Goal: Browse casually: Explore the website without a specific task or goal

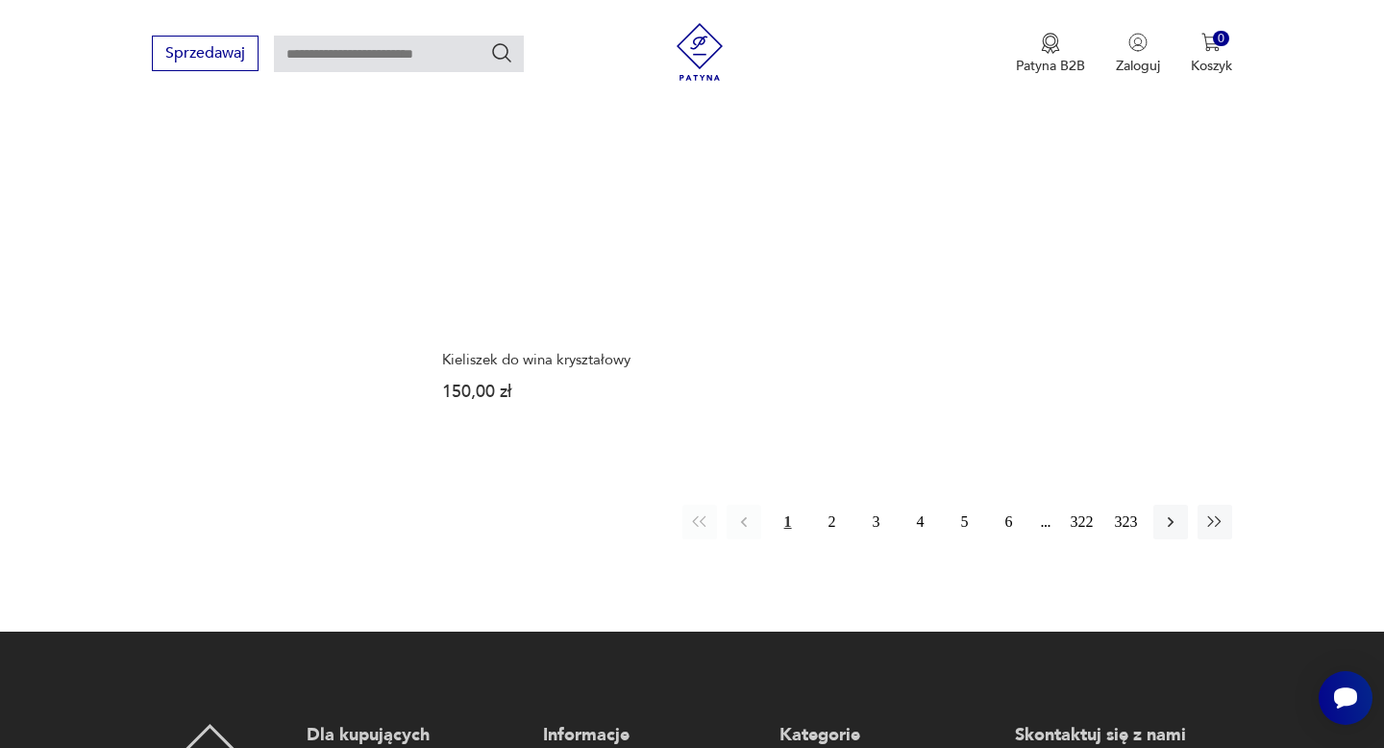
scroll to position [2795, 0]
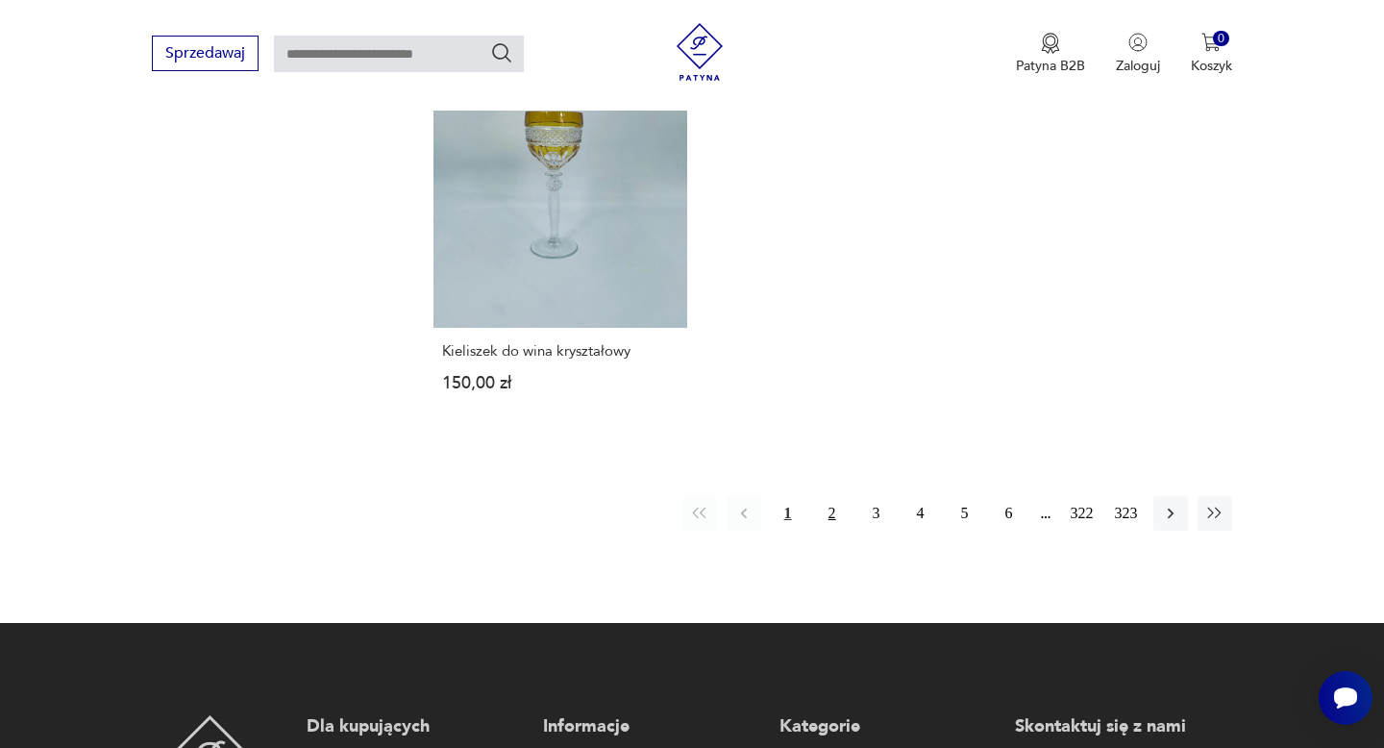
click at [835, 513] on button "2" at bounding box center [832, 513] width 35 height 35
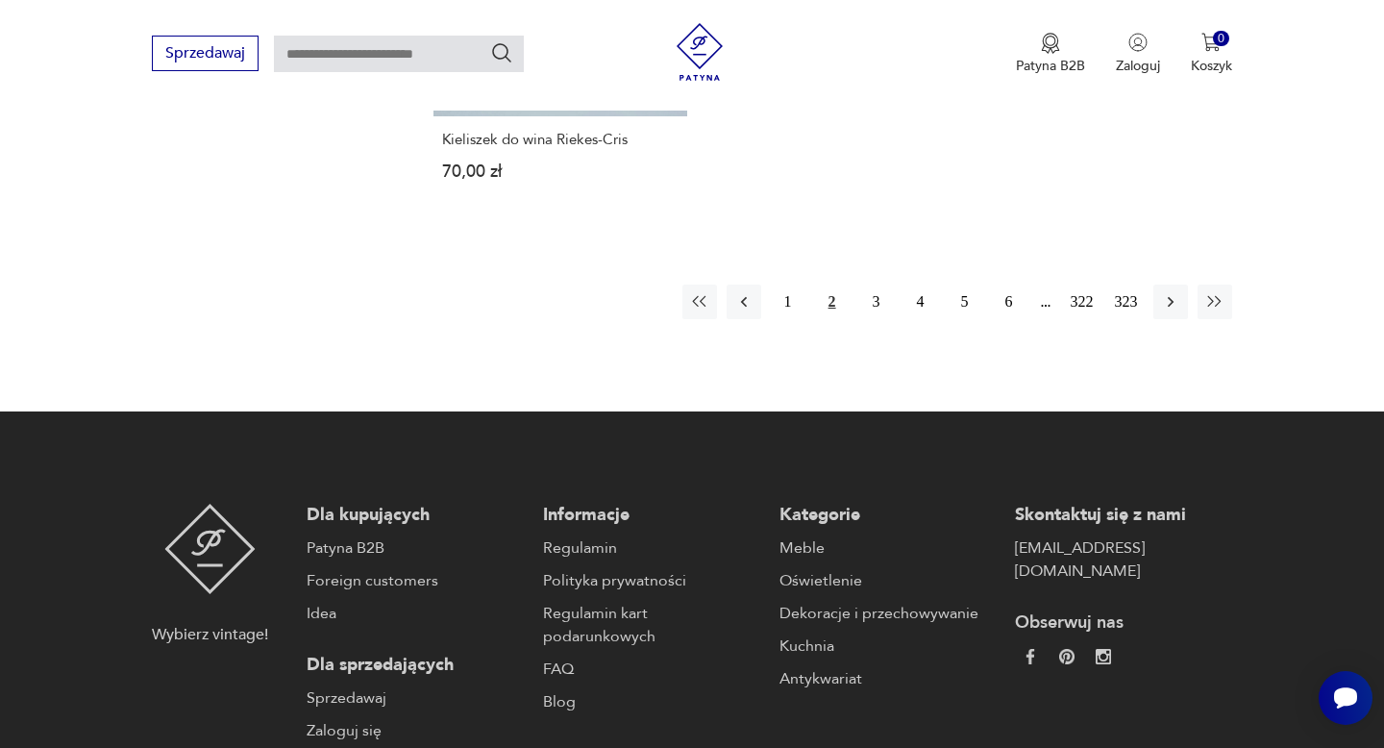
scroll to position [3133, 0]
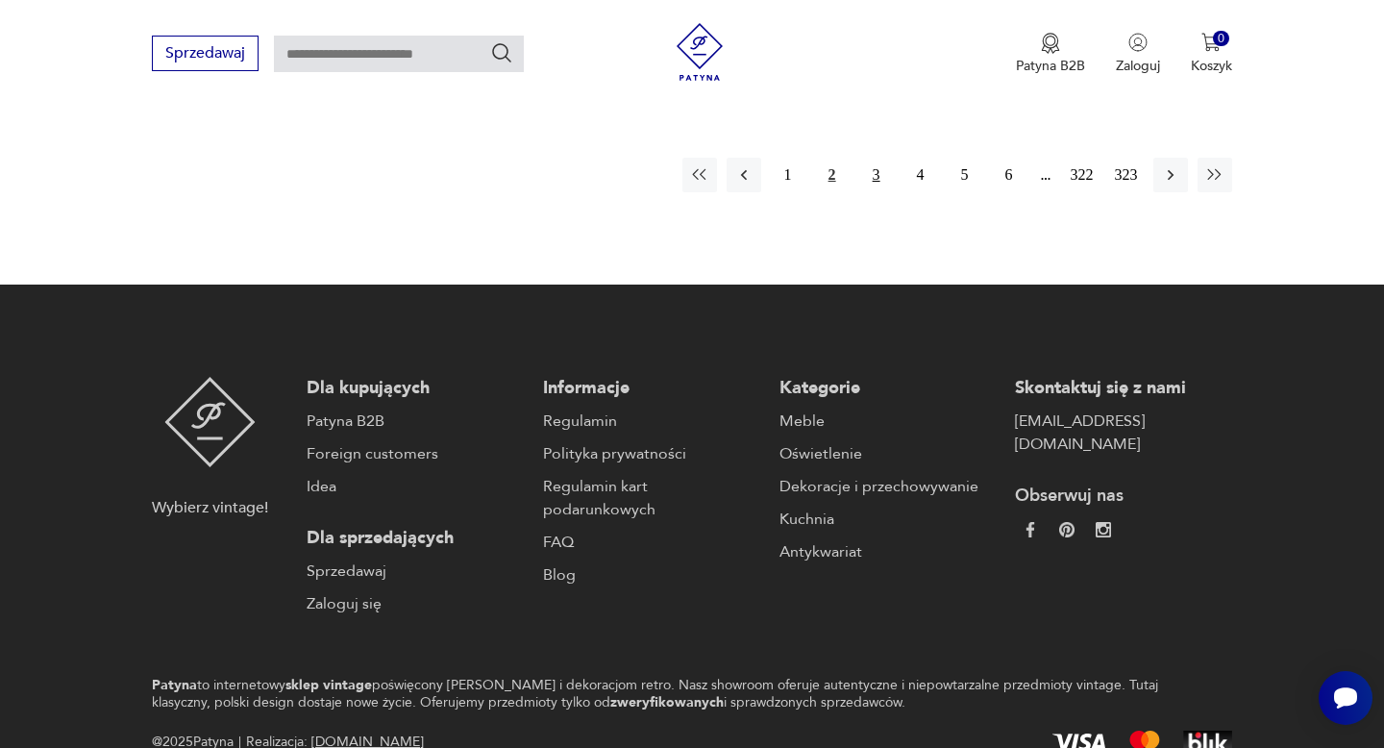
click at [876, 173] on button "3" at bounding box center [876, 175] width 35 height 35
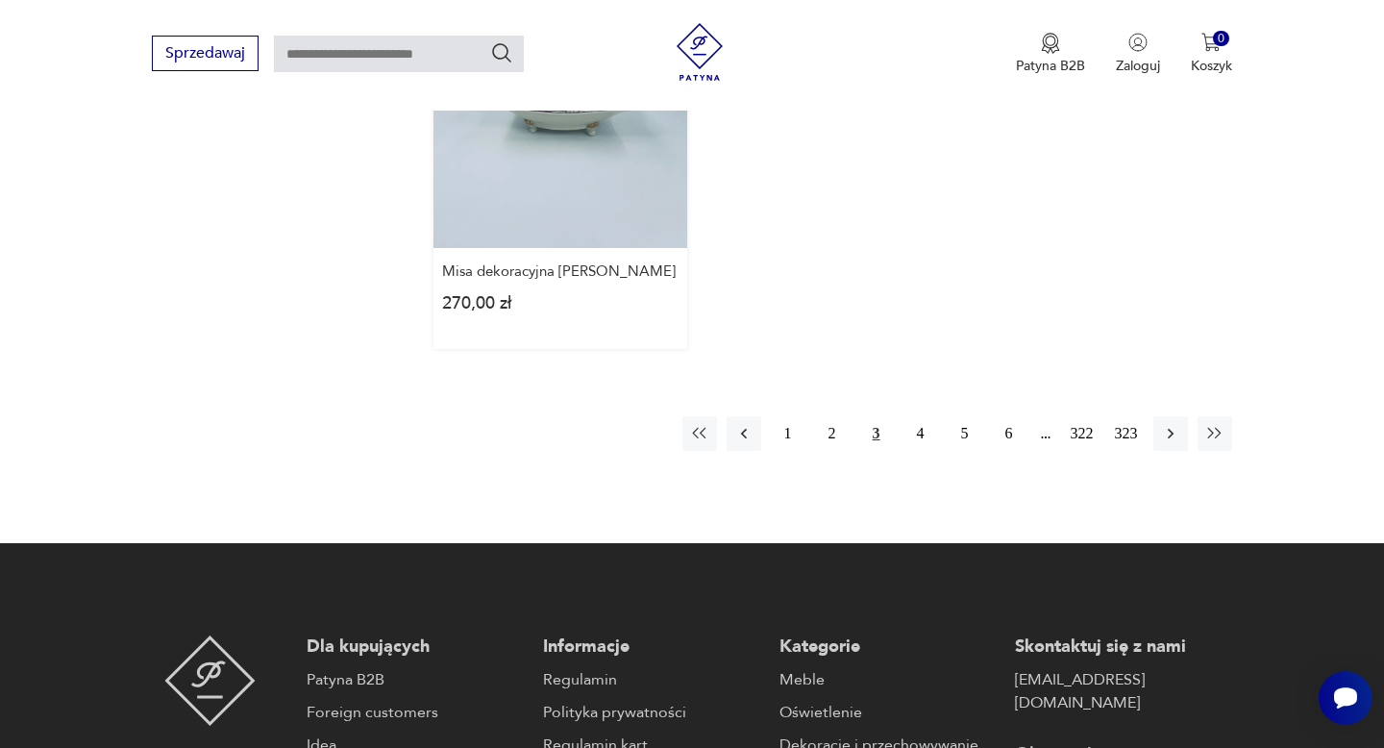
scroll to position [3030, 0]
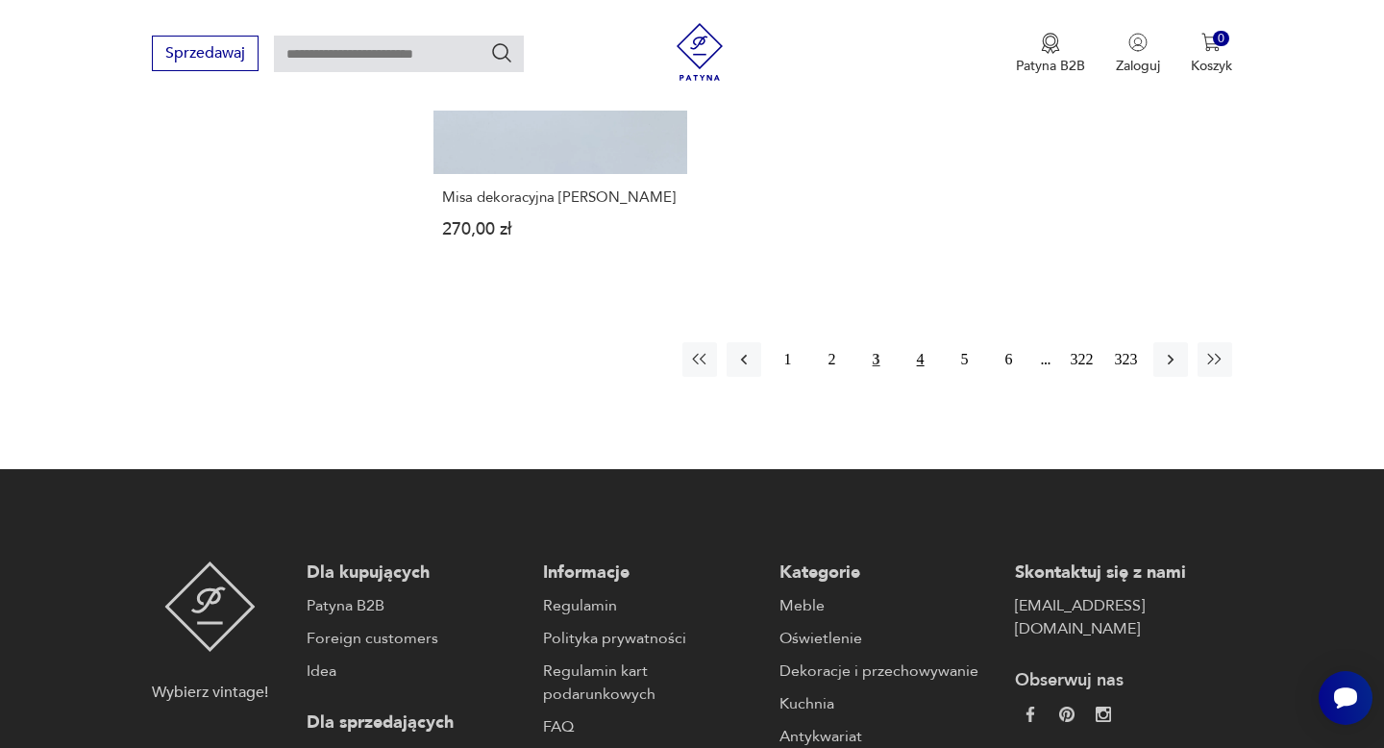
click at [916, 342] on button "4" at bounding box center [920, 359] width 35 height 35
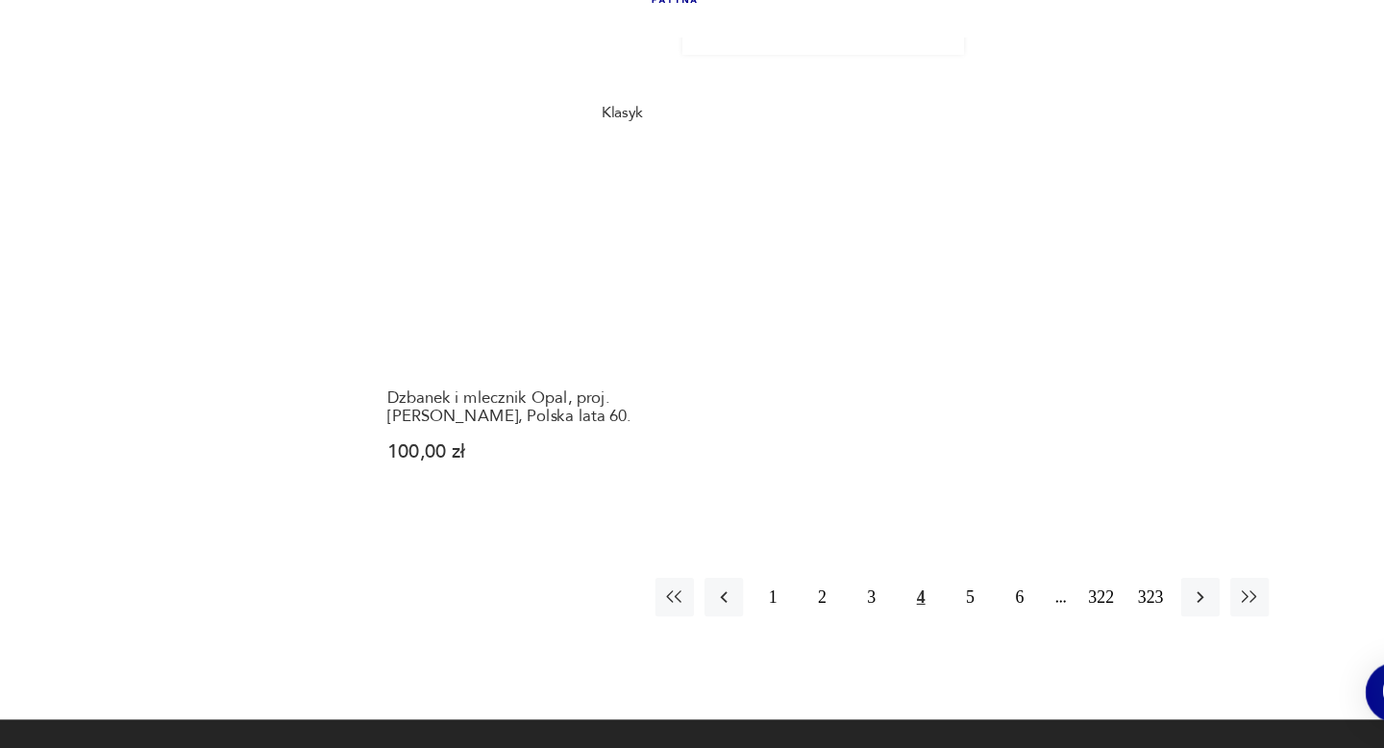
scroll to position [2733, 0]
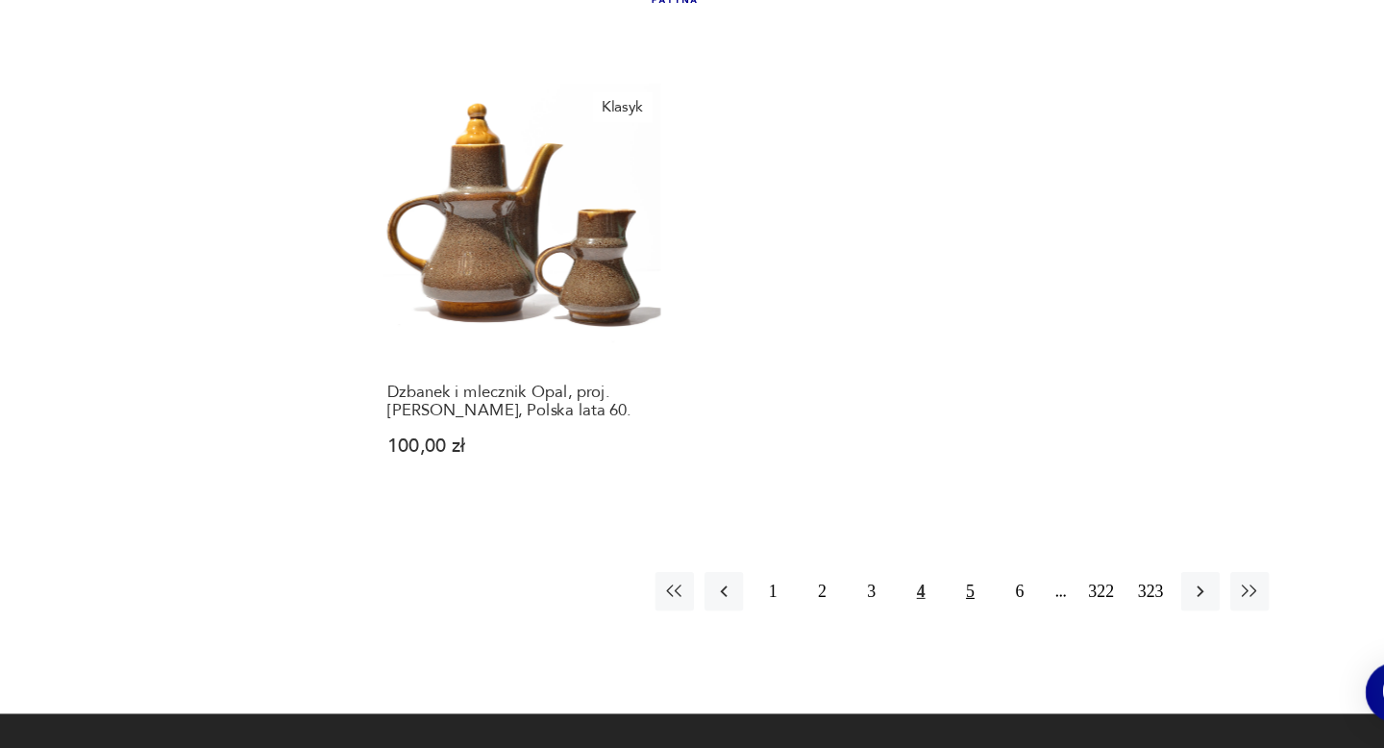
click at [958, 590] on button "5" at bounding box center [964, 607] width 35 height 35
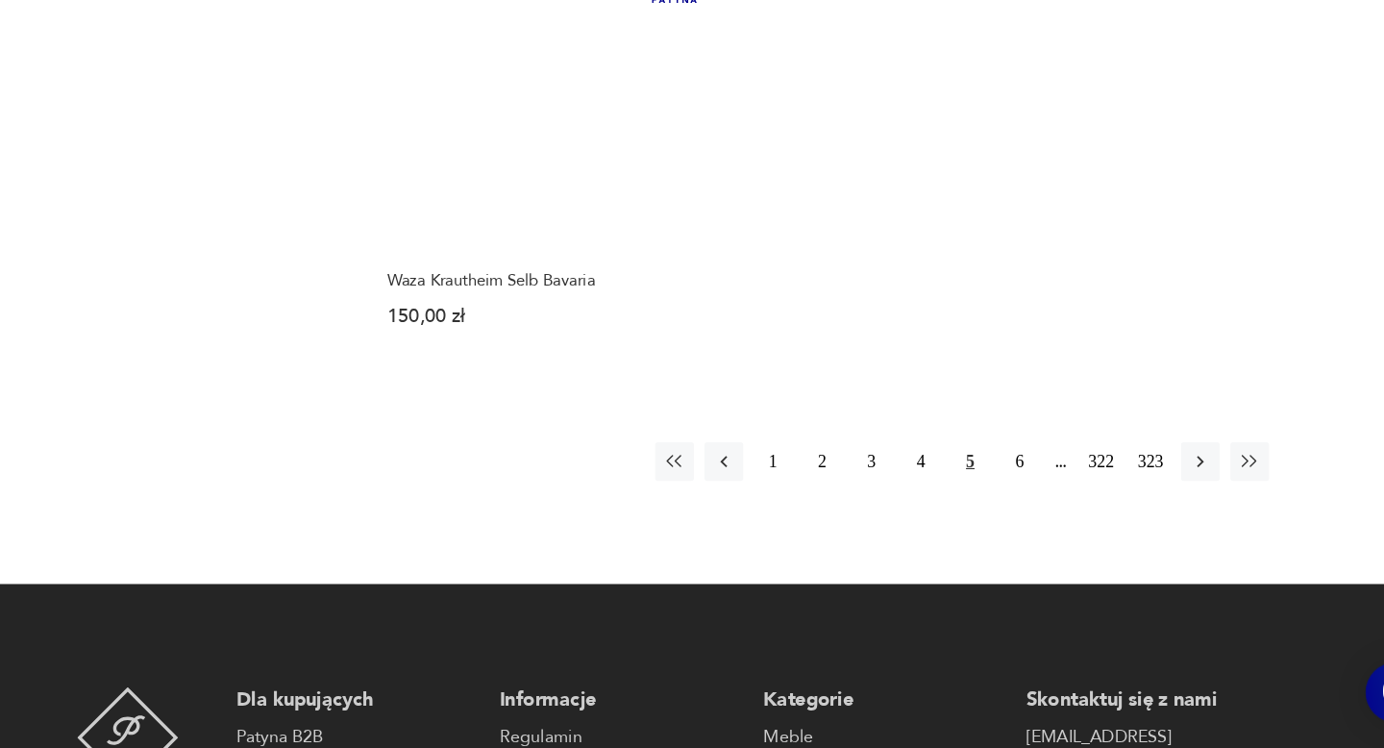
scroll to position [2840, 0]
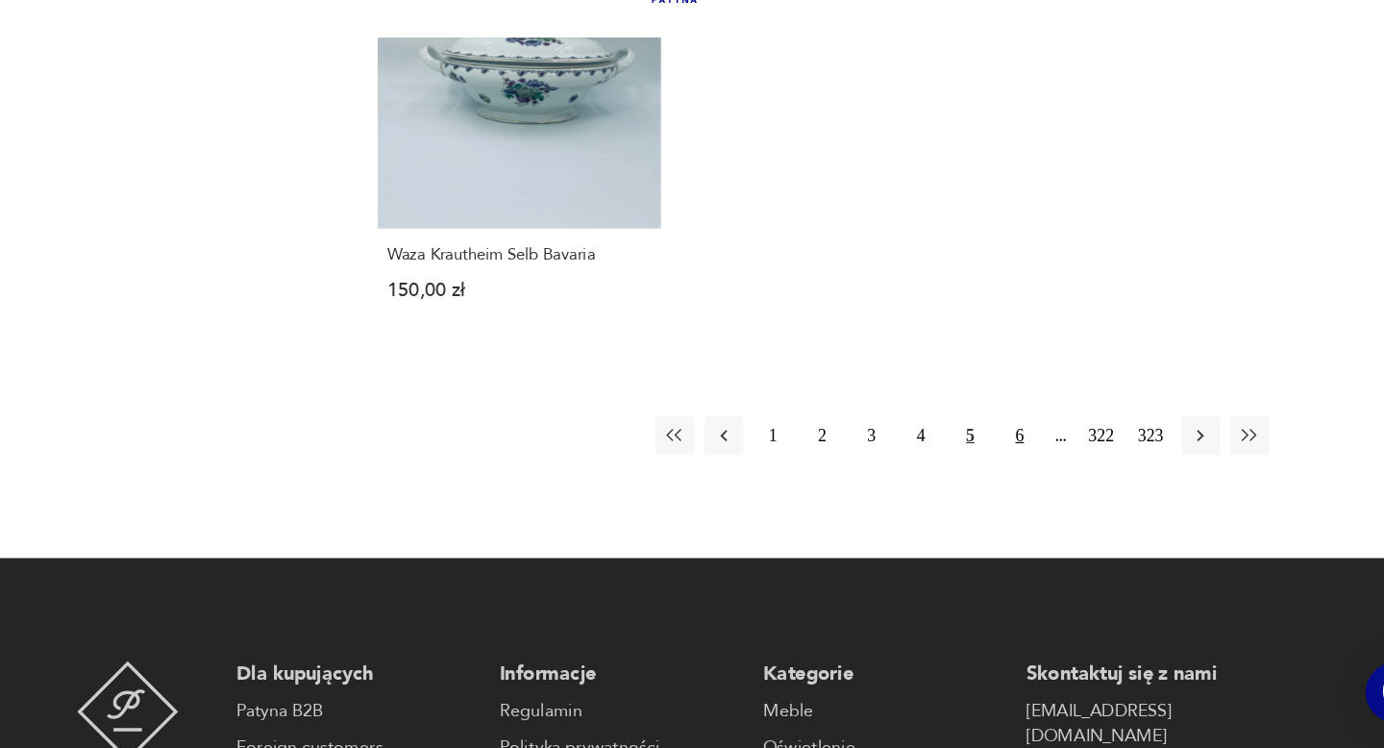
click at [999, 451] on button "6" at bounding box center [1009, 468] width 35 height 35
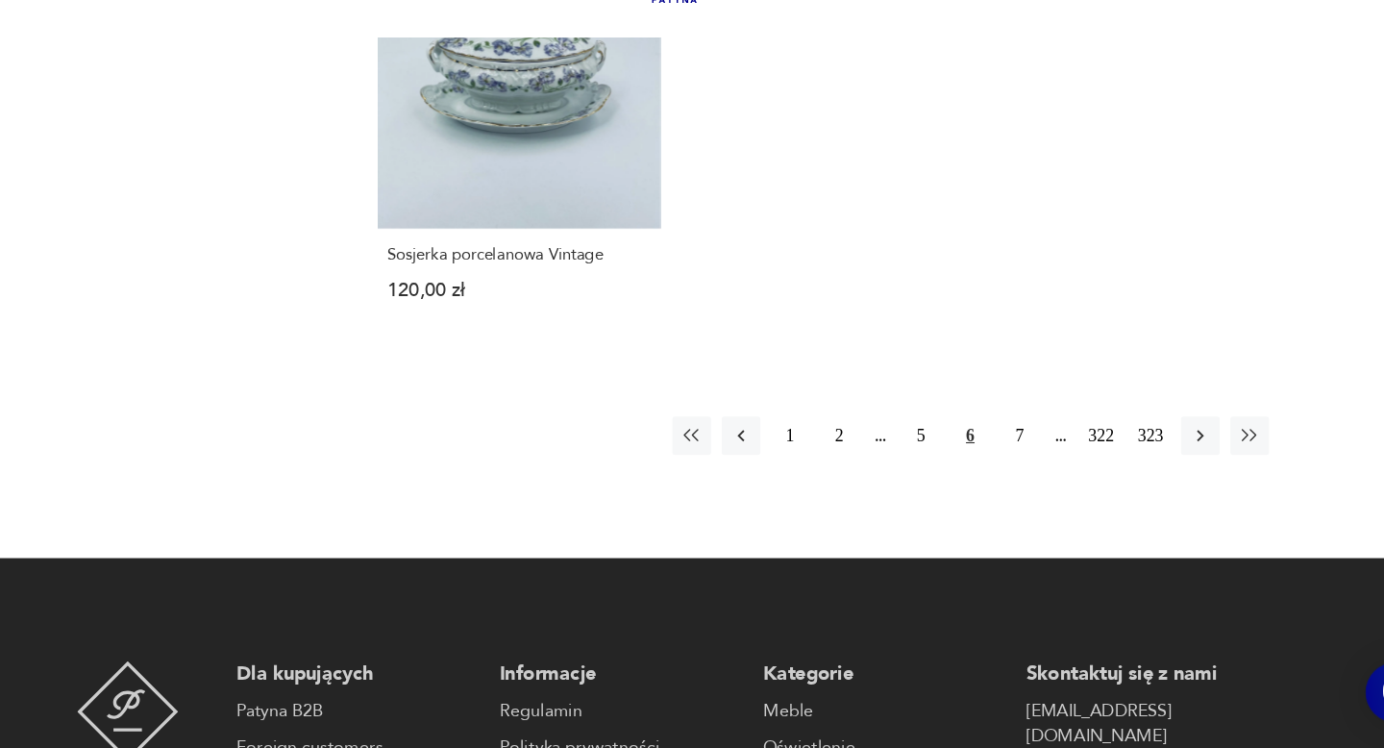
scroll to position [2793, 0]
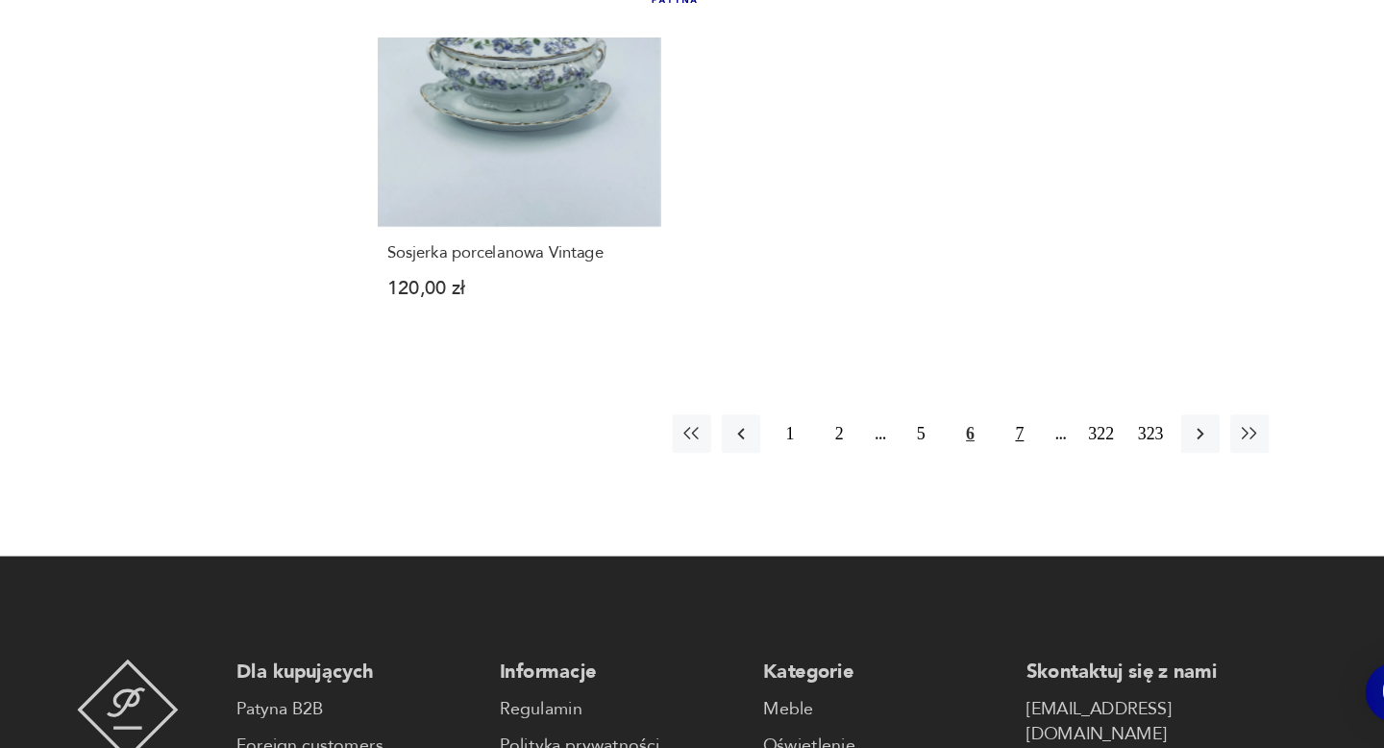
click at [1016, 458] on button "7" at bounding box center [1009, 466] width 35 height 35
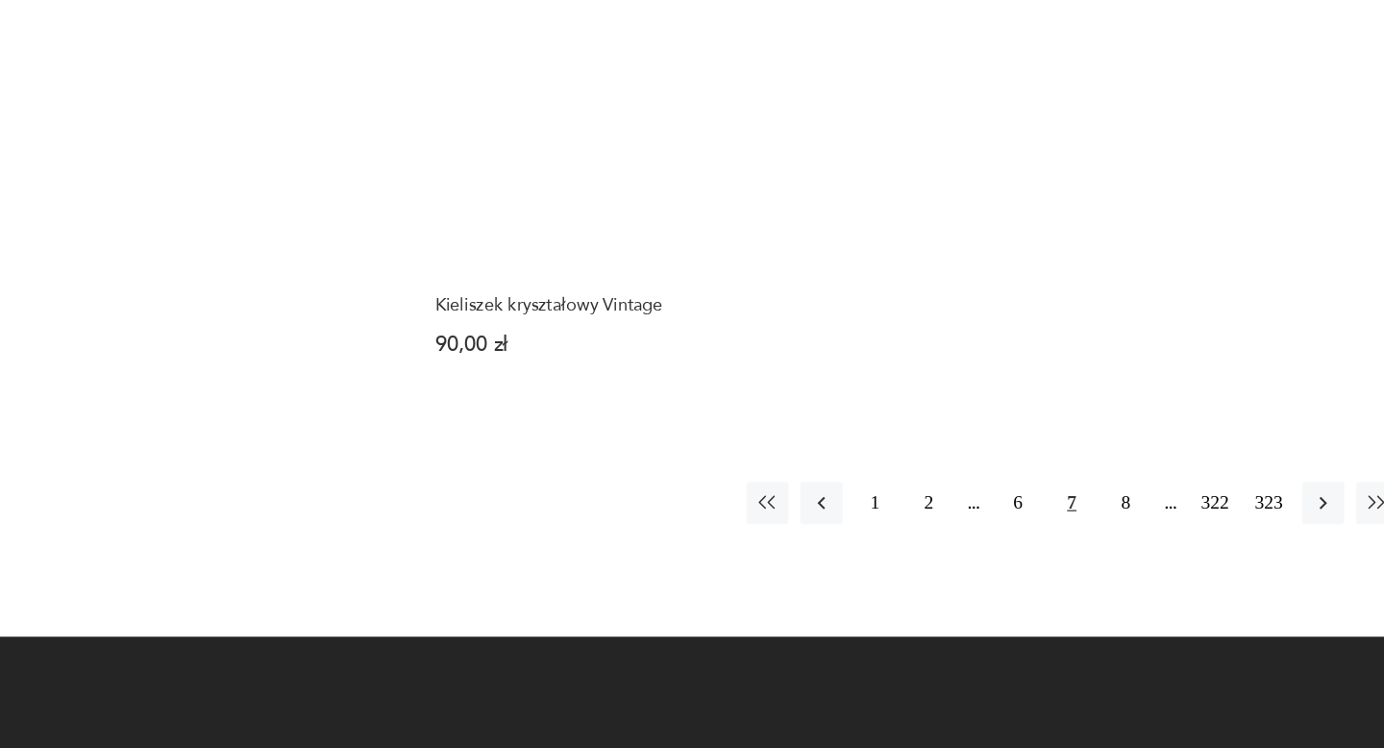
scroll to position [2884, 0]
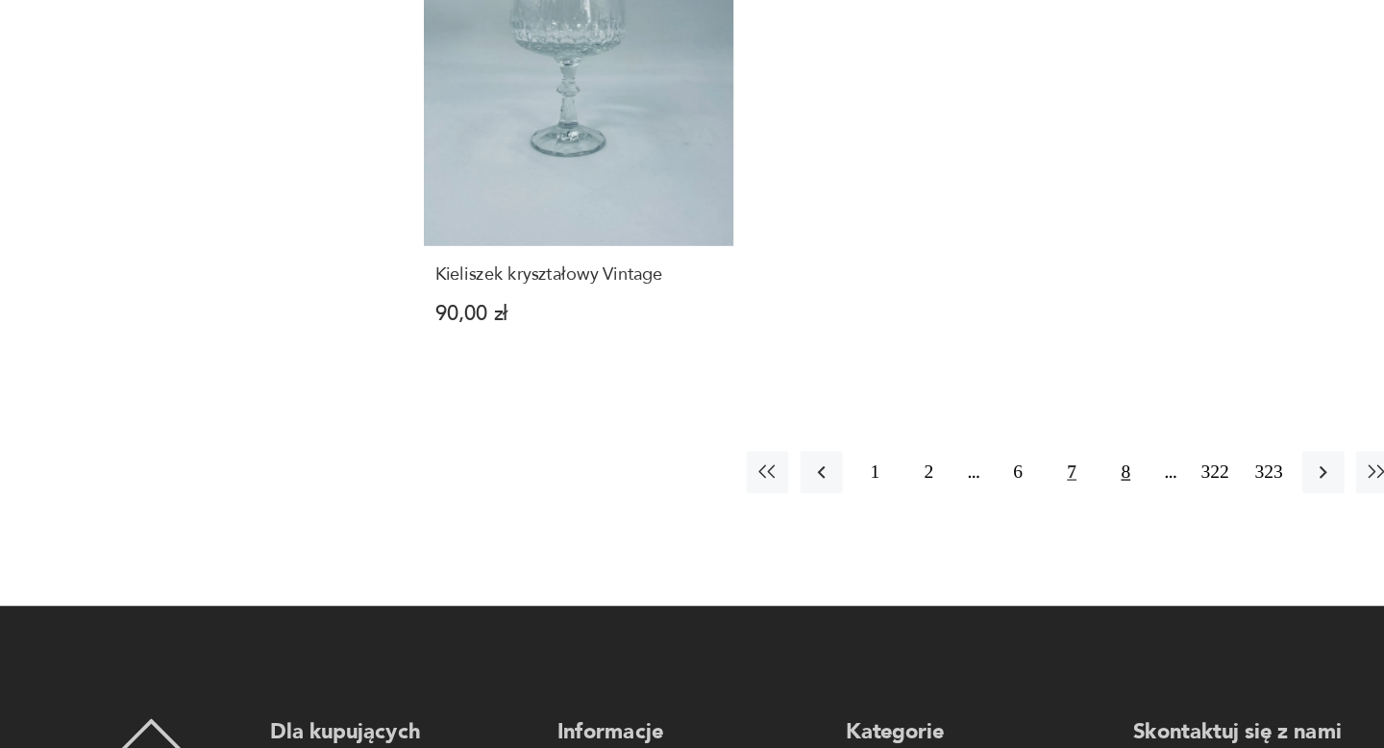
click at [1003, 504] on button "8" at bounding box center [1009, 521] width 35 height 35
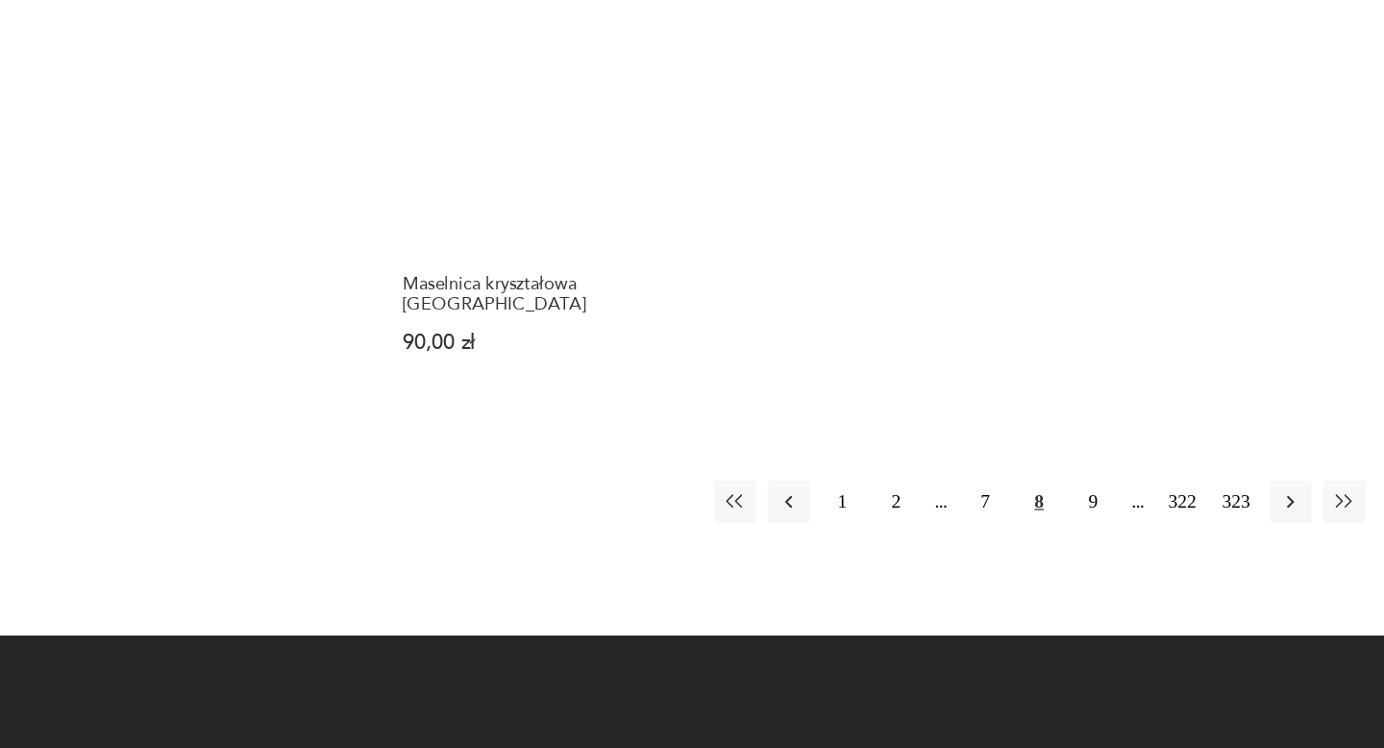
scroll to position [2813, 0]
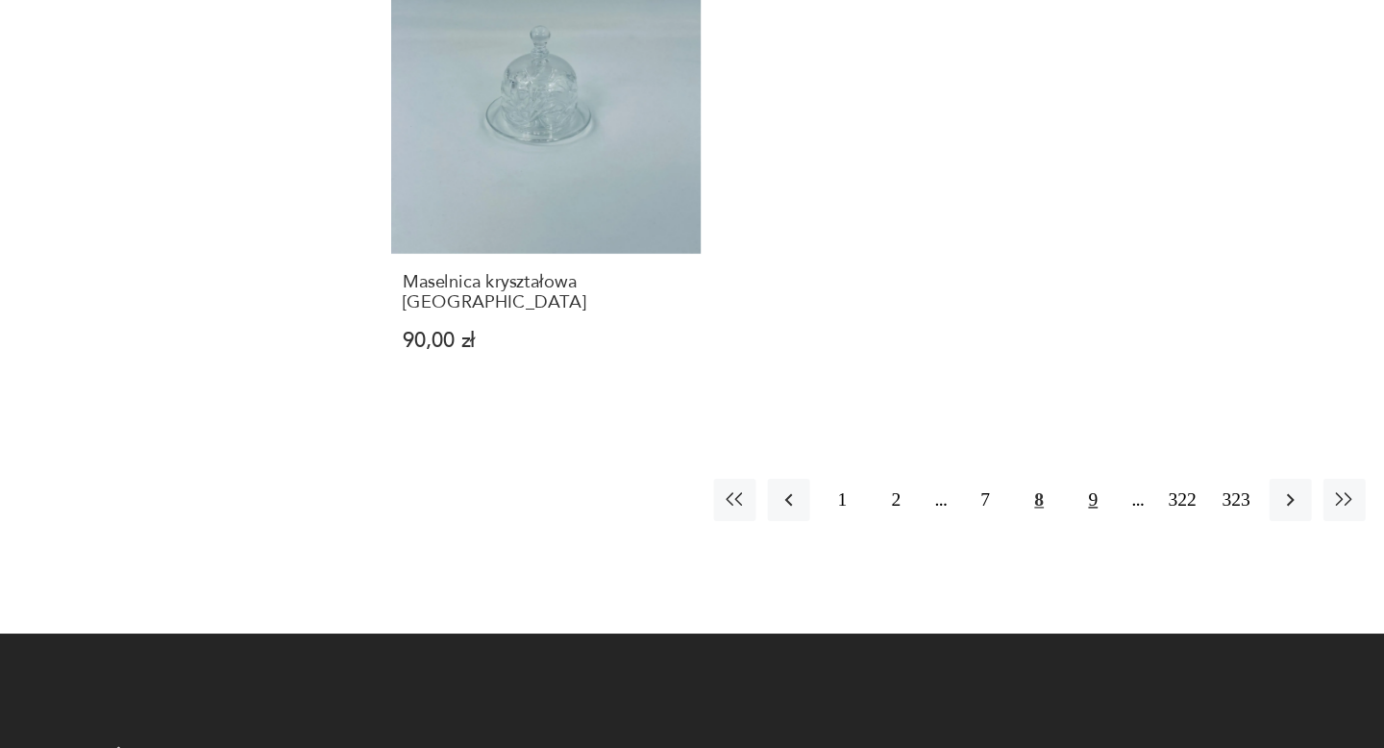
click at [999, 541] on button "9" at bounding box center [1009, 544] width 35 height 35
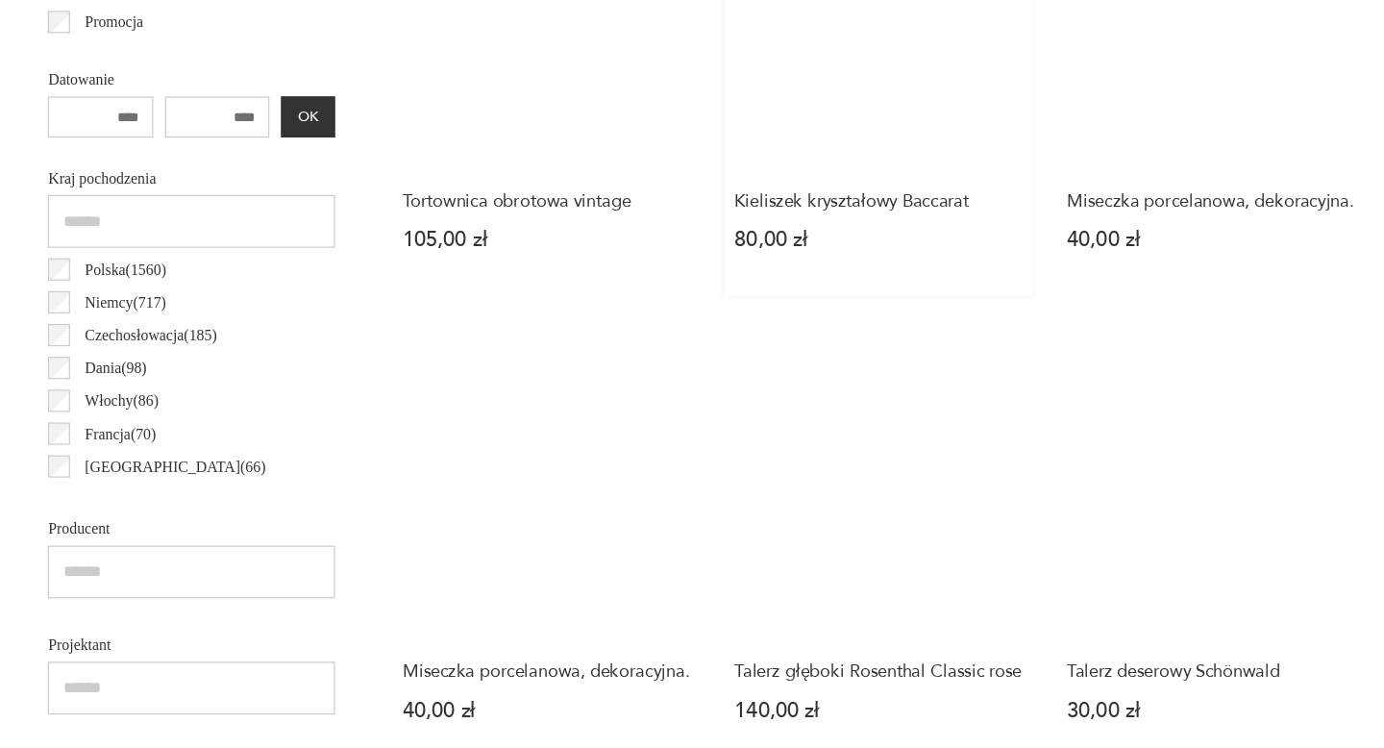
scroll to position [864, 0]
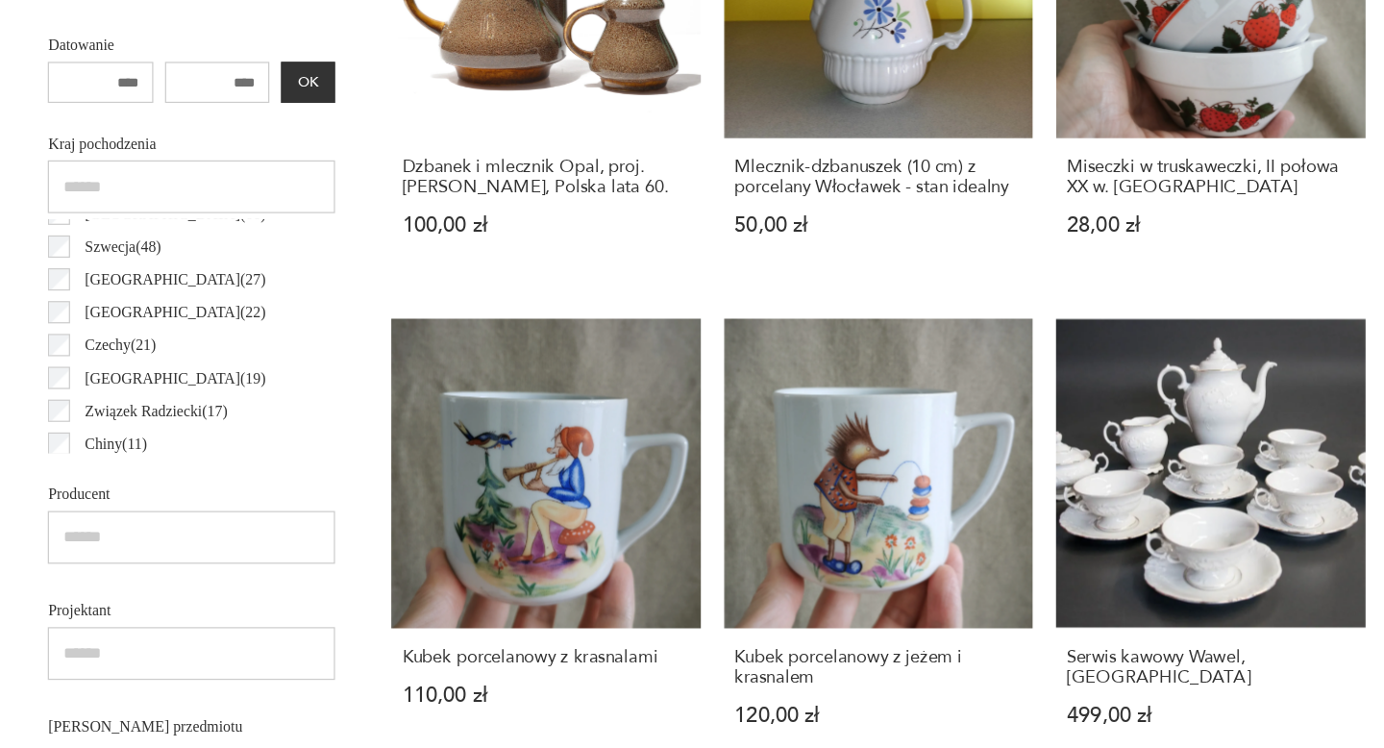
scroll to position [180, 0]
click at [350, 586] on input "text" at bounding box center [269, 574] width 235 height 43
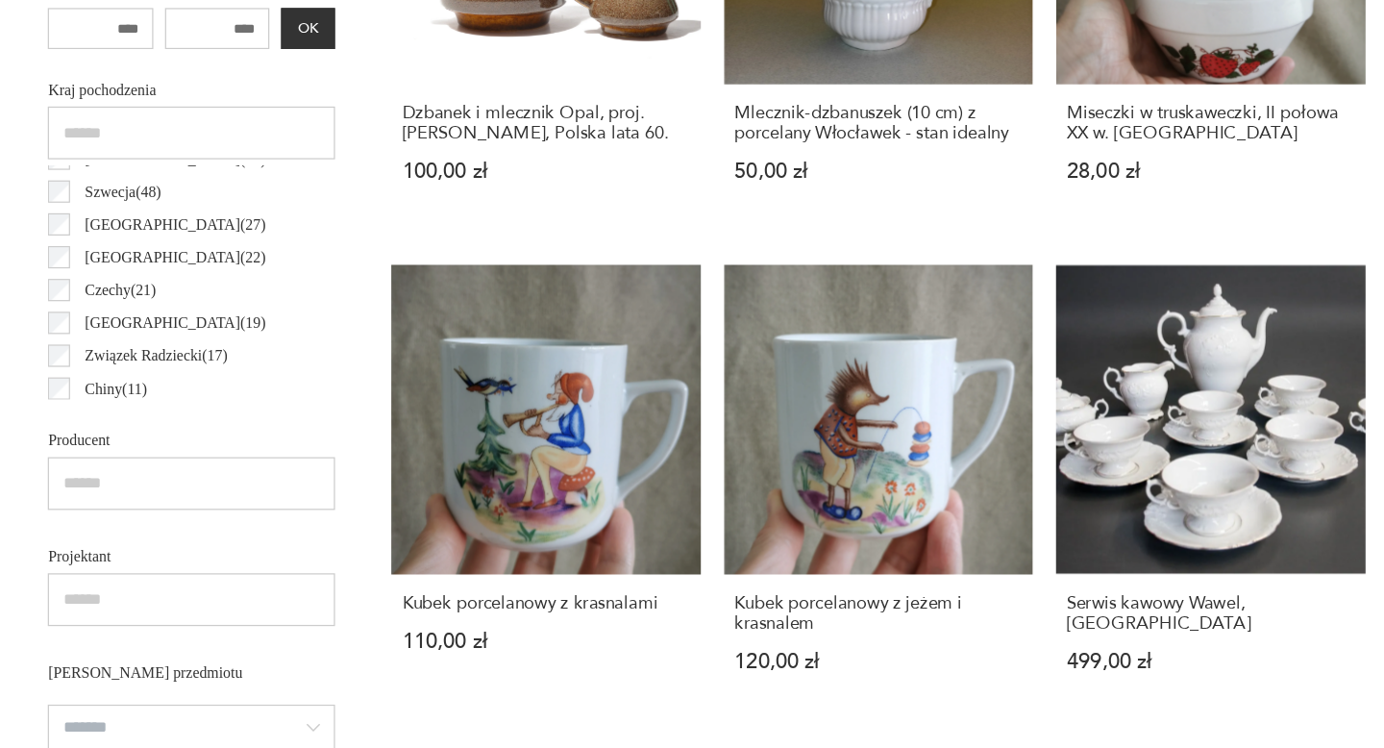
scroll to position [919, 0]
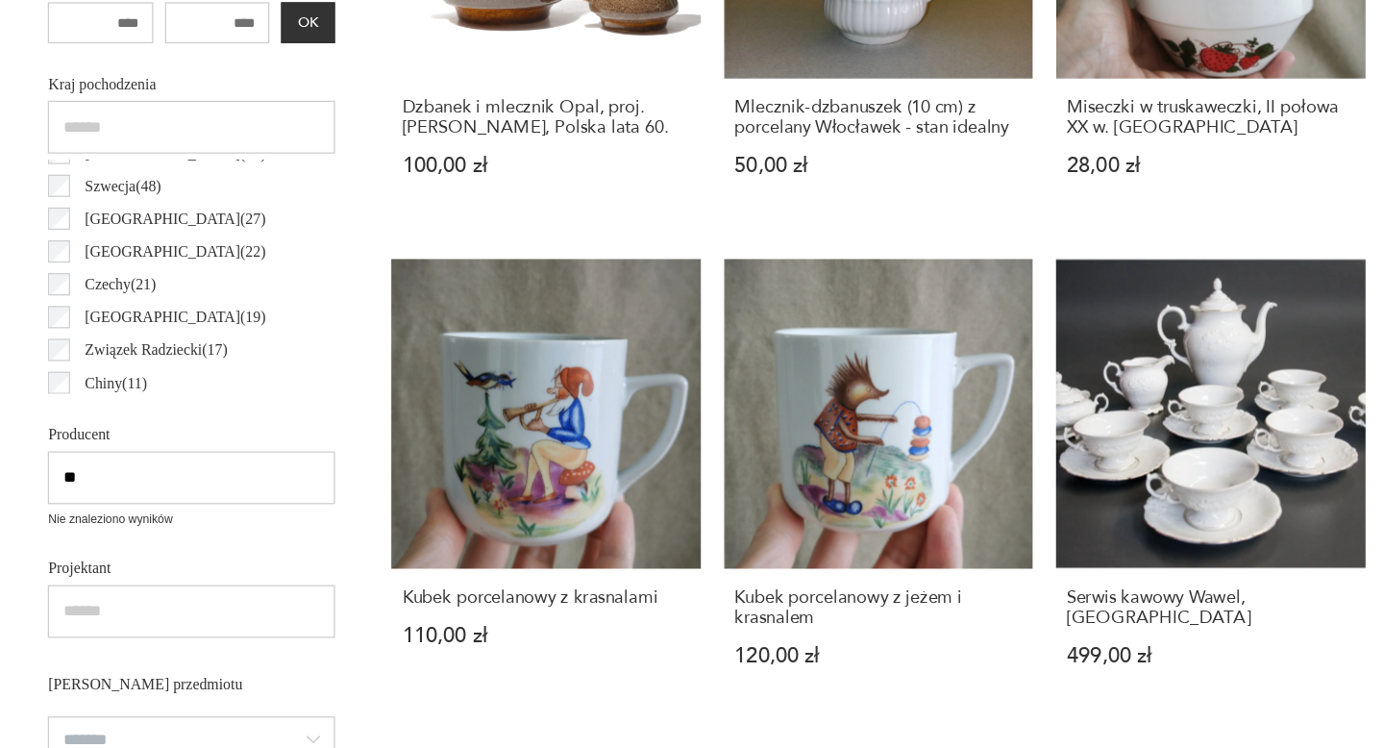
type input "*"
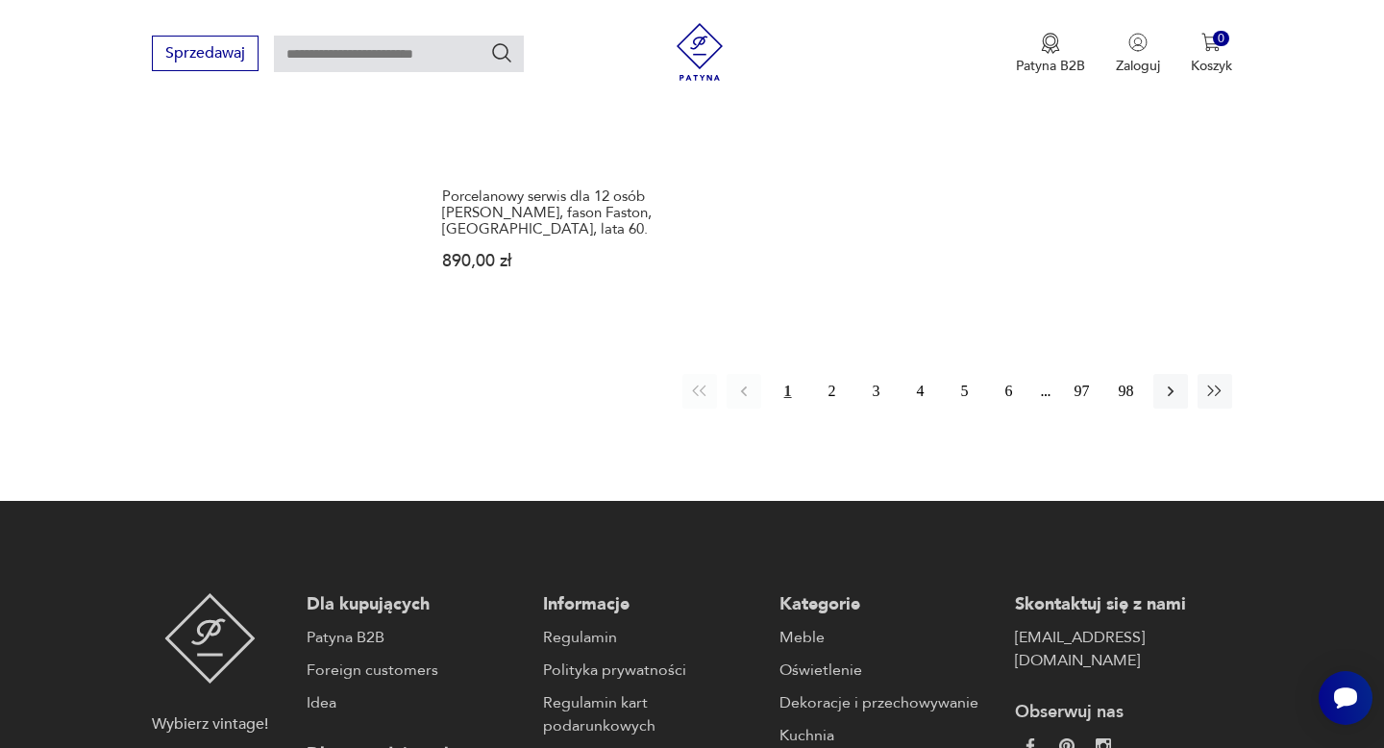
scroll to position [3041, 0]
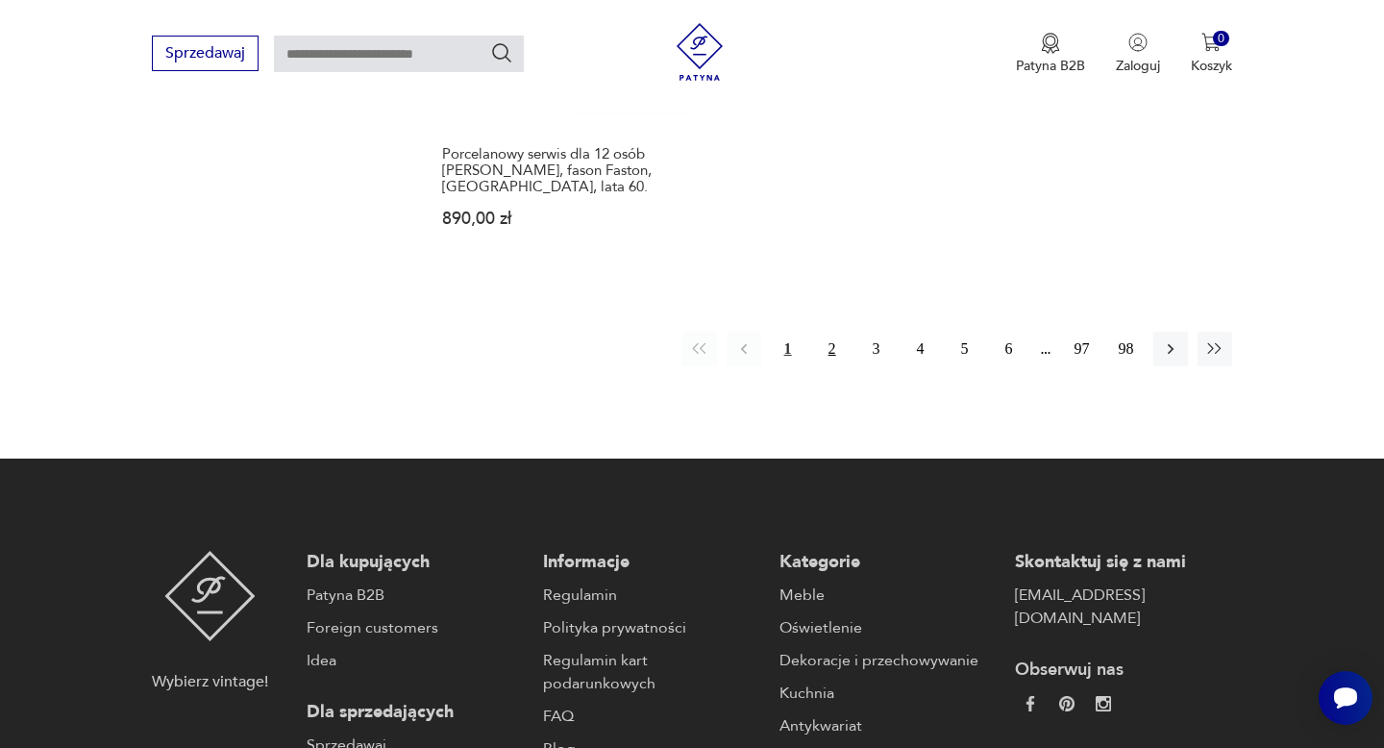
click at [825, 331] on button "2" at bounding box center [832, 348] width 35 height 35
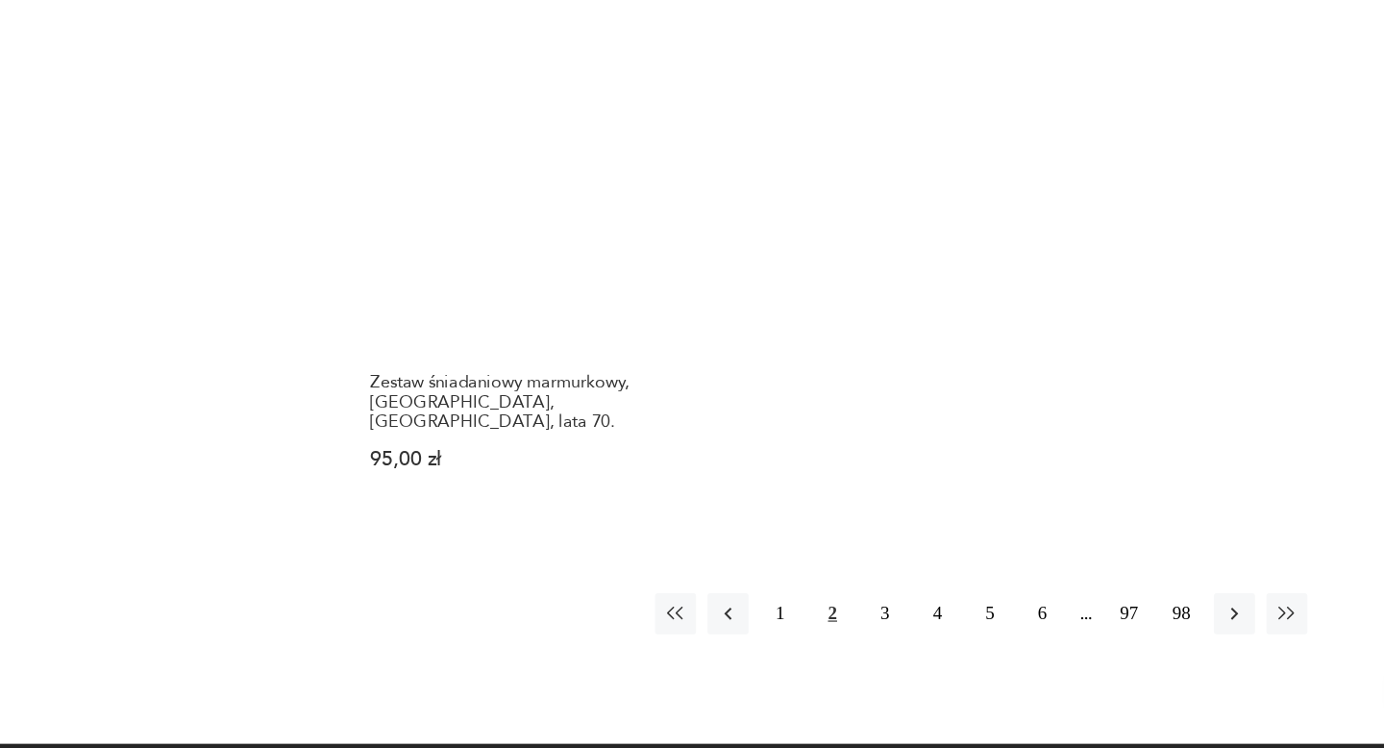
scroll to position [2842, 0]
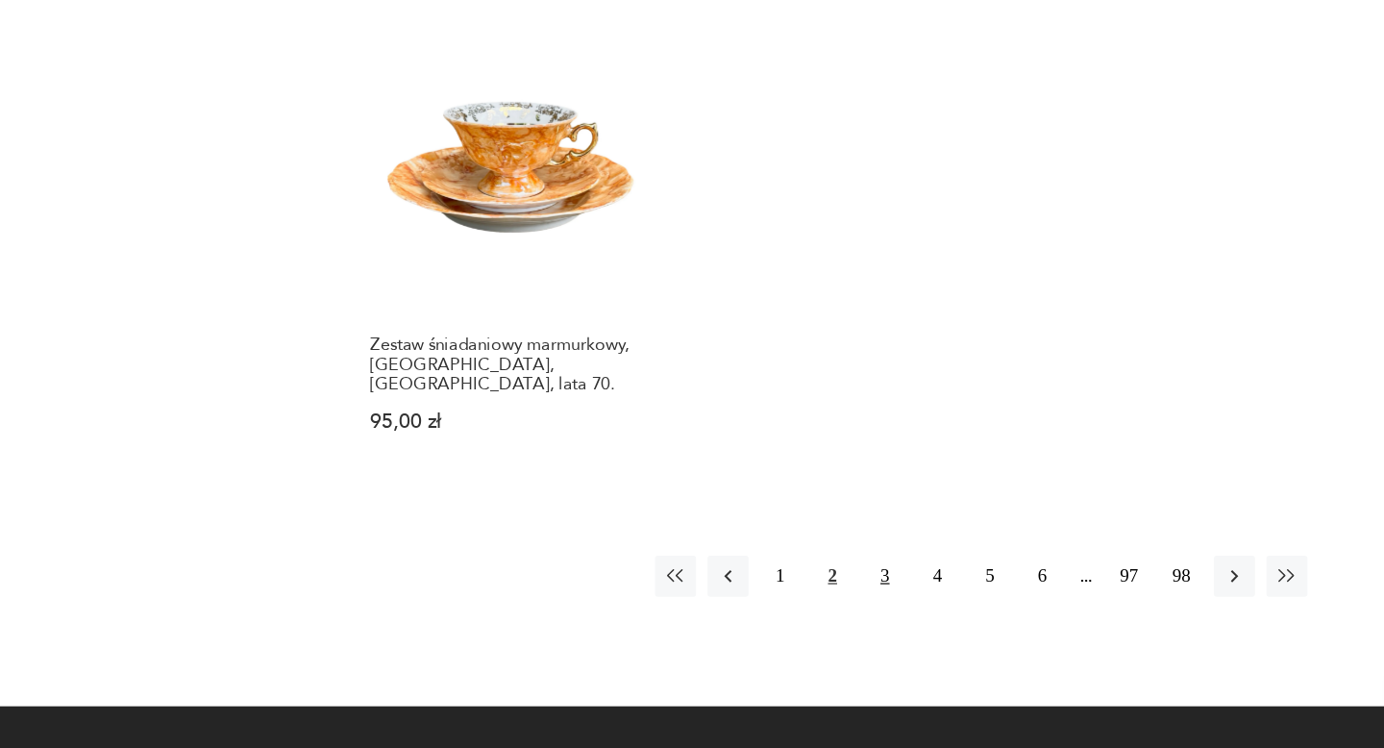
click at [870, 585] on button "3" at bounding box center [876, 602] width 35 height 35
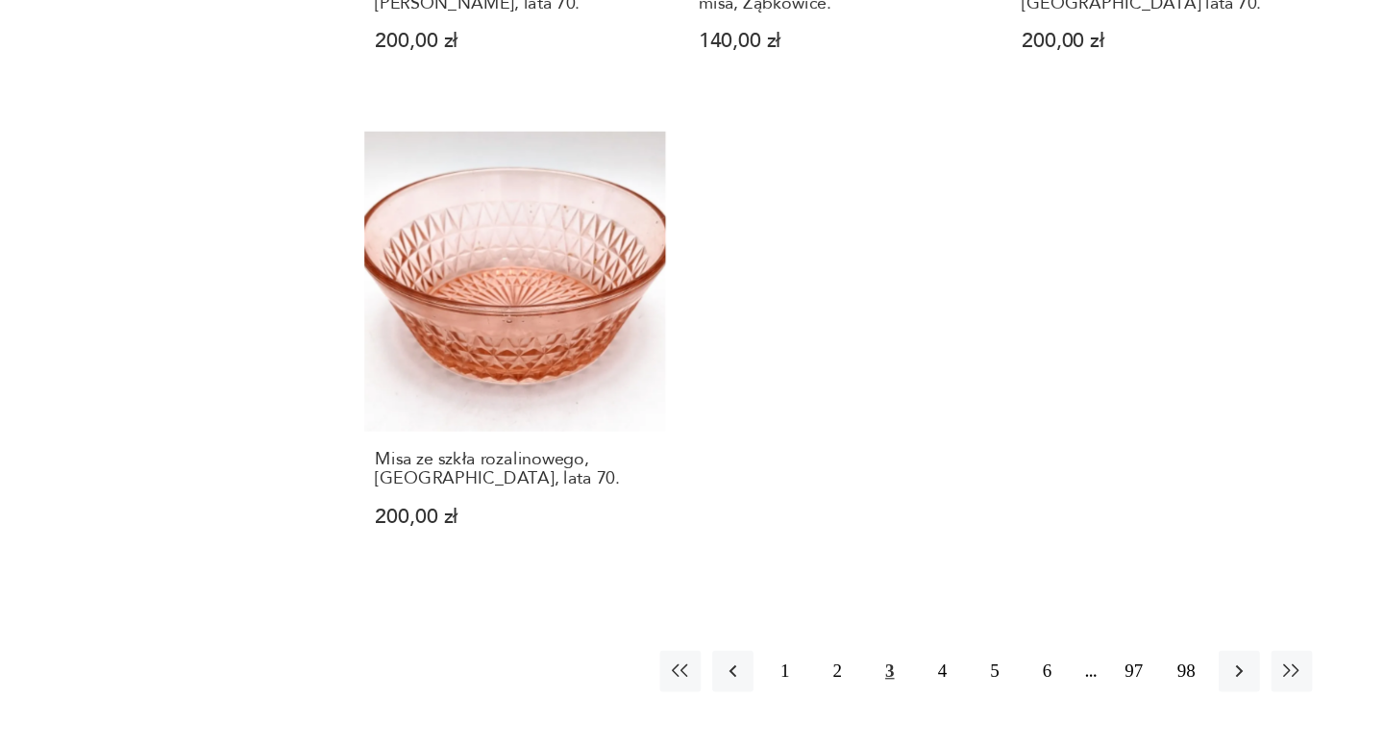
scroll to position [2756, 0]
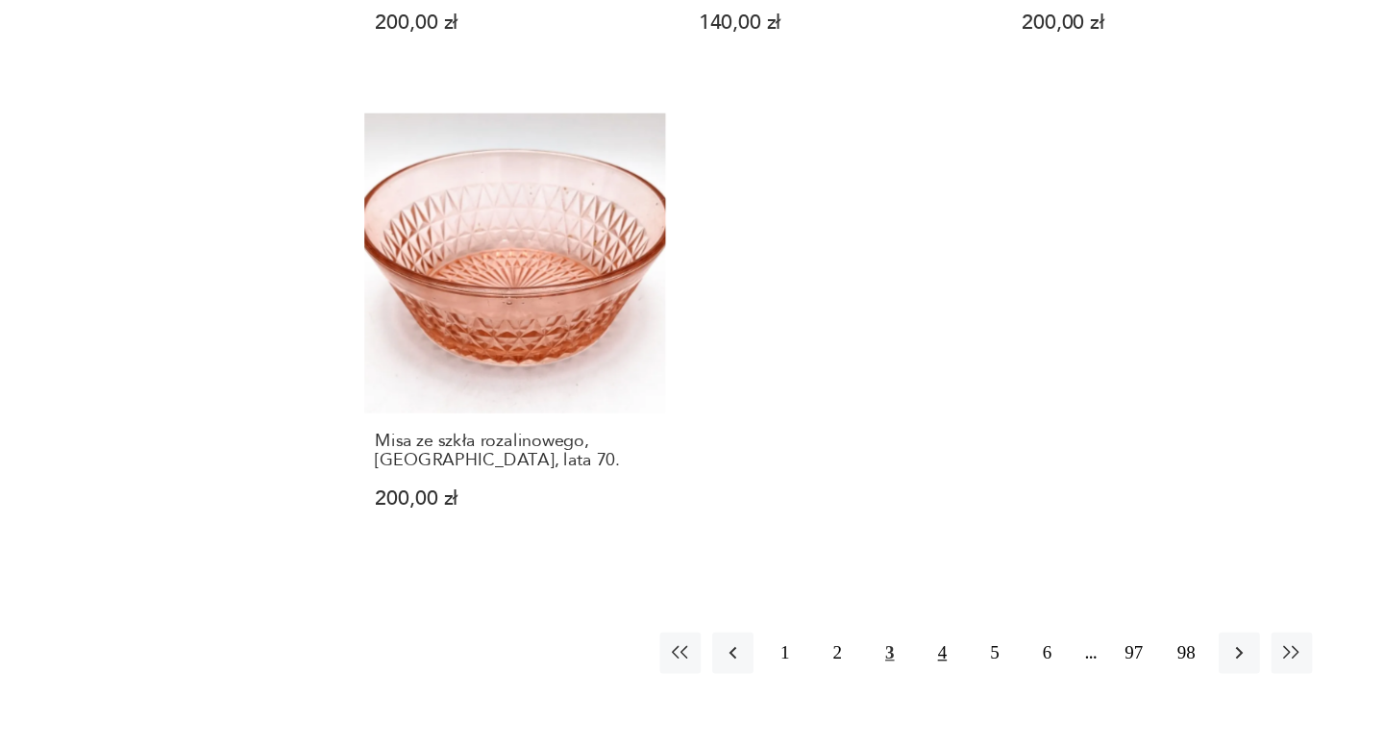
click at [915, 650] on button "4" at bounding box center [920, 667] width 35 height 35
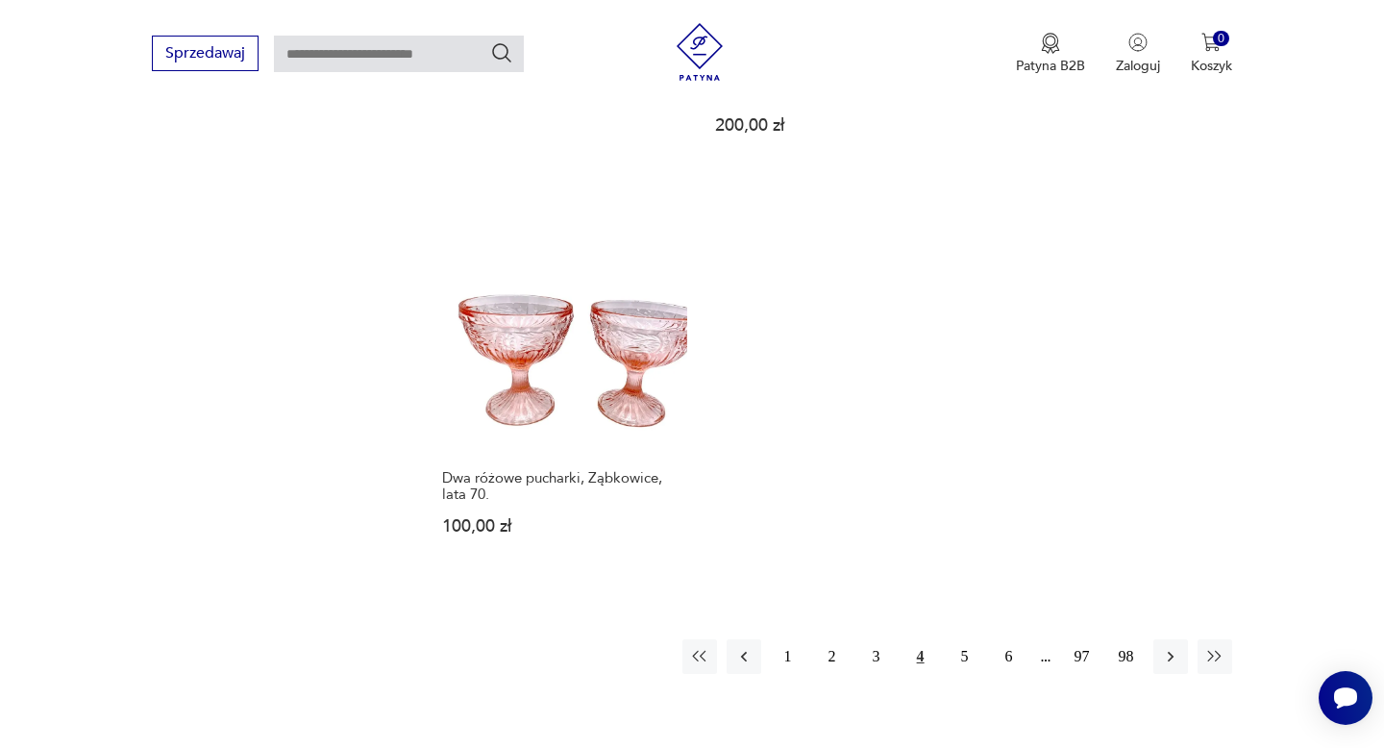
scroll to position [2716, 0]
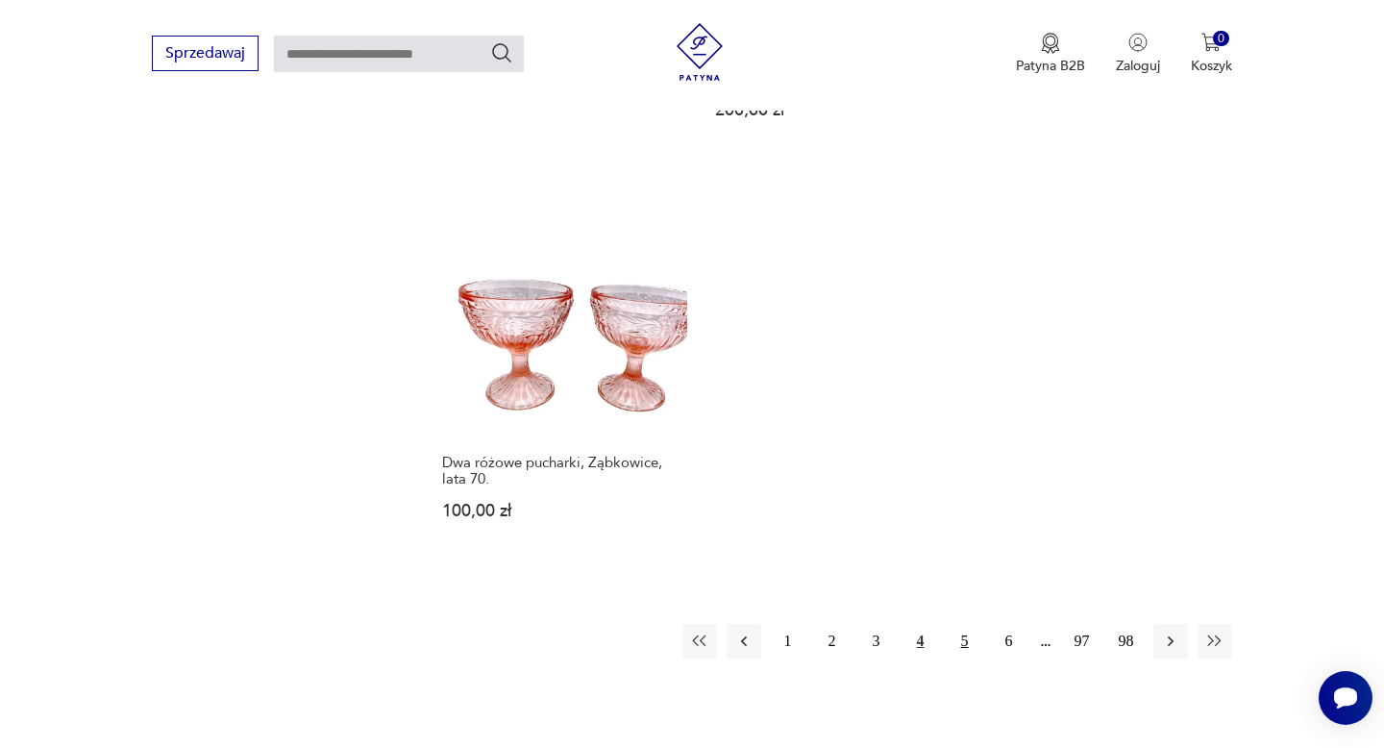
click at [963, 624] on button "5" at bounding box center [964, 641] width 35 height 35
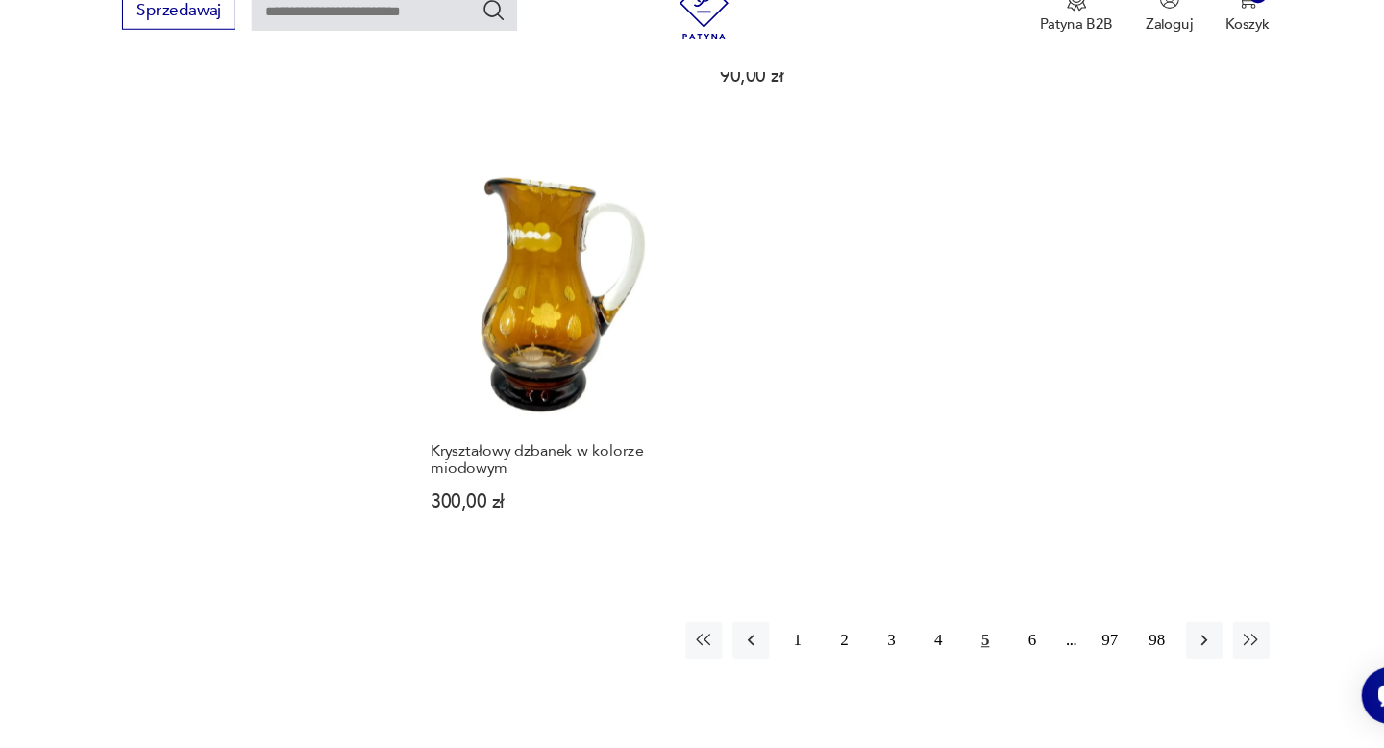
scroll to position [2738, 0]
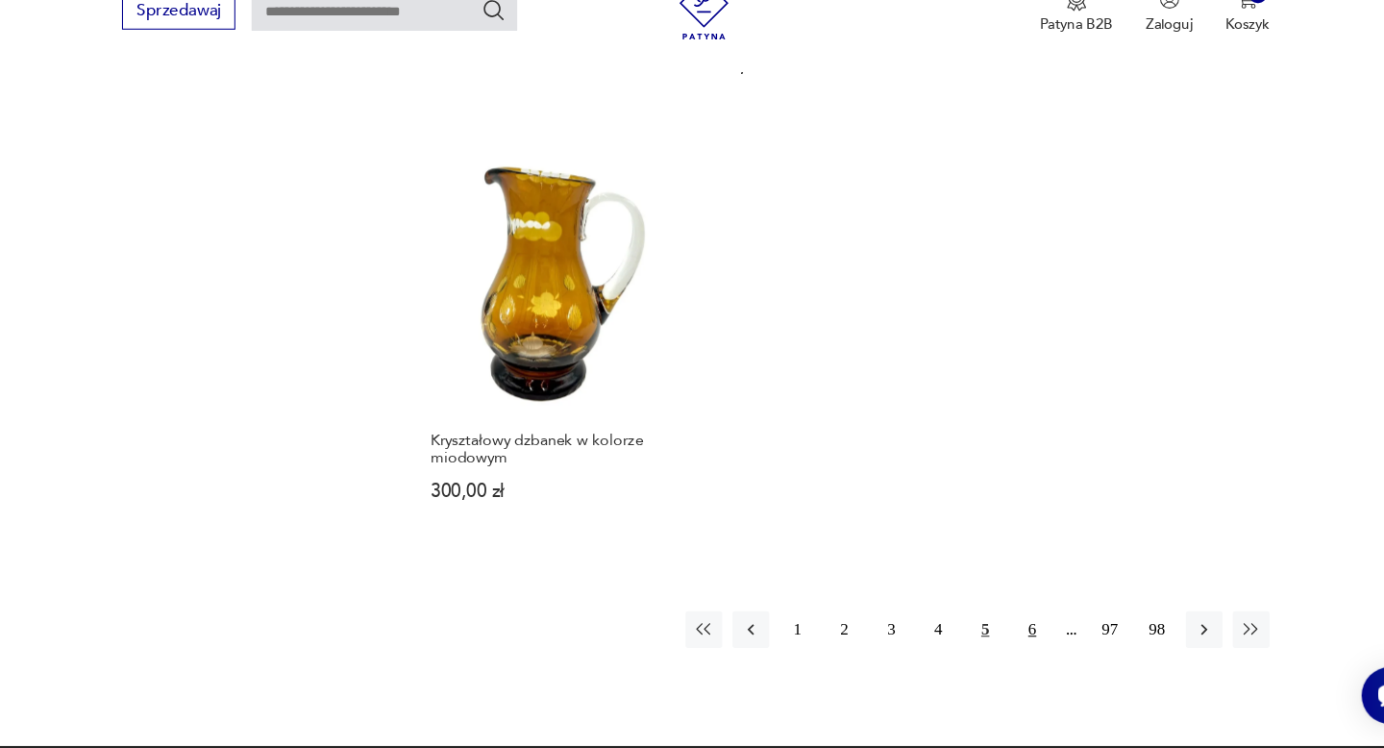
click at [1011, 618] on button "6" at bounding box center [1009, 635] width 35 height 35
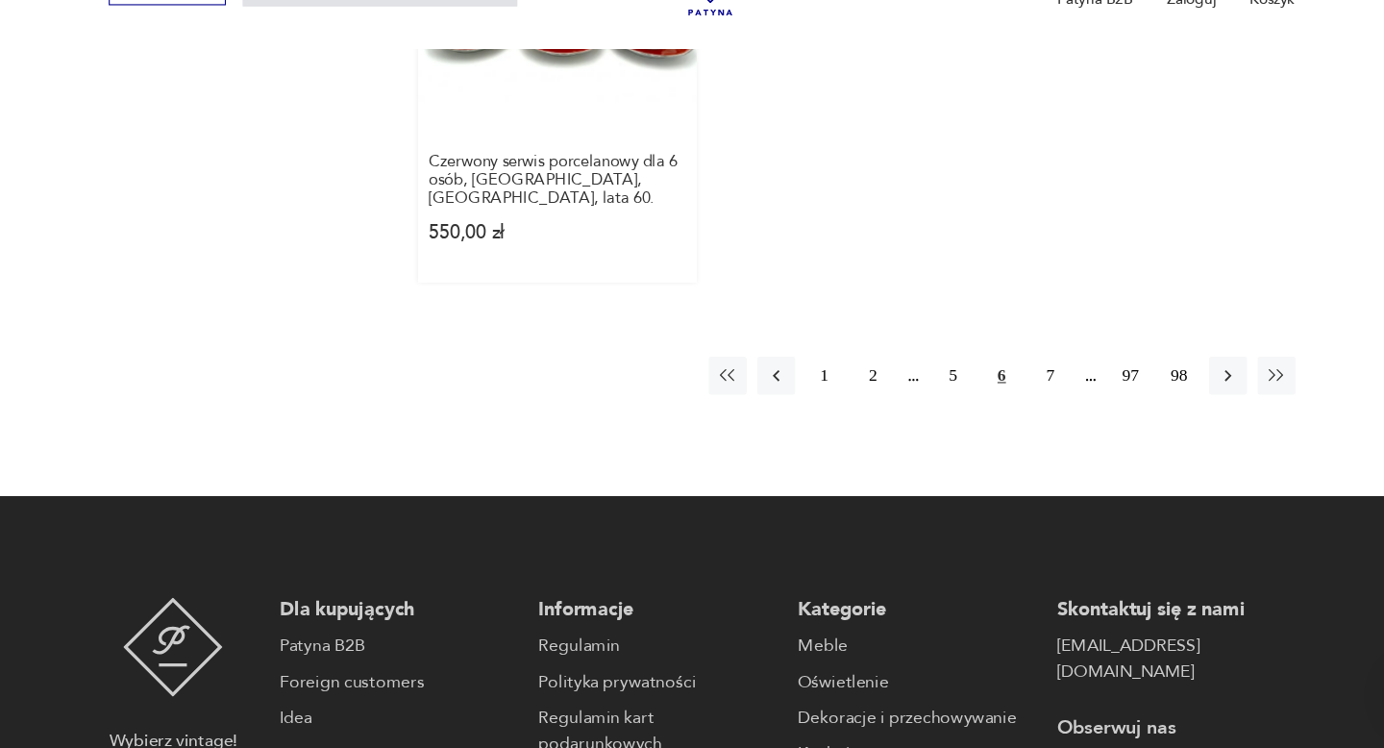
scroll to position [2983, 0]
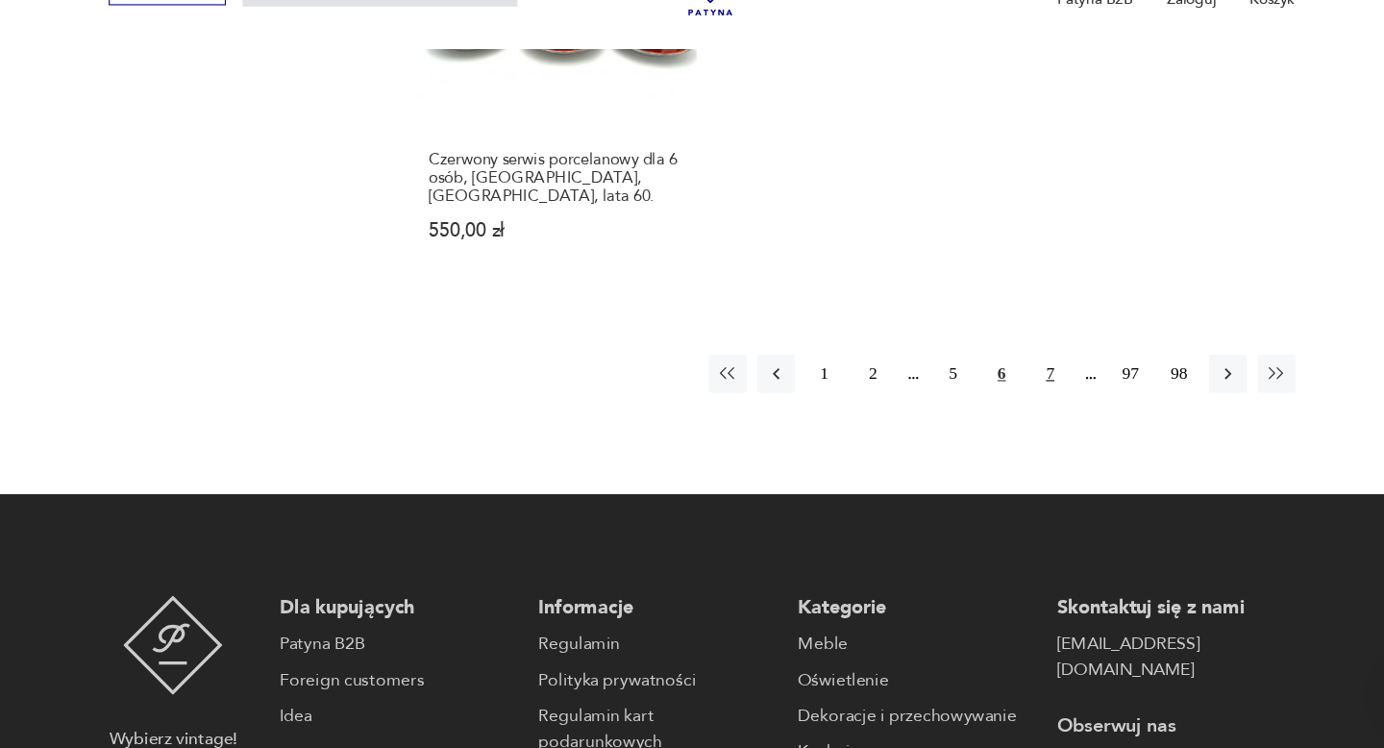
click at [1010, 389] on button "7" at bounding box center [1009, 406] width 35 height 35
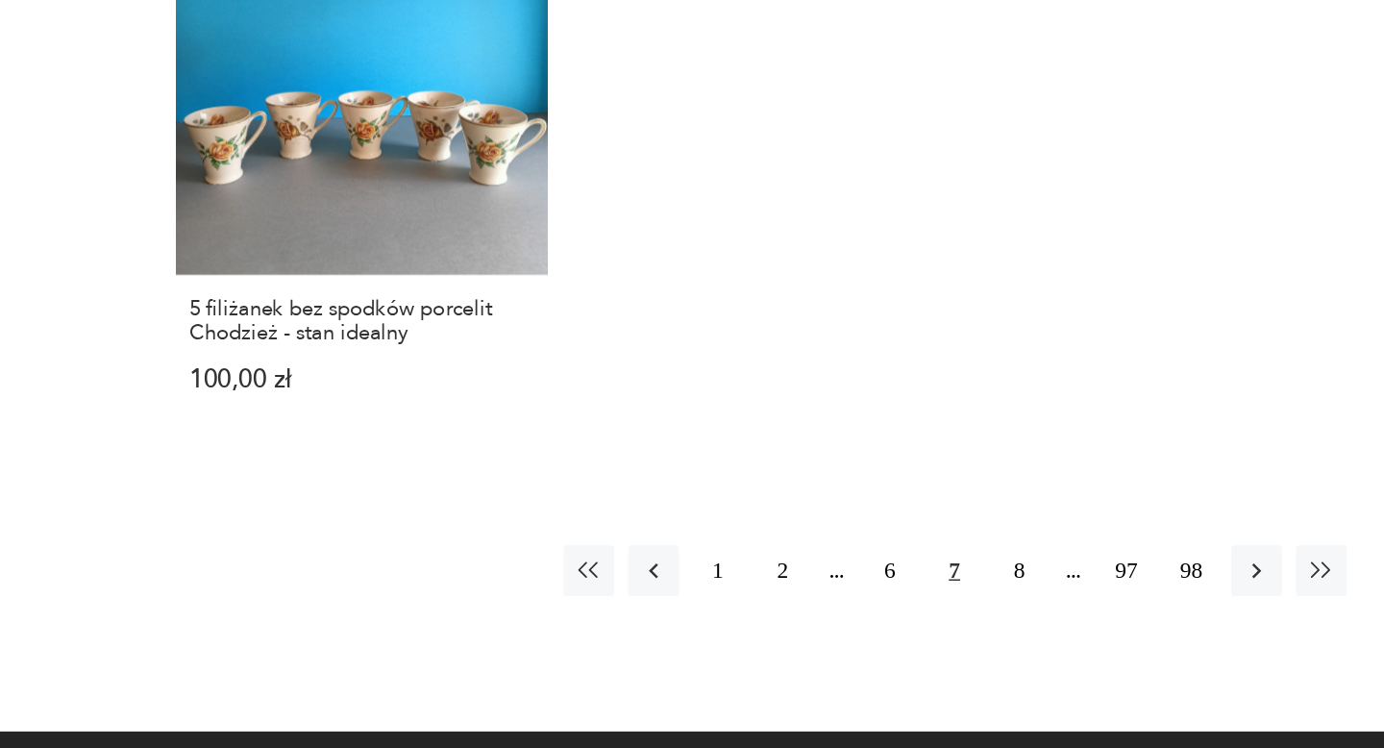
scroll to position [2751, 0]
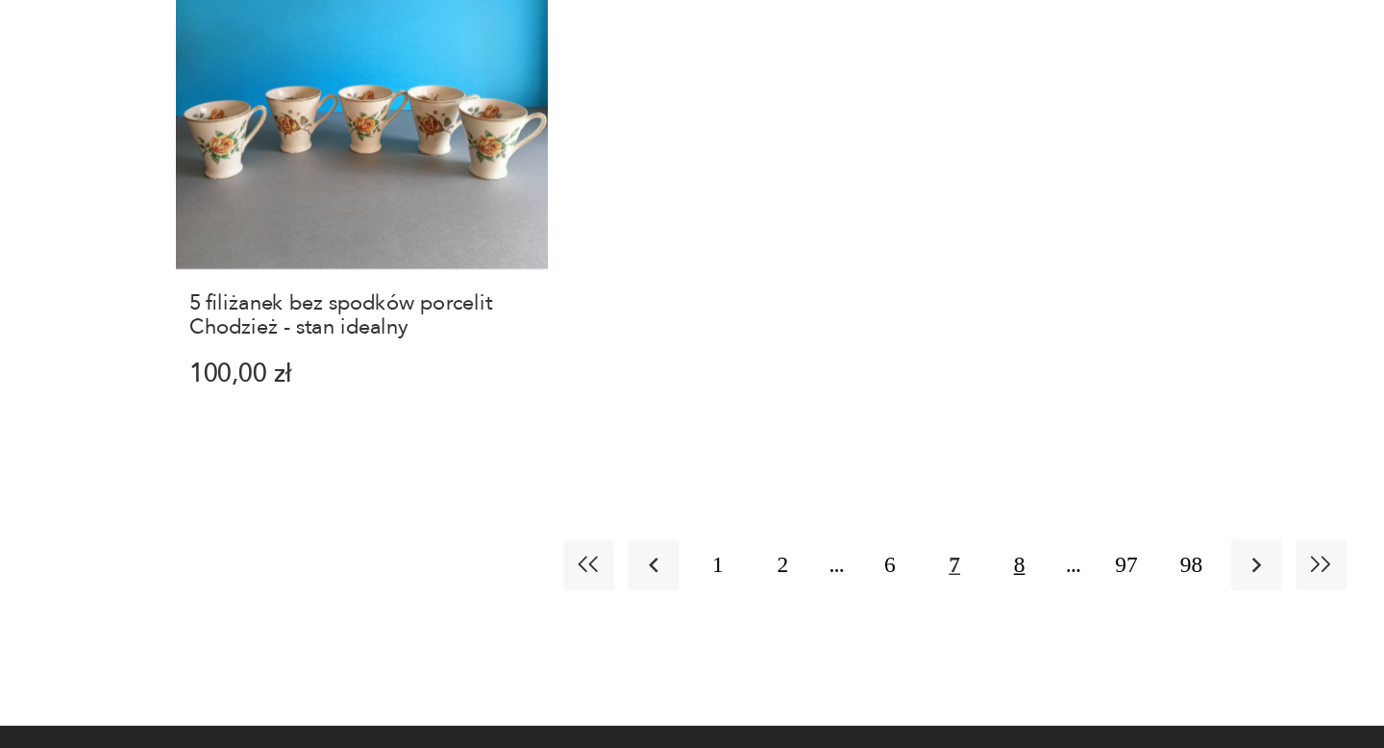
click at [1012, 605] on button "8" at bounding box center [1009, 622] width 35 height 35
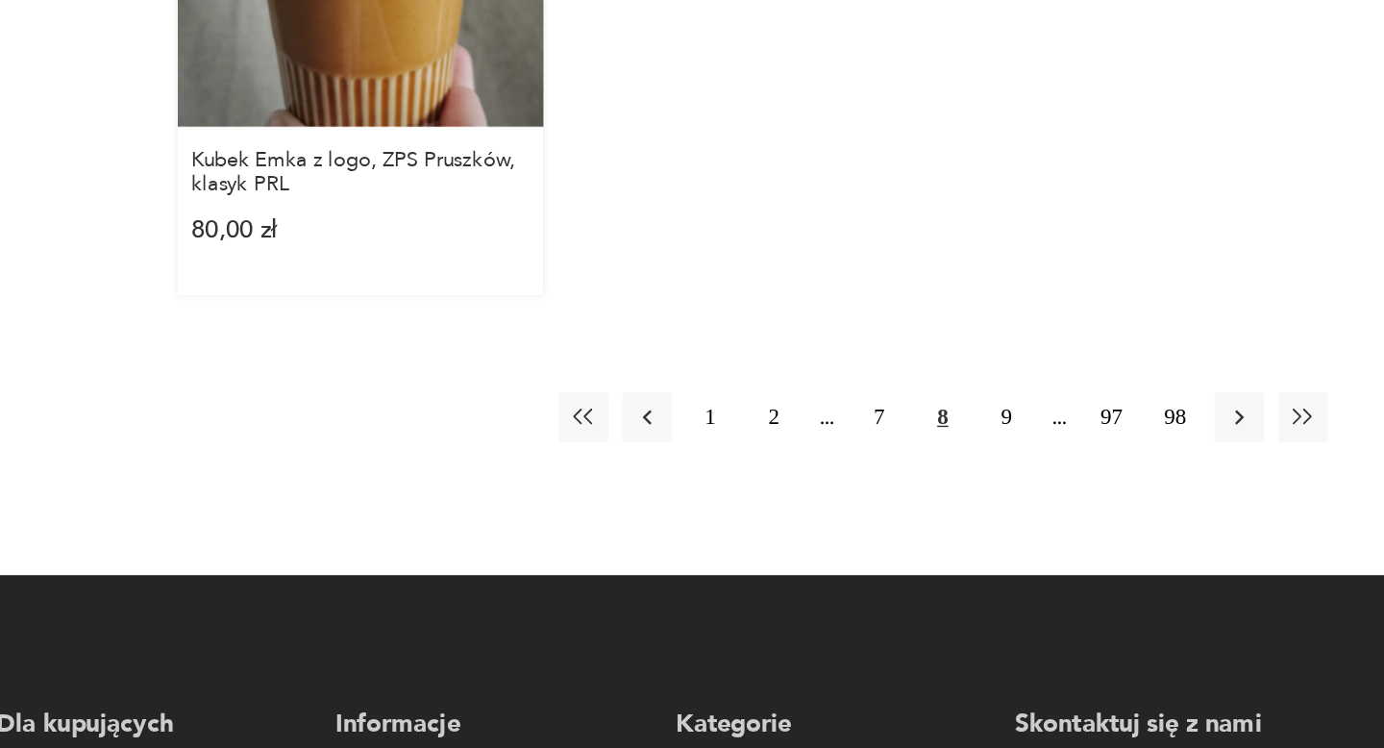
scroll to position [2944, 0]
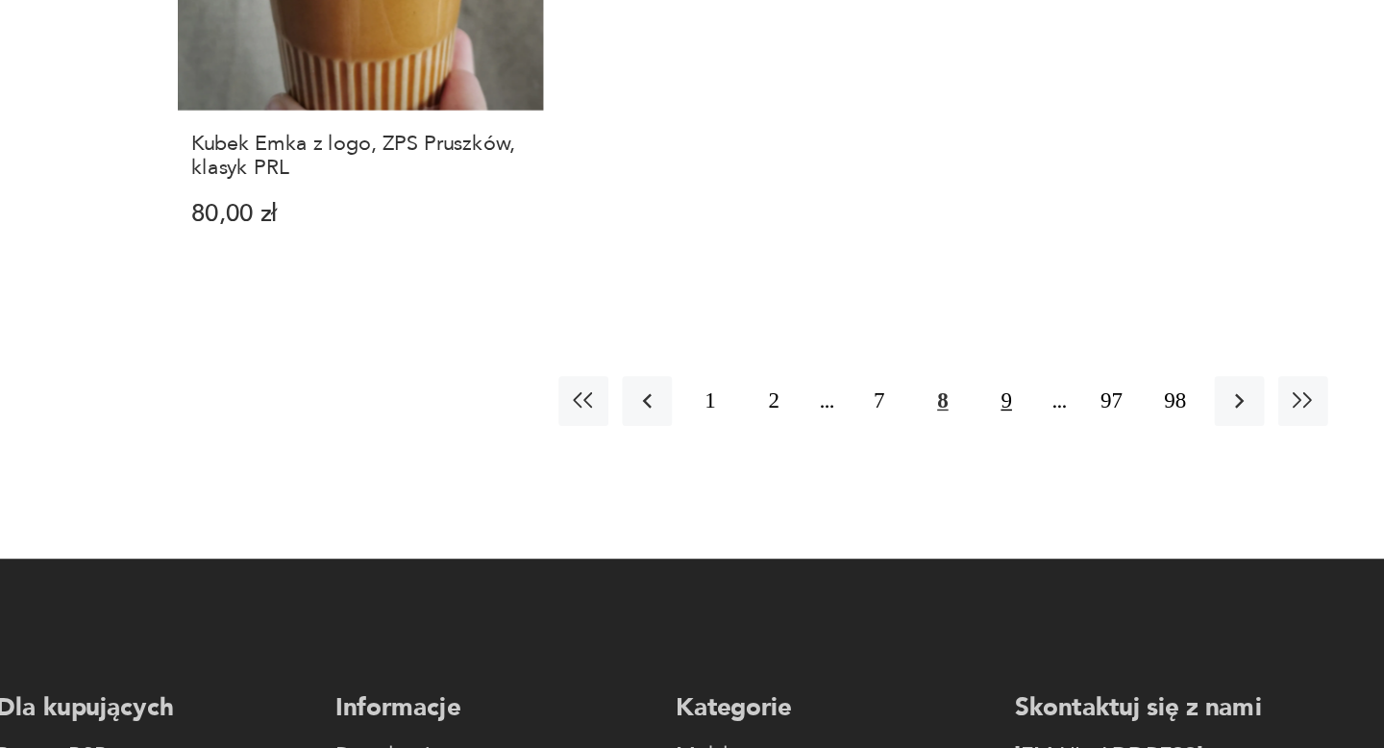
click at [1004, 489] on button "9" at bounding box center [1009, 506] width 35 height 35
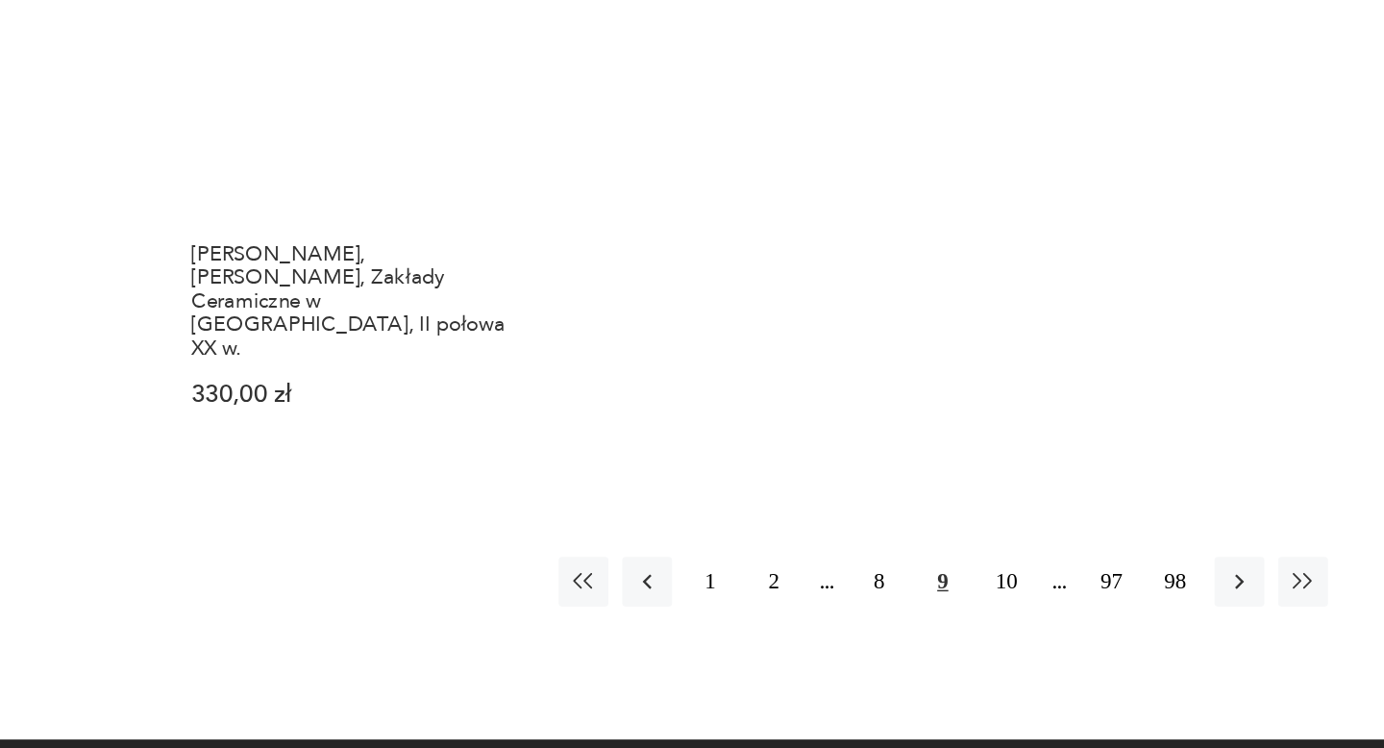
scroll to position [2855, 0]
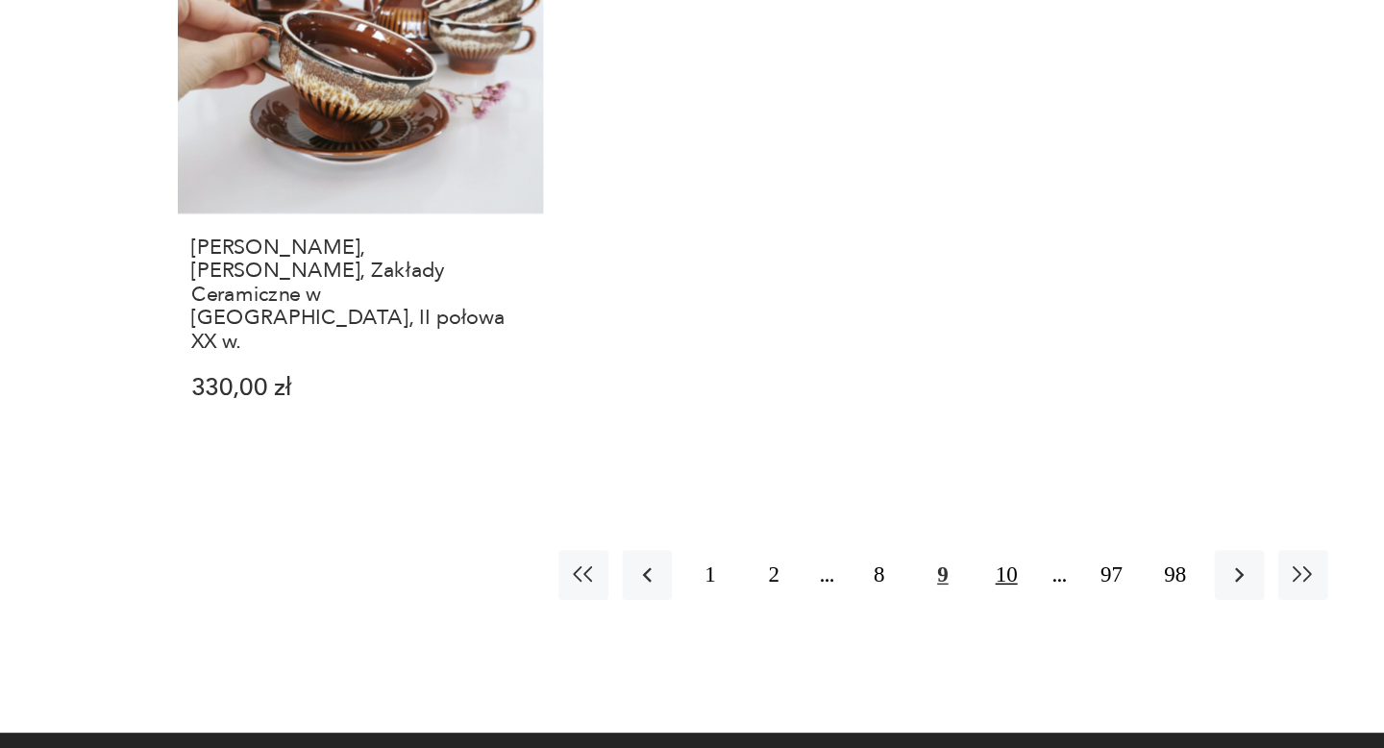
click at [1005, 610] on button "10" at bounding box center [1009, 627] width 35 height 35
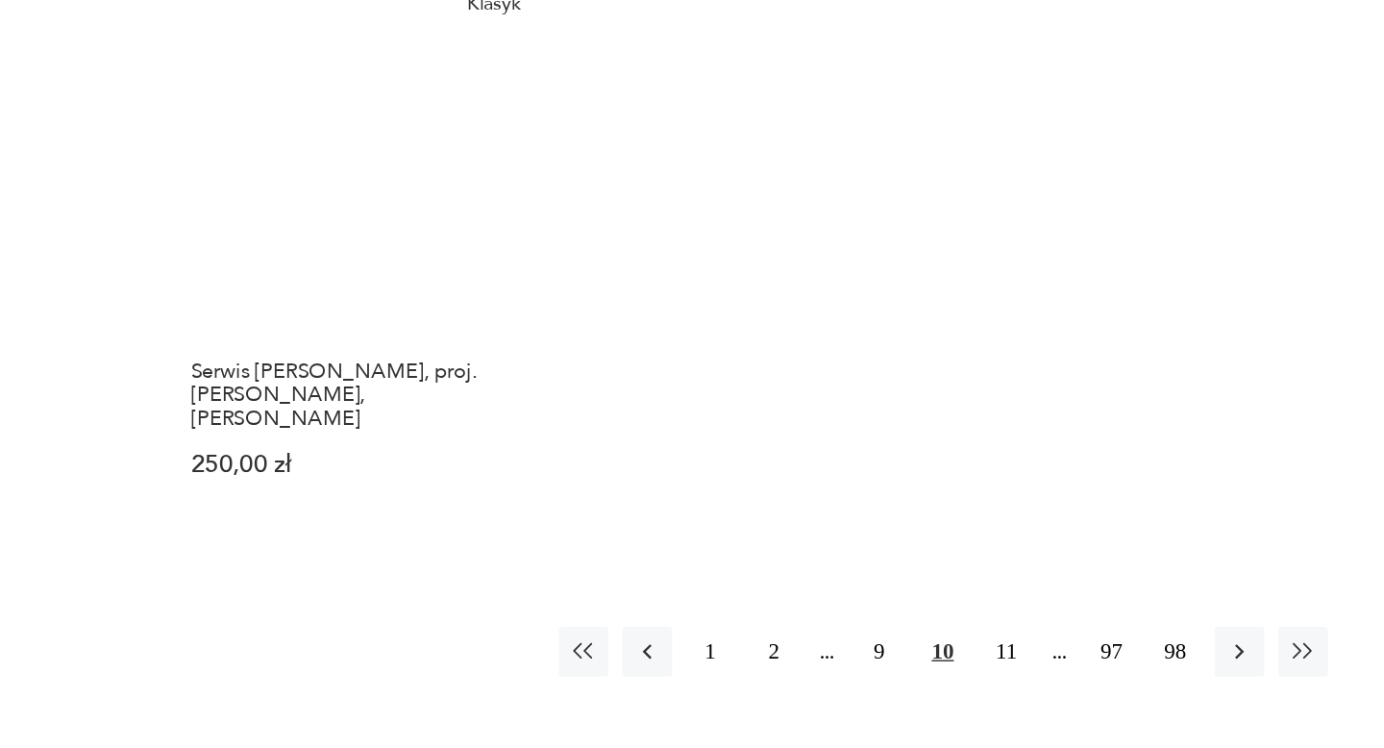
scroll to position [2771, 0]
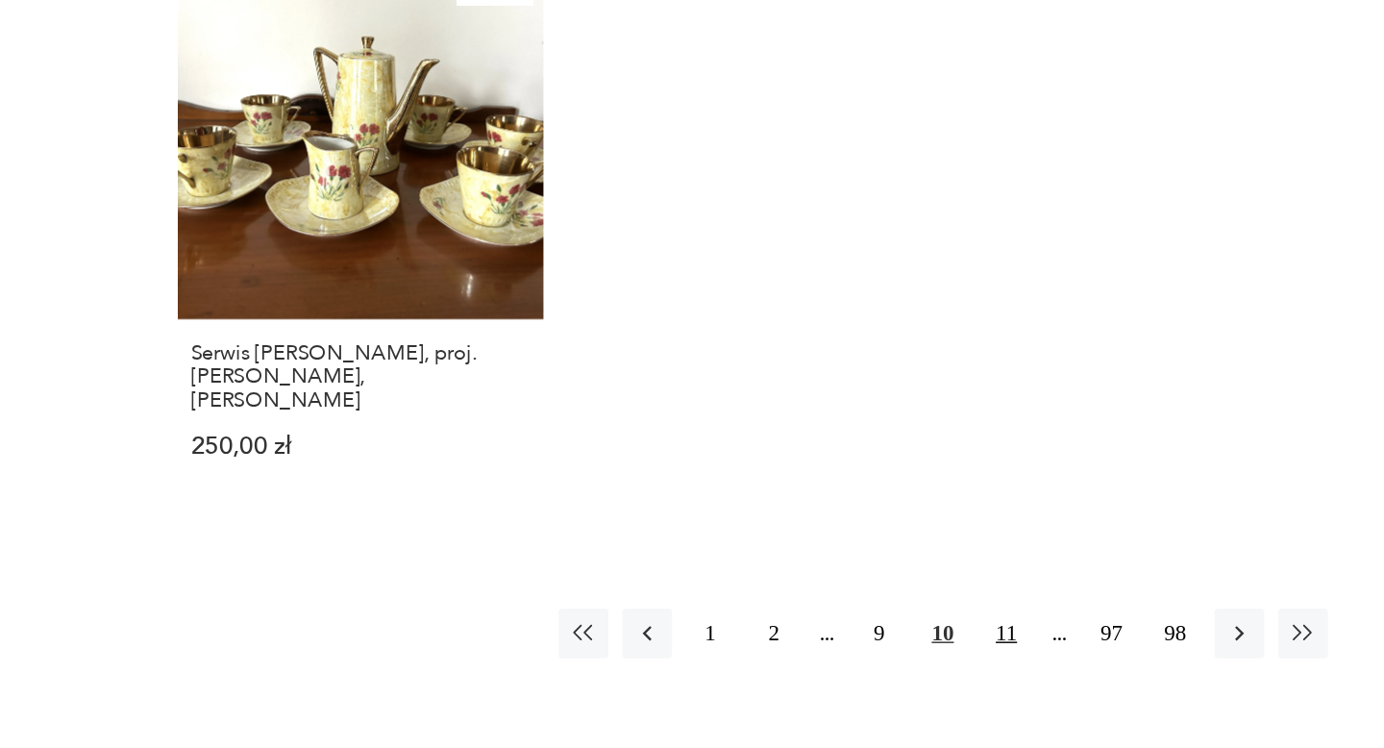
click at [1015, 650] on button "11" at bounding box center [1009, 667] width 35 height 35
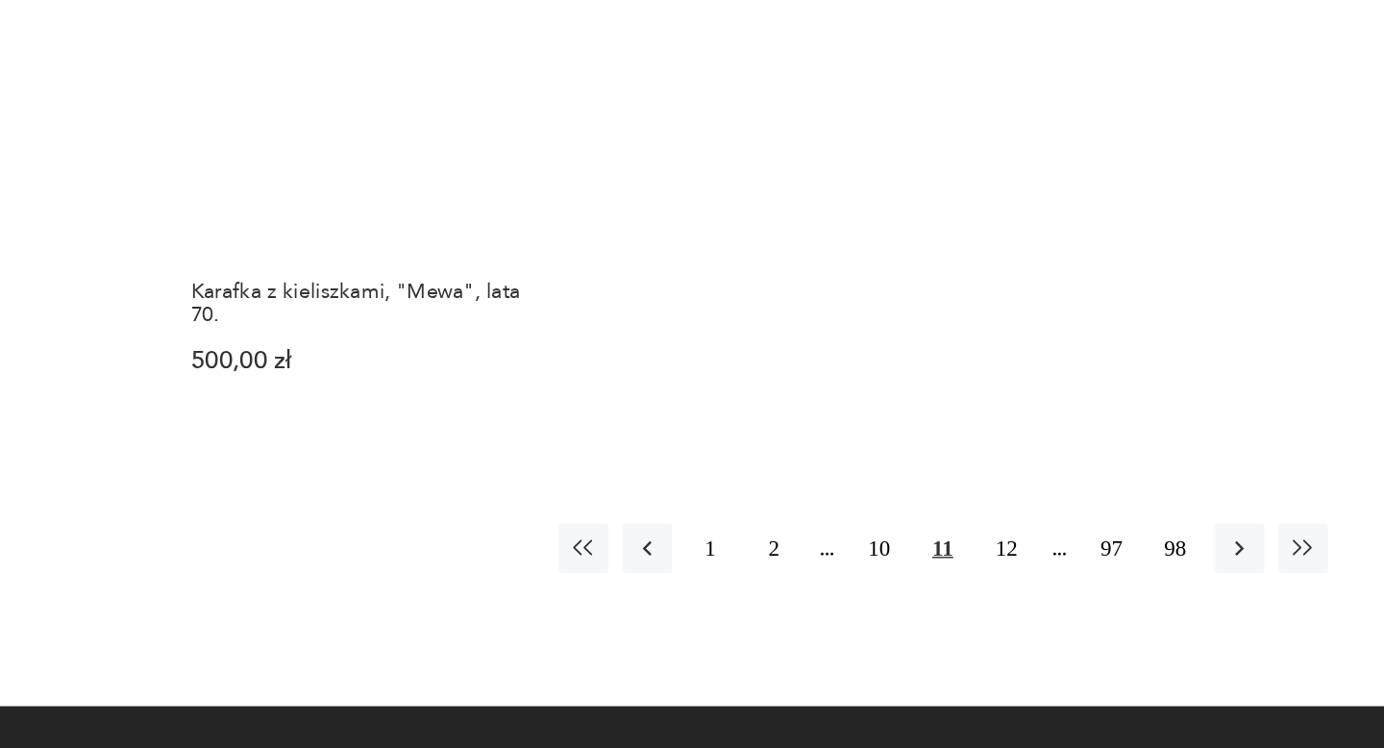
scroll to position [2876, 0]
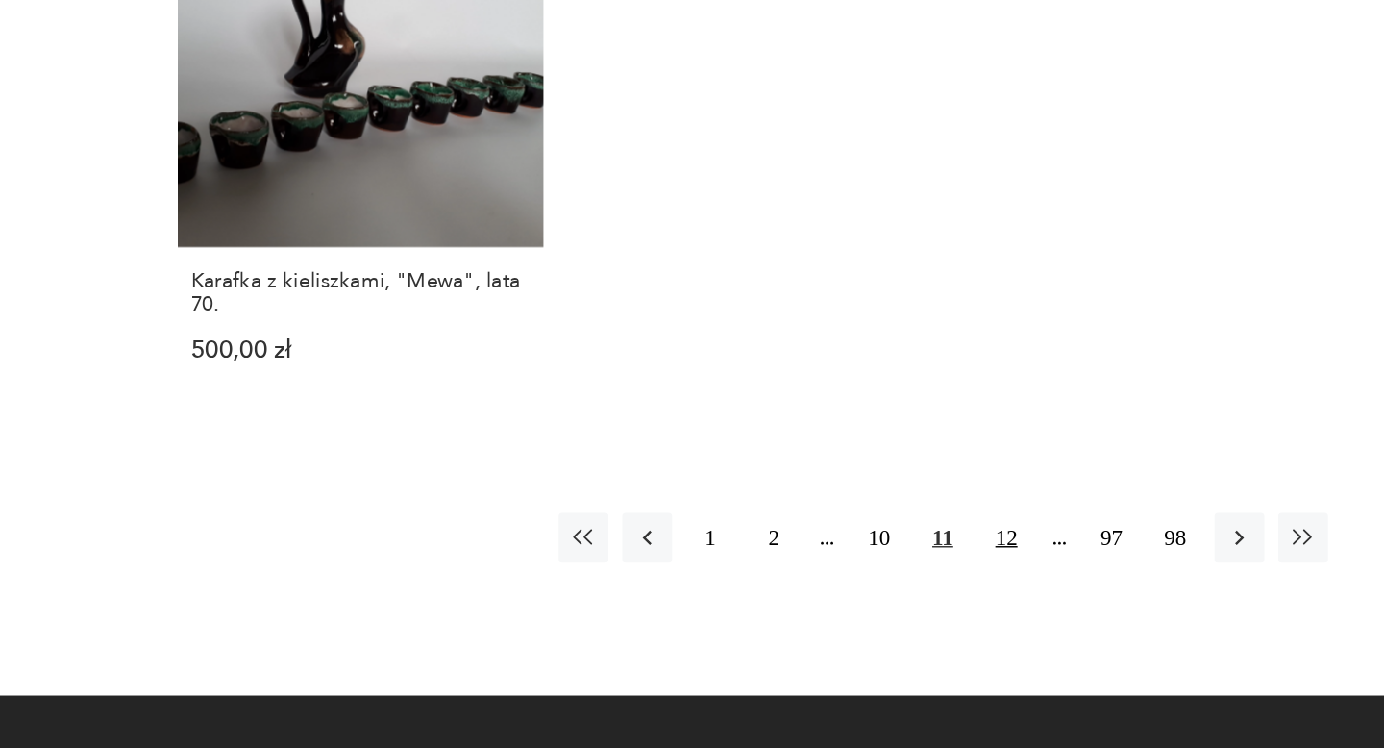
click at [1015, 584] on button "12" at bounding box center [1009, 601] width 35 height 35
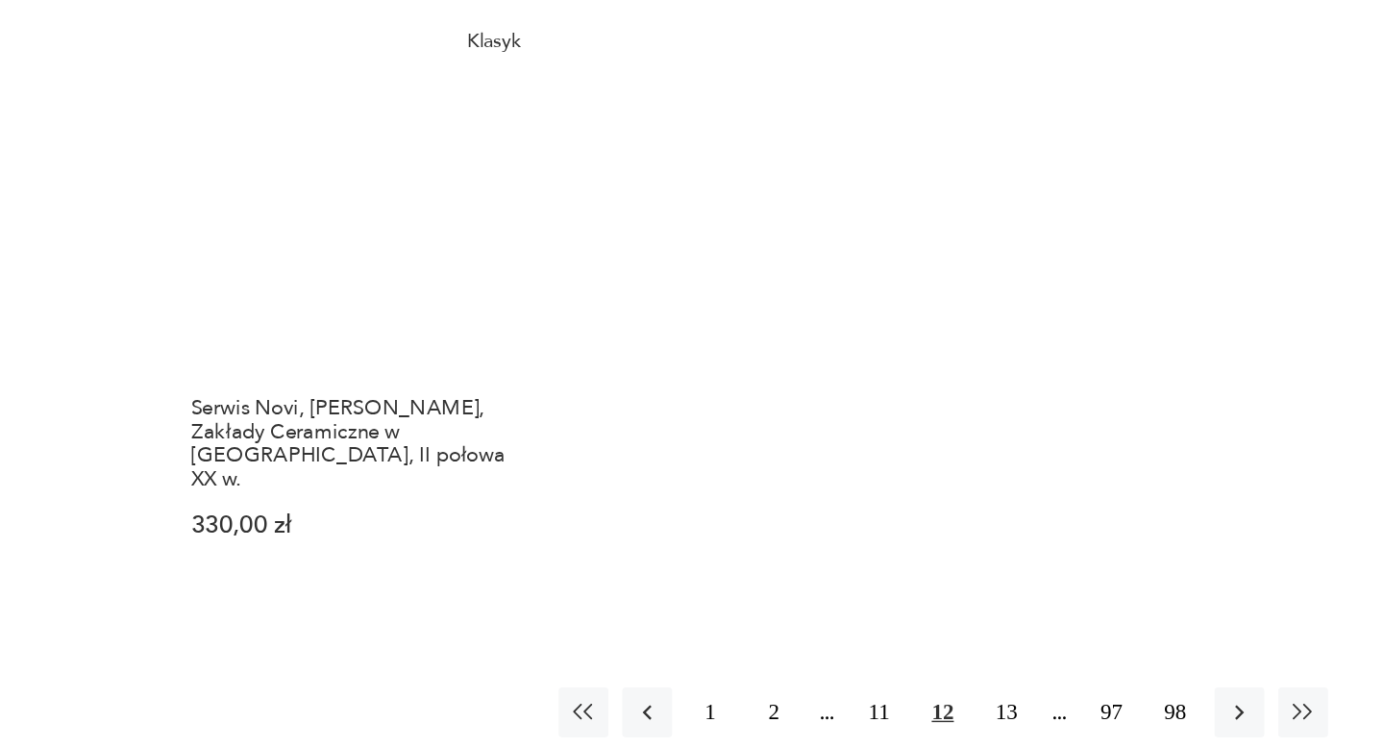
scroll to position [2676, 0]
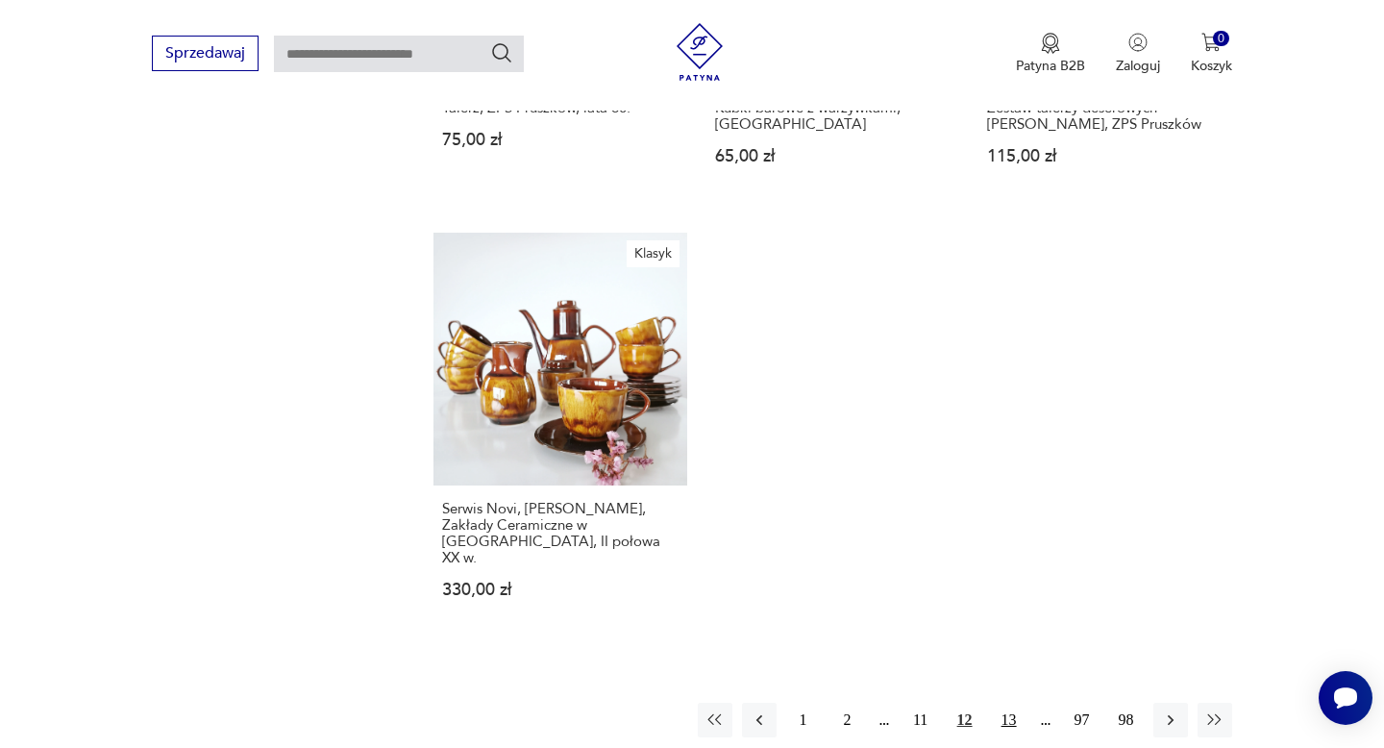
click at [1012, 702] on button "13" at bounding box center [1009, 719] width 35 height 35
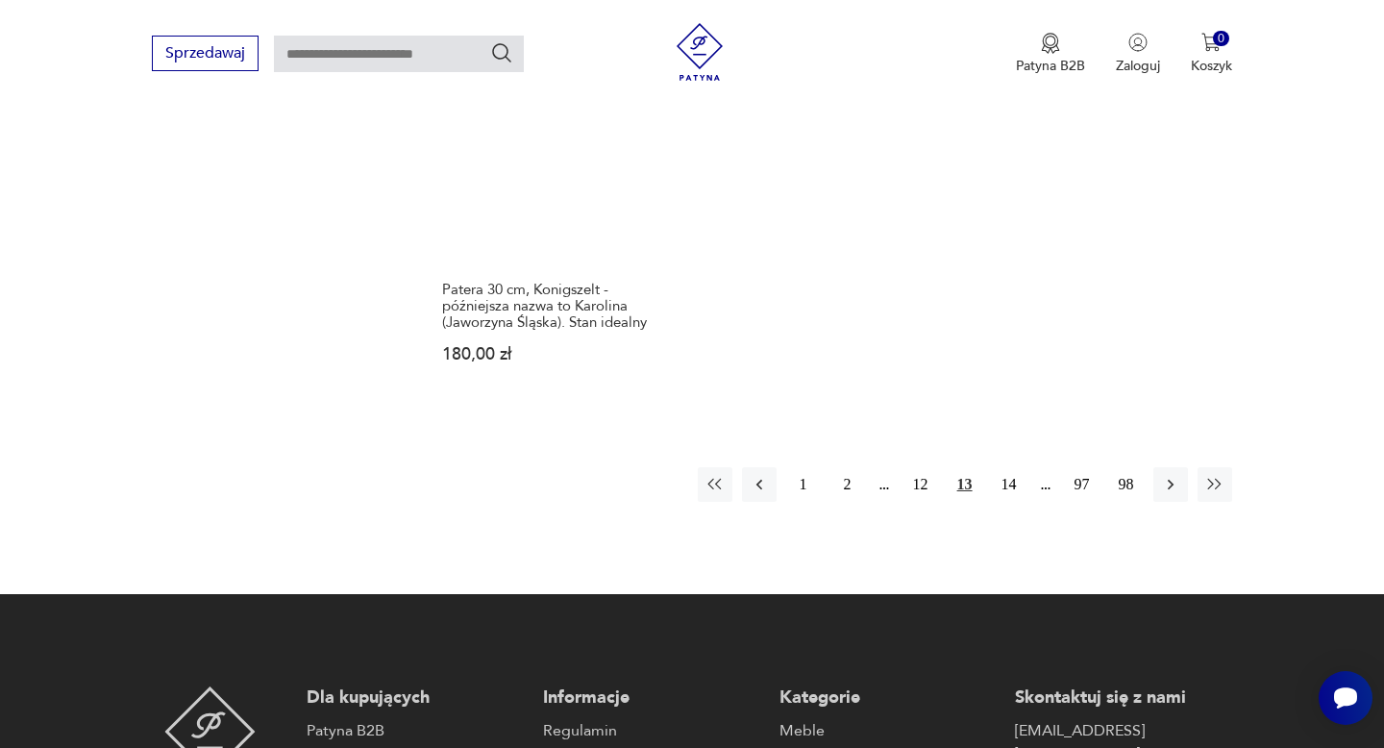
scroll to position [2951, 0]
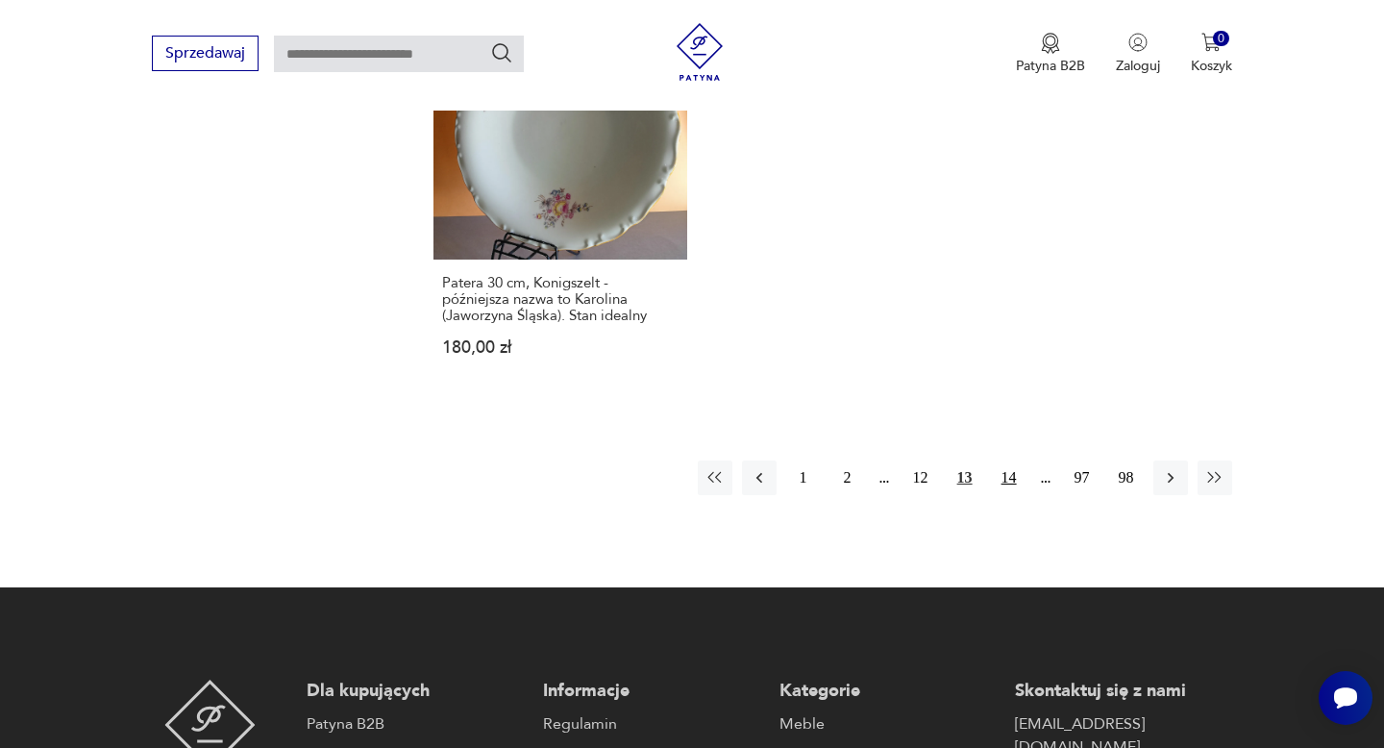
click at [1007, 473] on button "14" at bounding box center [1009, 477] width 35 height 35
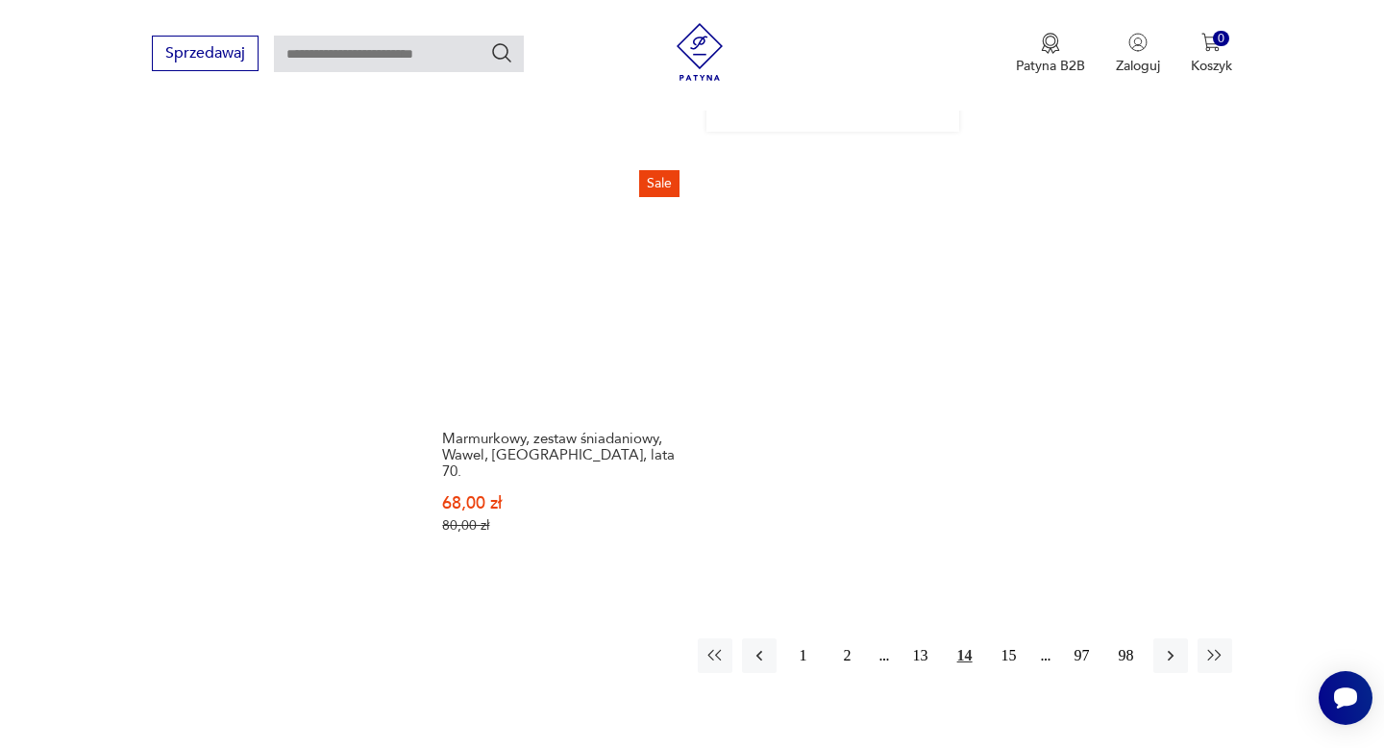
scroll to position [2794, 0]
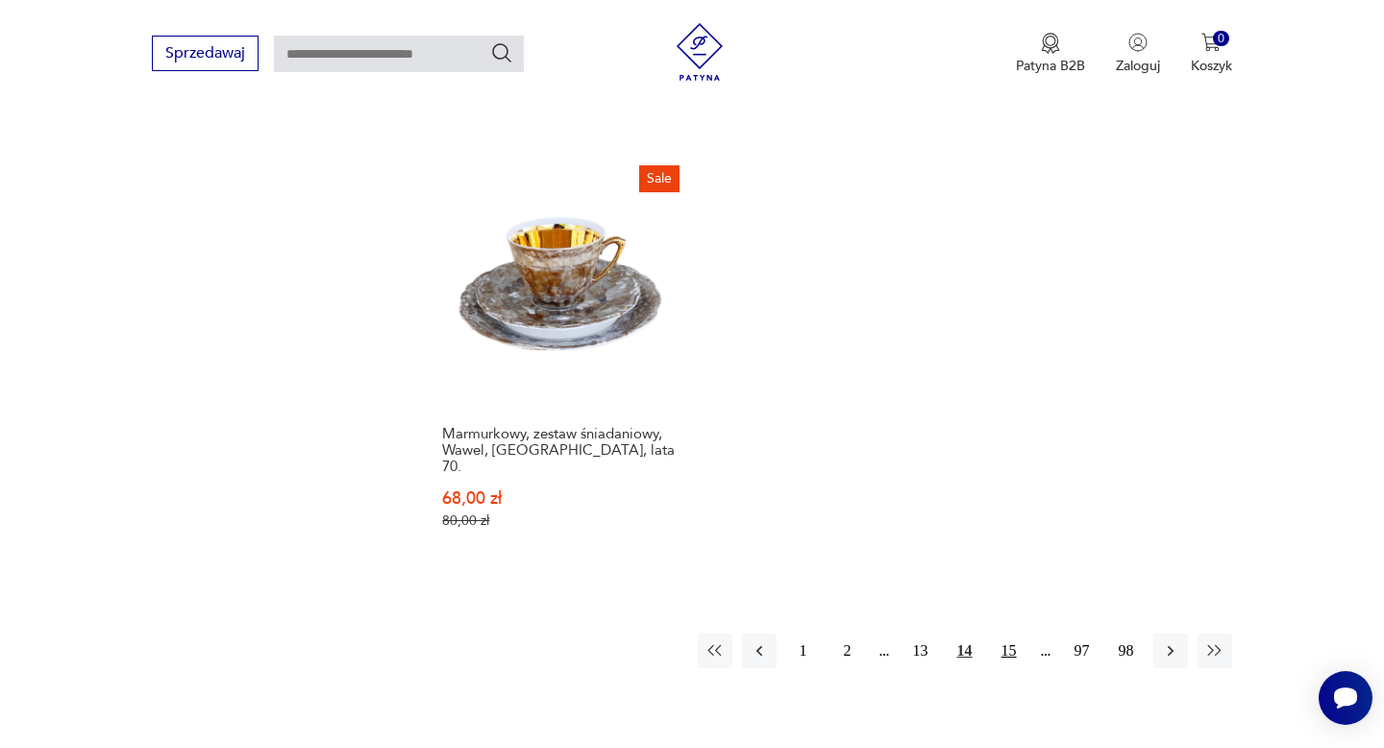
click at [1011, 633] on button "15" at bounding box center [1009, 650] width 35 height 35
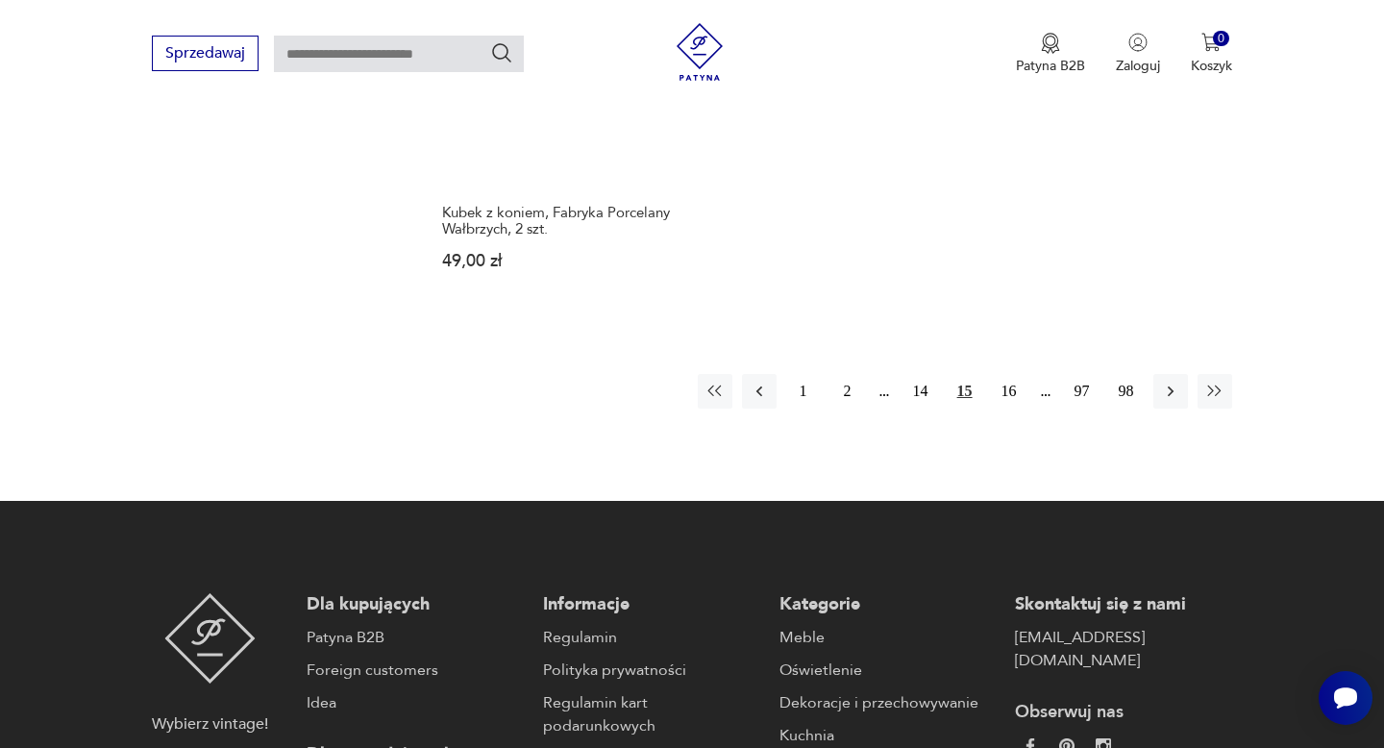
scroll to position [3020, 0]
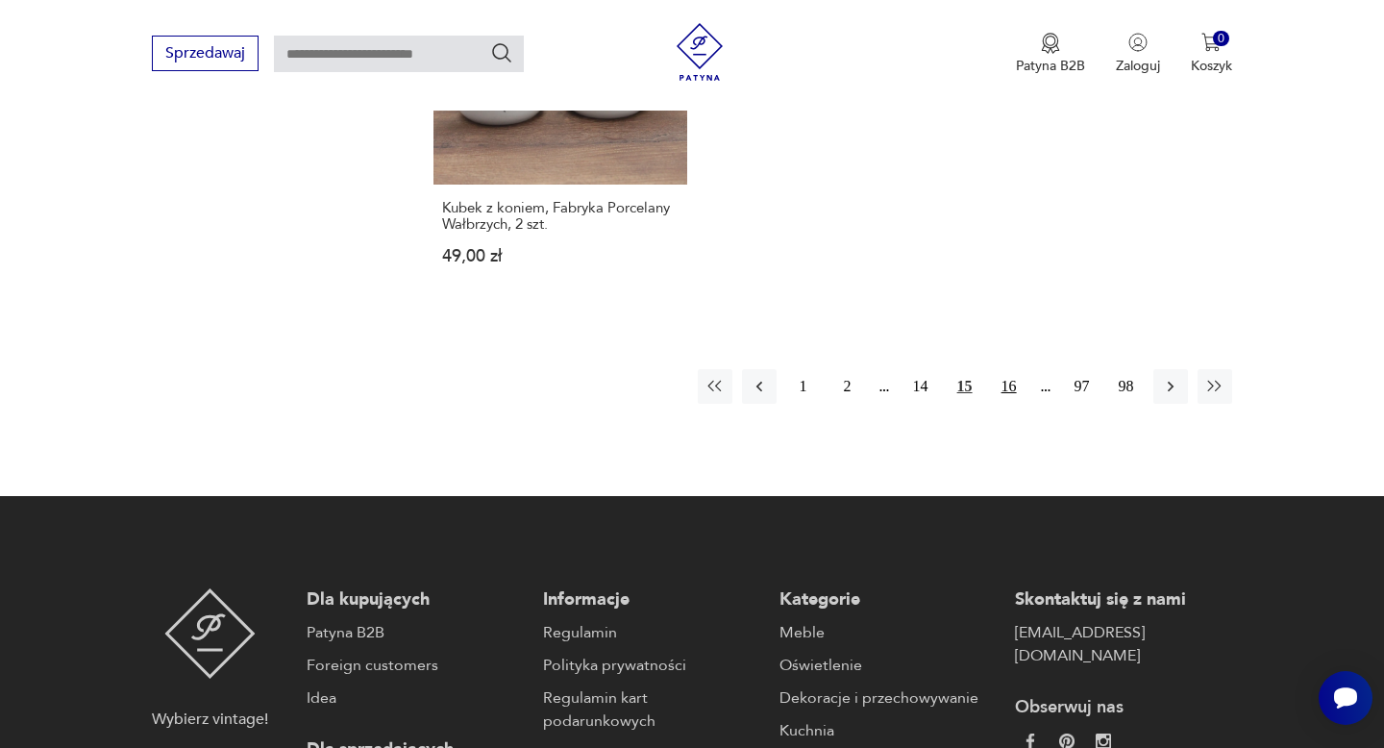
click at [999, 369] on button "16" at bounding box center [1009, 386] width 35 height 35
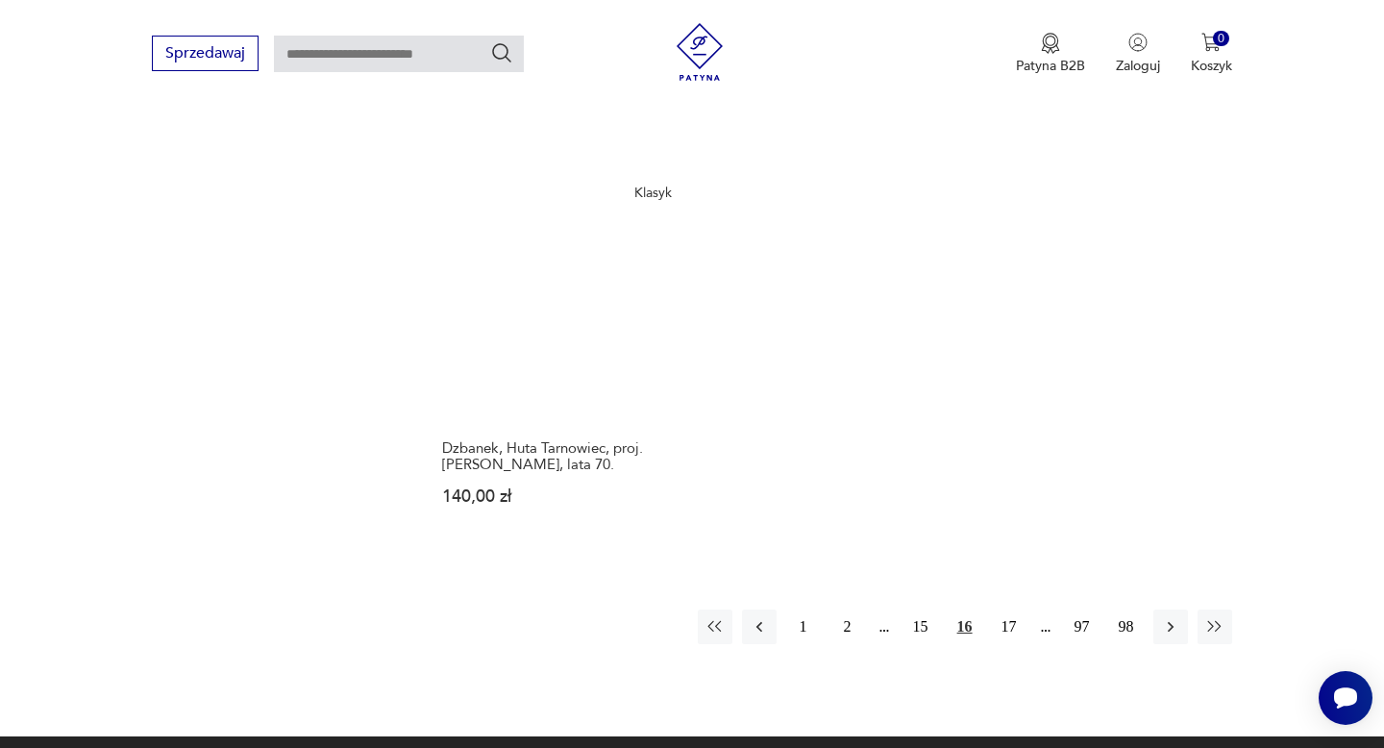
scroll to position [2845, 0]
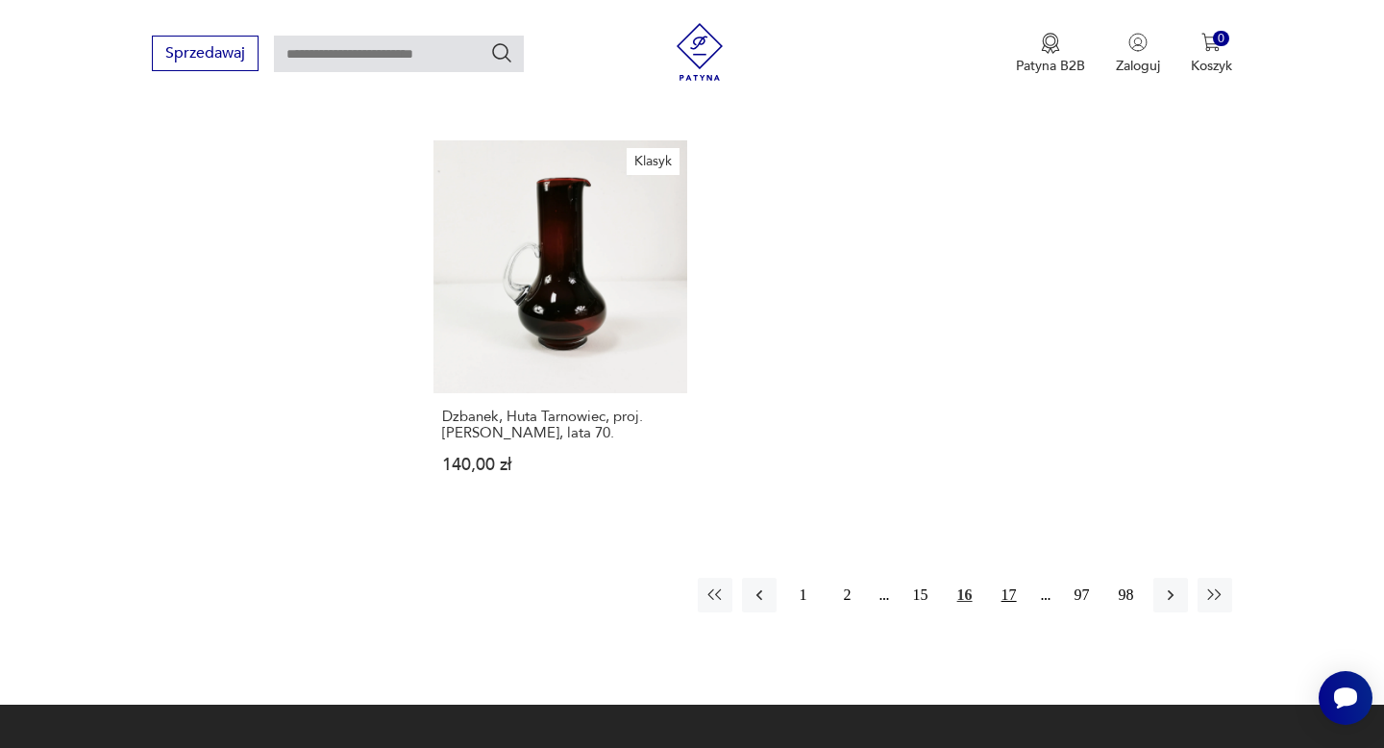
click at [1017, 577] on button "17" at bounding box center [1009, 594] width 35 height 35
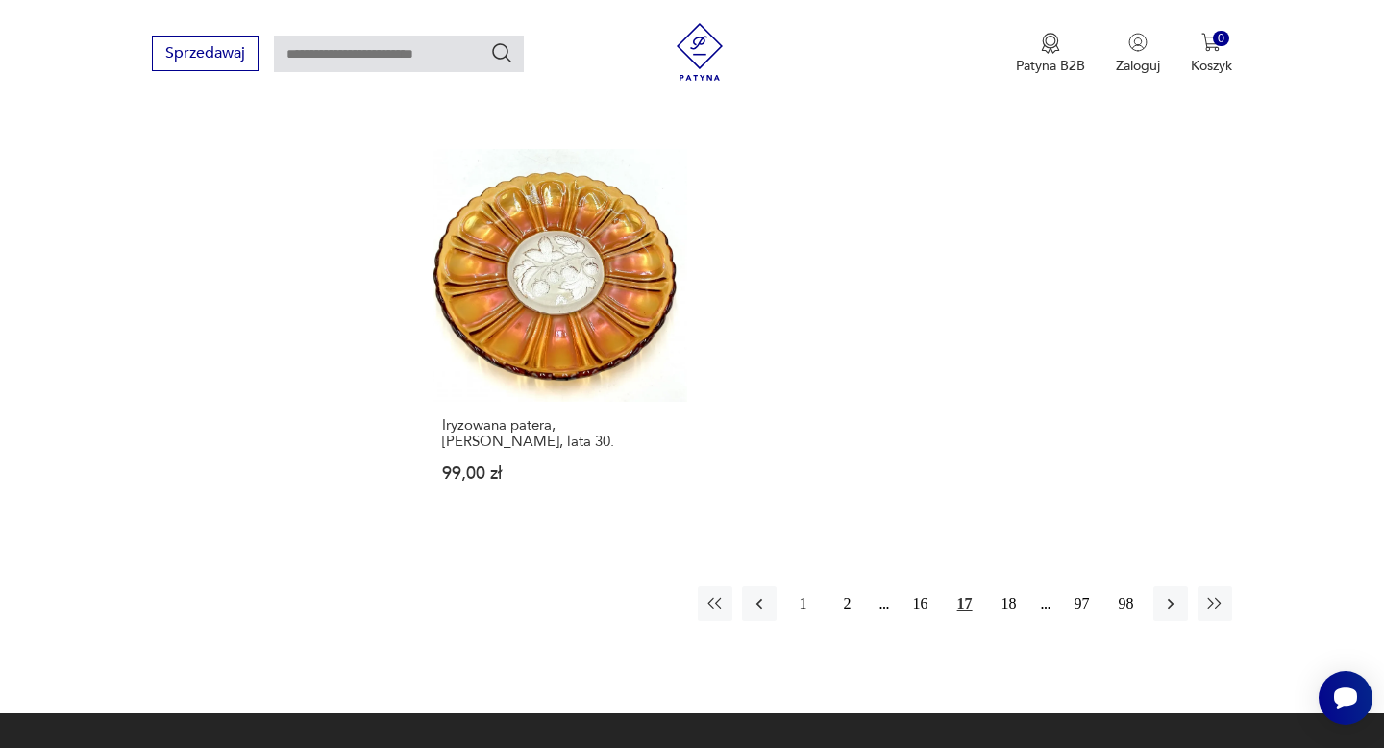
scroll to position [2787, 0]
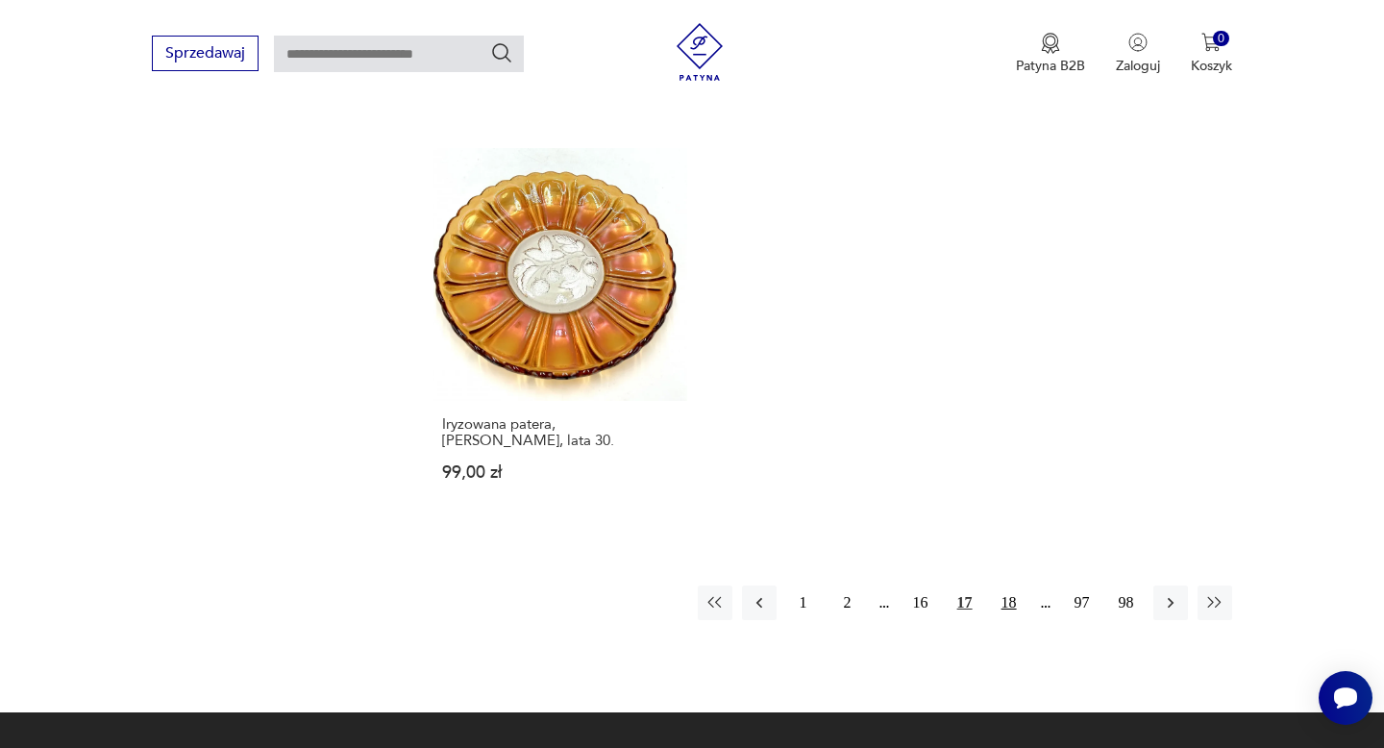
click at [1015, 585] on button "18" at bounding box center [1009, 602] width 35 height 35
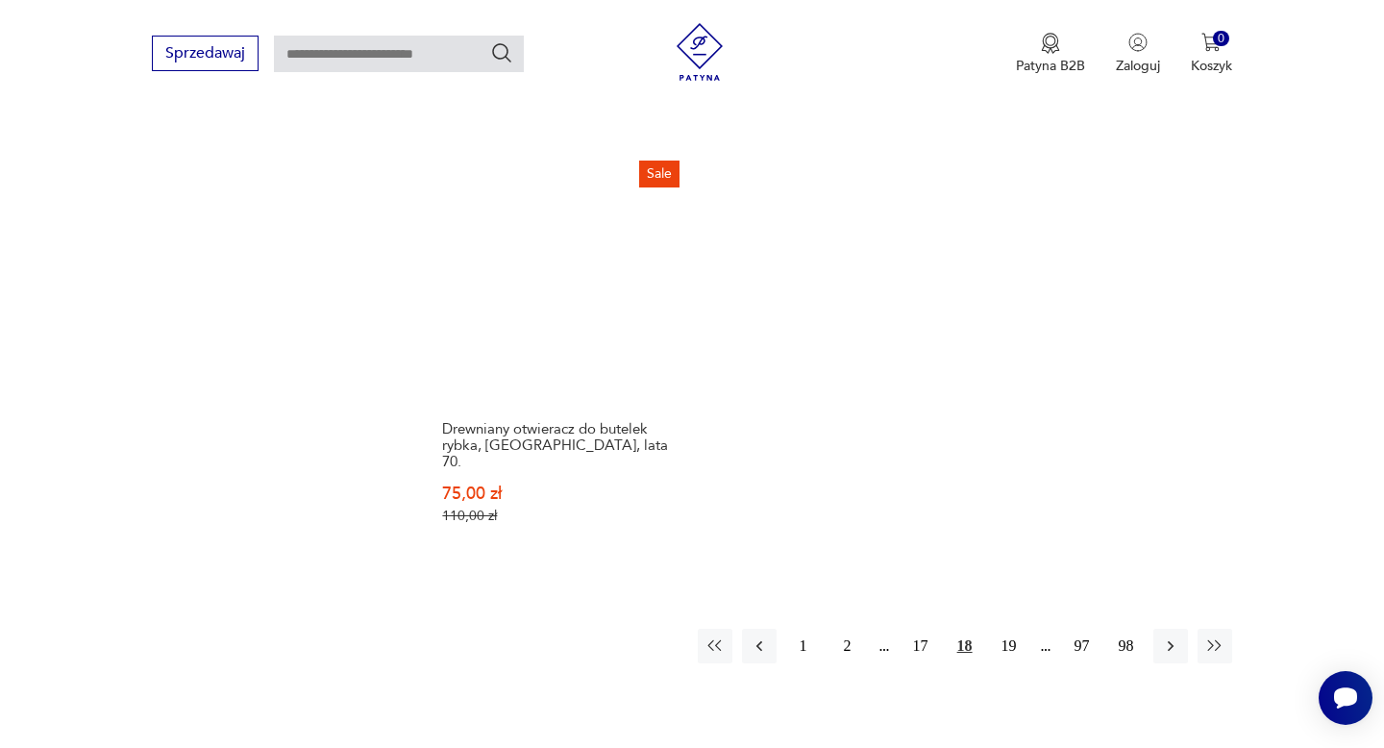
scroll to position [2738, 0]
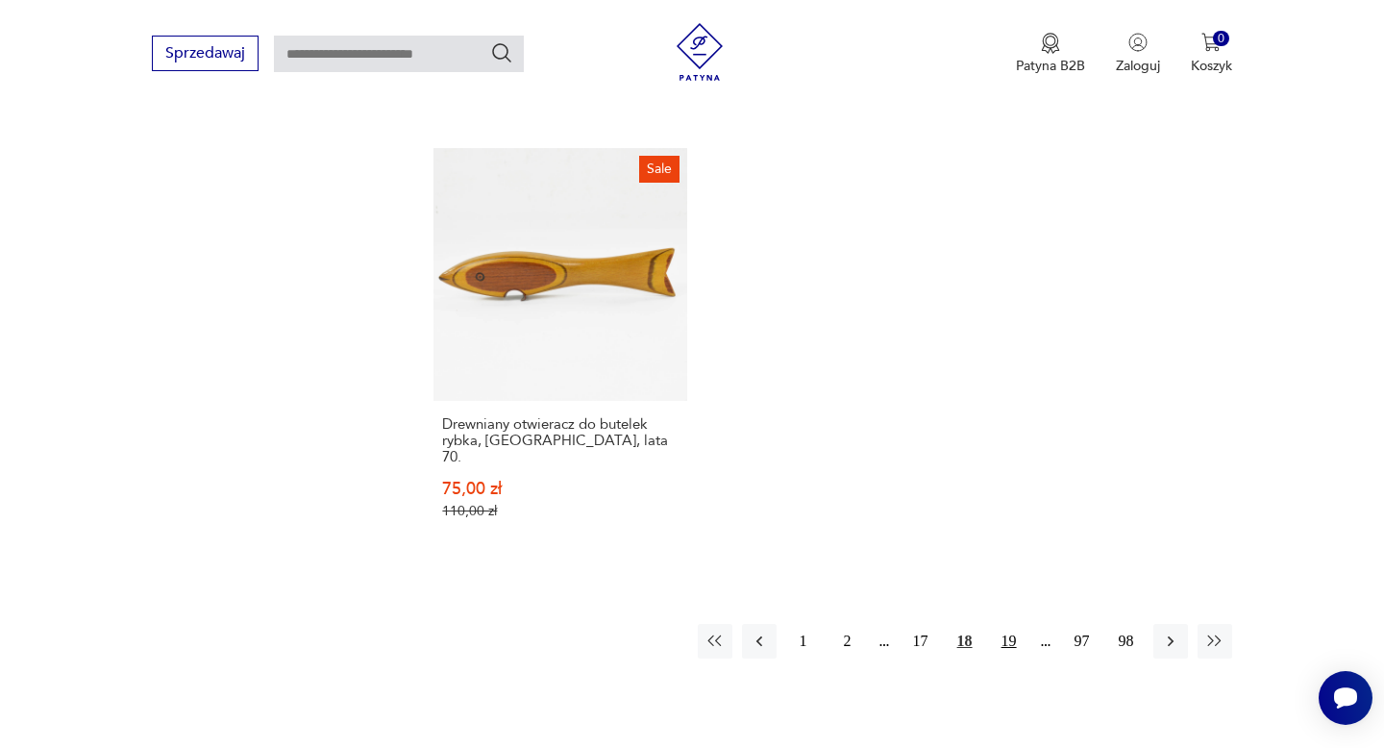
click at [1009, 624] on button "19" at bounding box center [1009, 641] width 35 height 35
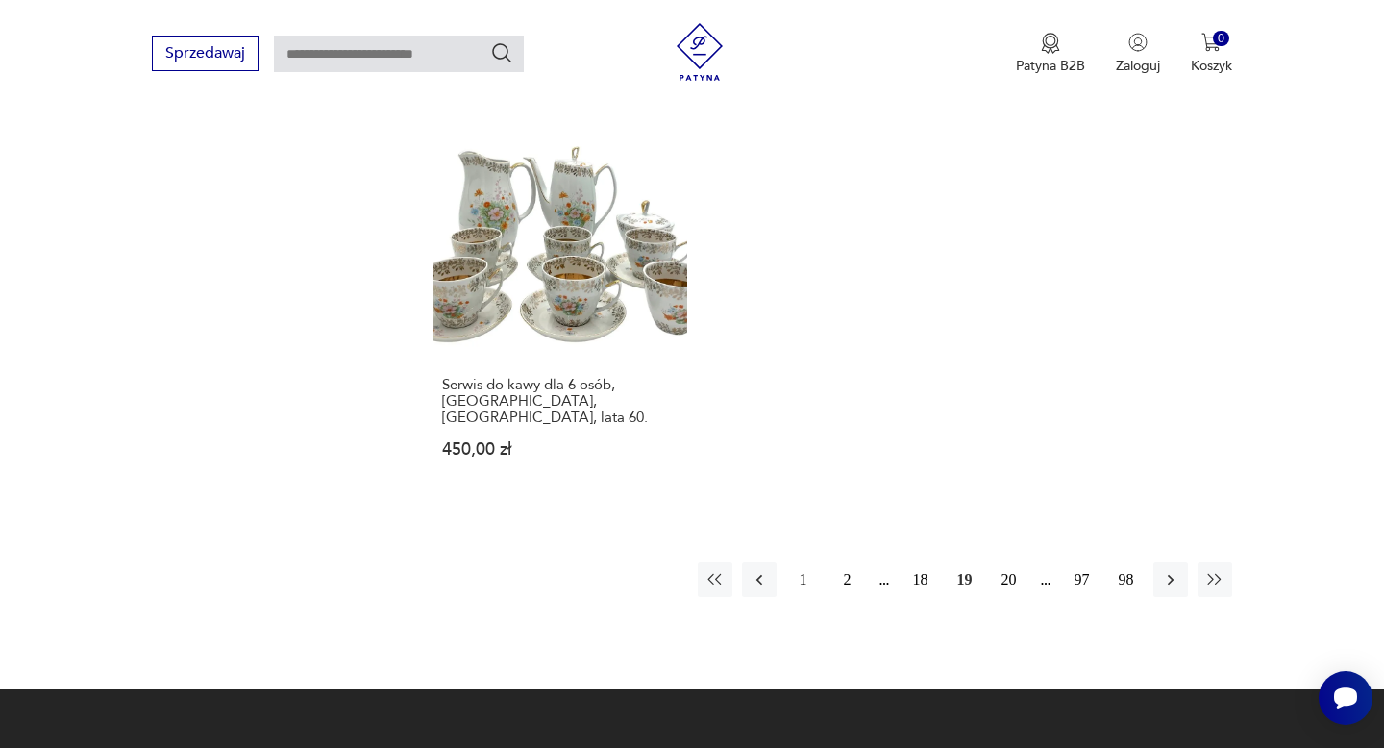
scroll to position [2777, 0]
click at [1007, 563] on button "20" at bounding box center [1009, 580] width 35 height 35
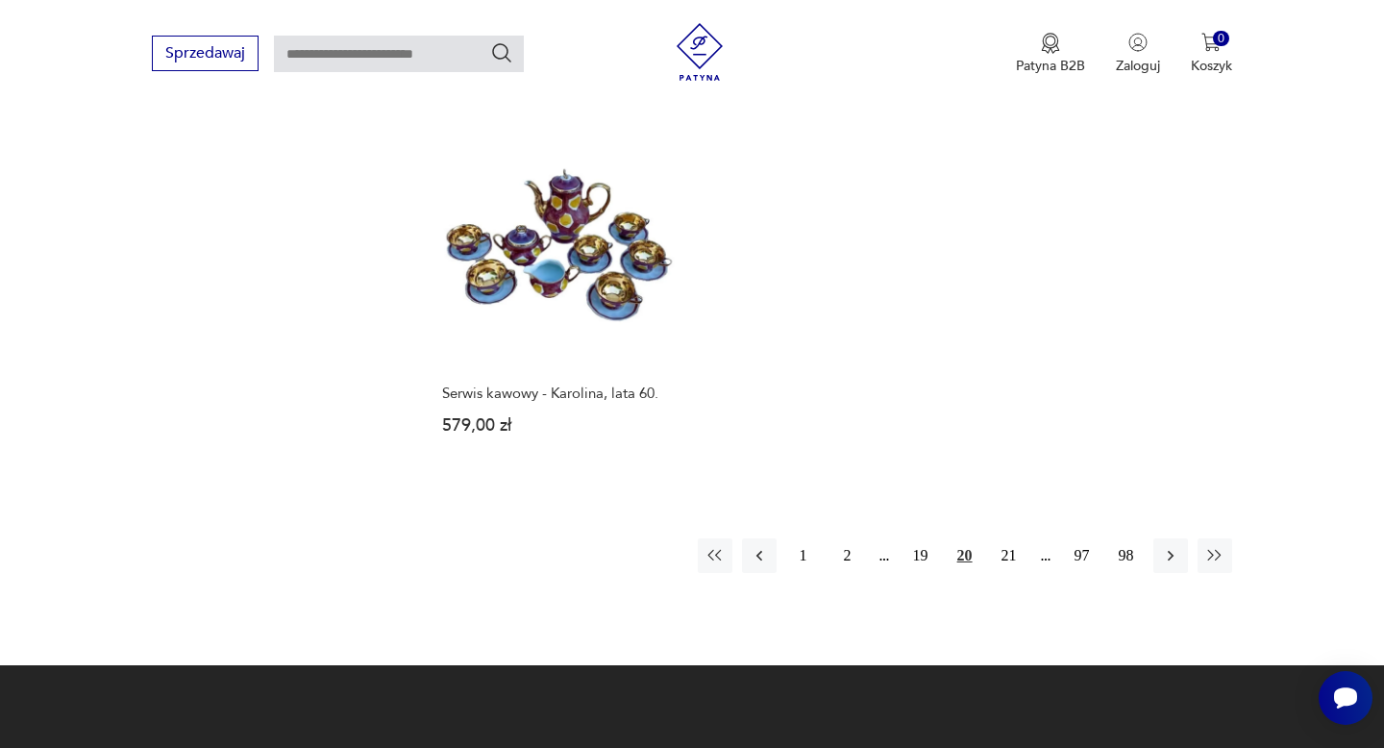
scroll to position [2766, 0]
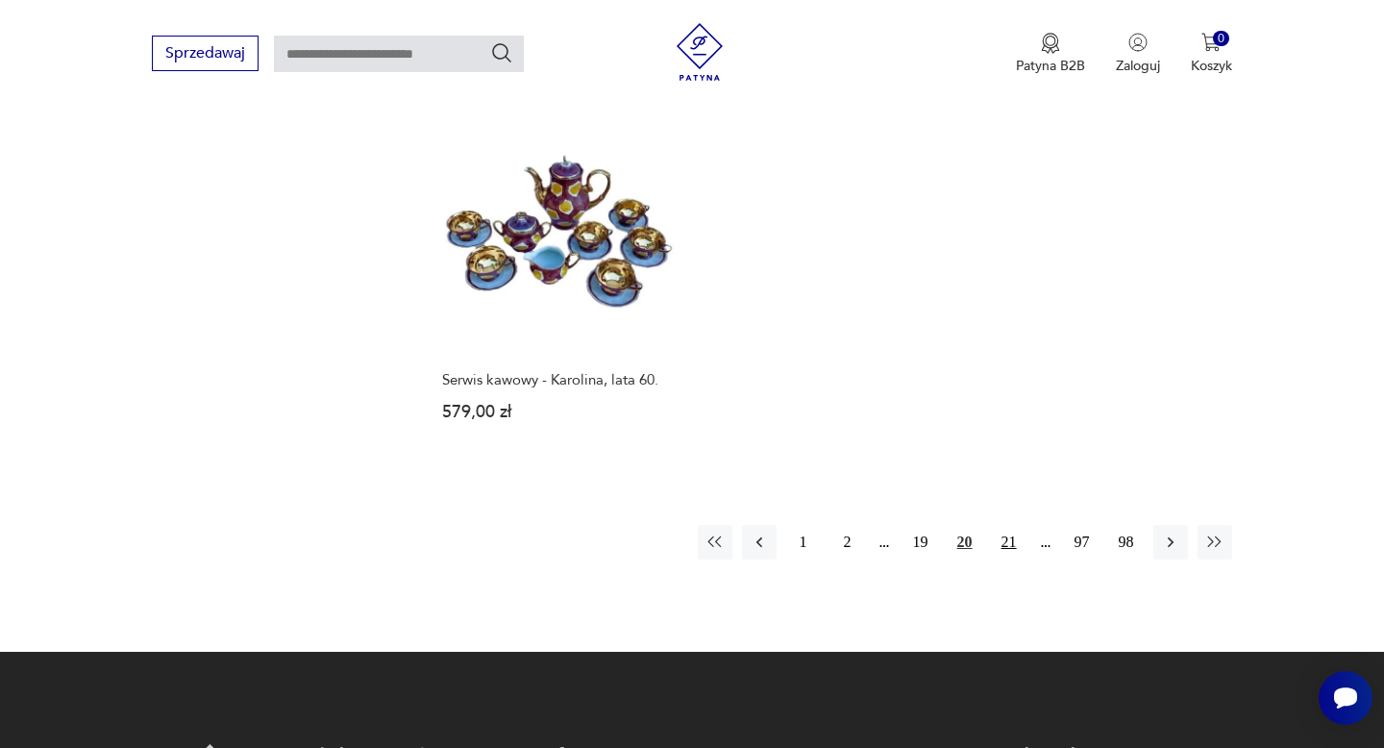
click at [1006, 525] on button "21" at bounding box center [1009, 542] width 35 height 35
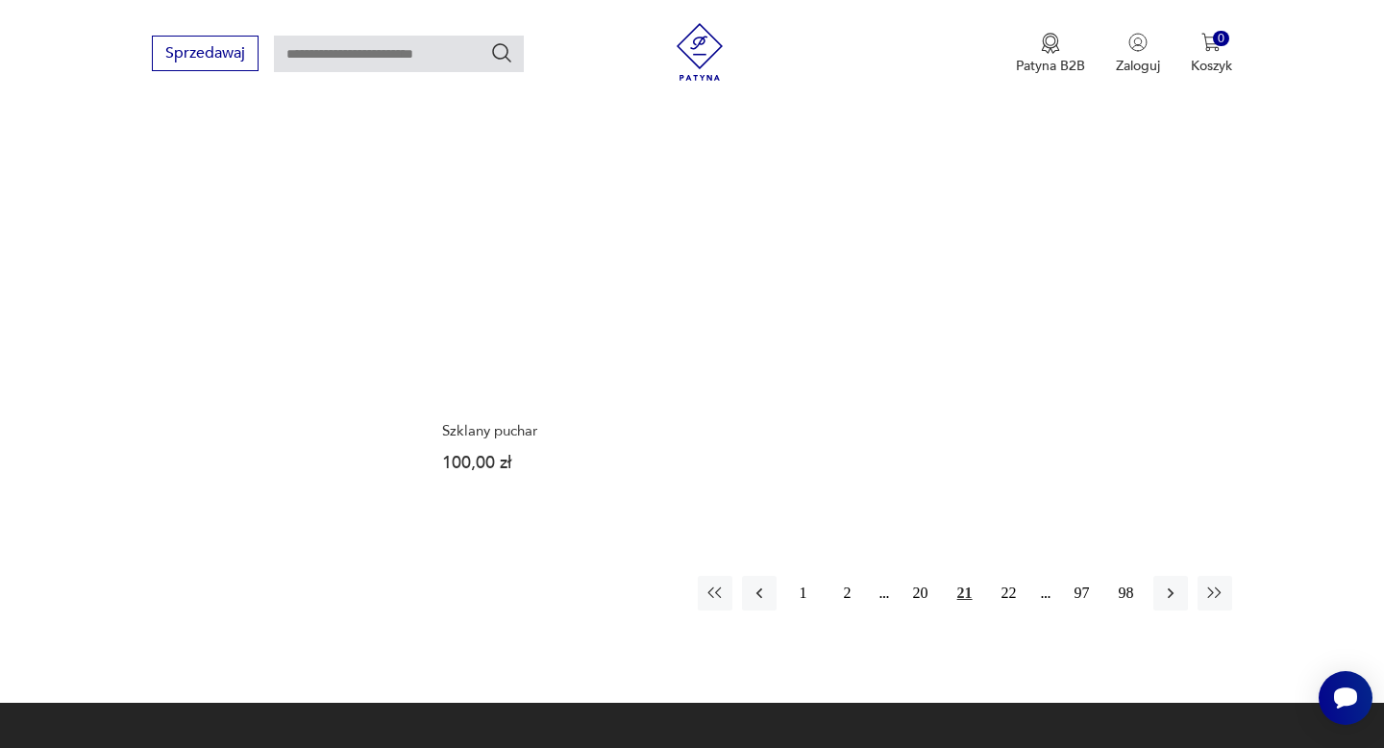
scroll to position [2739, 0]
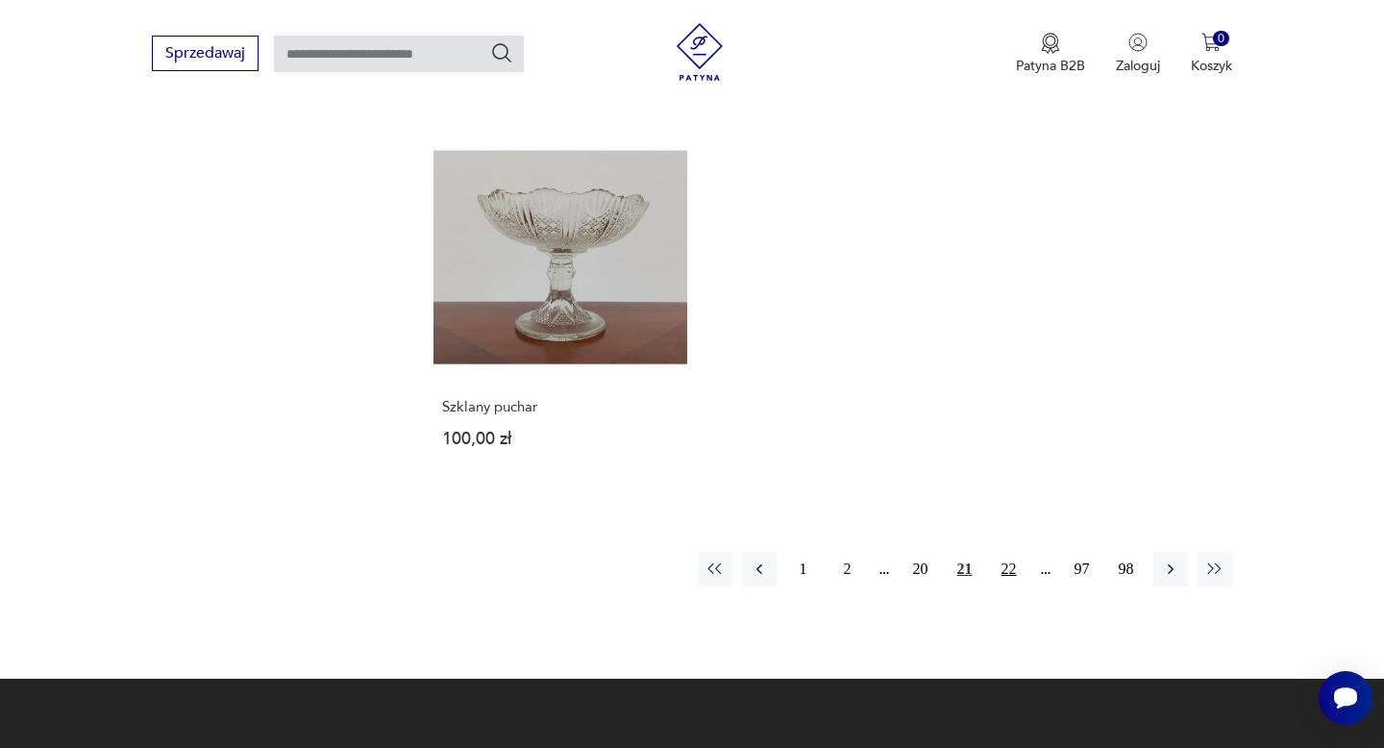
click at [1002, 551] on button "22" at bounding box center [1009, 568] width 35 height 35
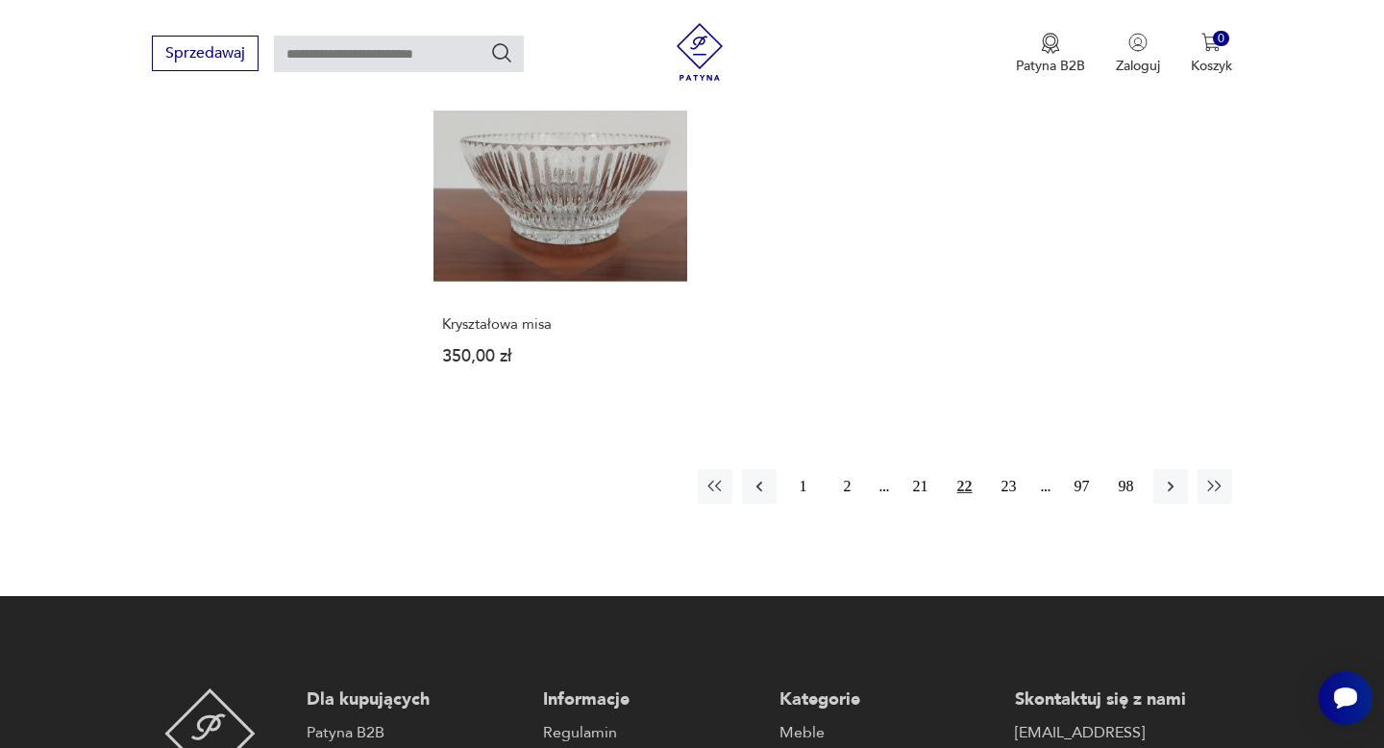
scroll to position [2747, 0]
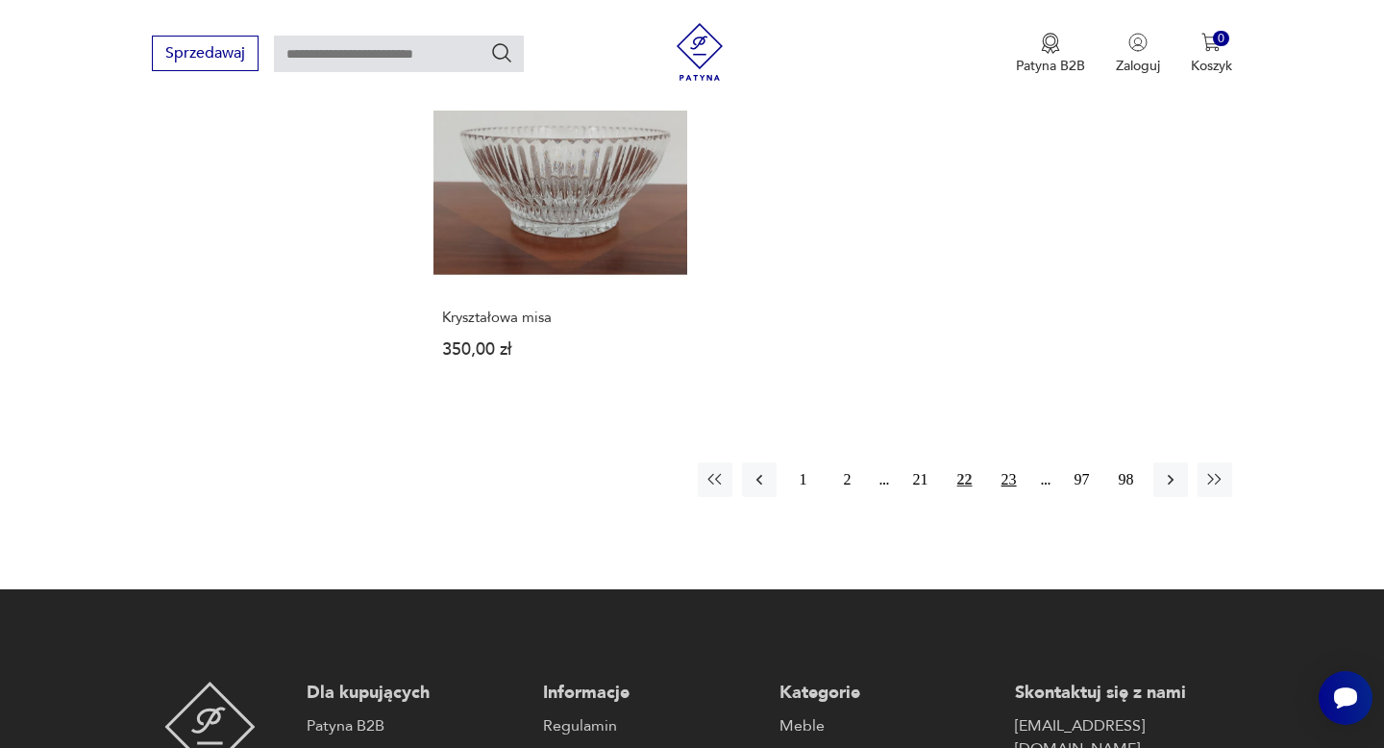
click at [1000, 491] on button "23" at bounding box center [1009, 479] width 35 height 35
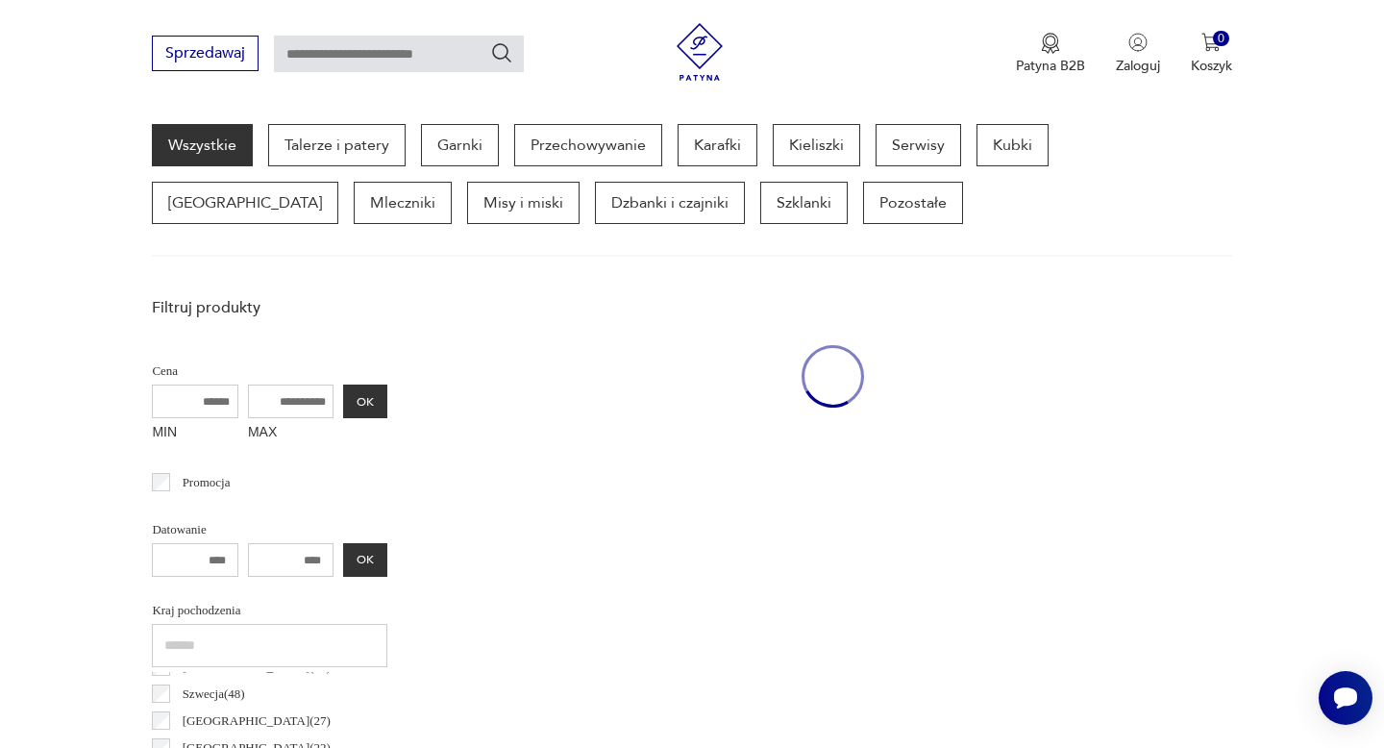
scroll to position [510, 0]
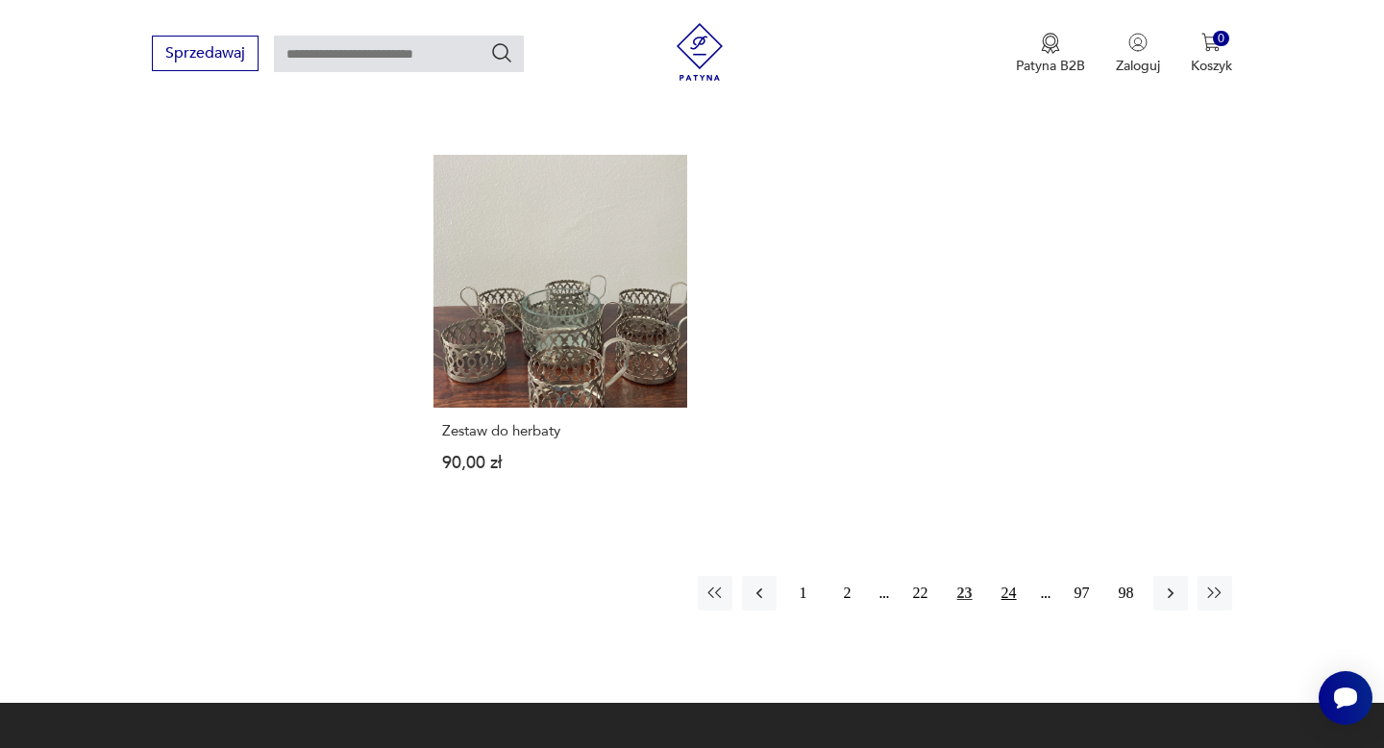
click at [1008, 576] on button "24" at bounding box center [1009, 593] width 35 height 35
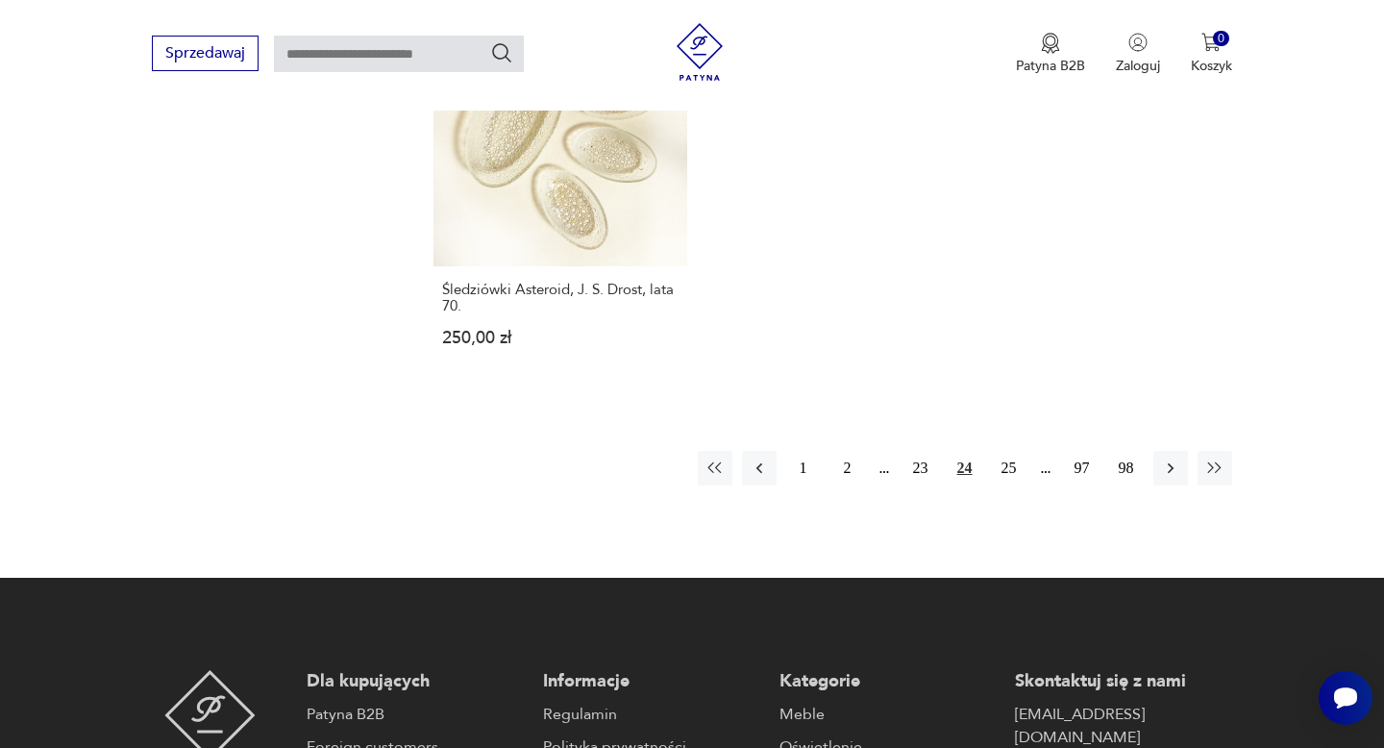
scroll to position [2880, 0]
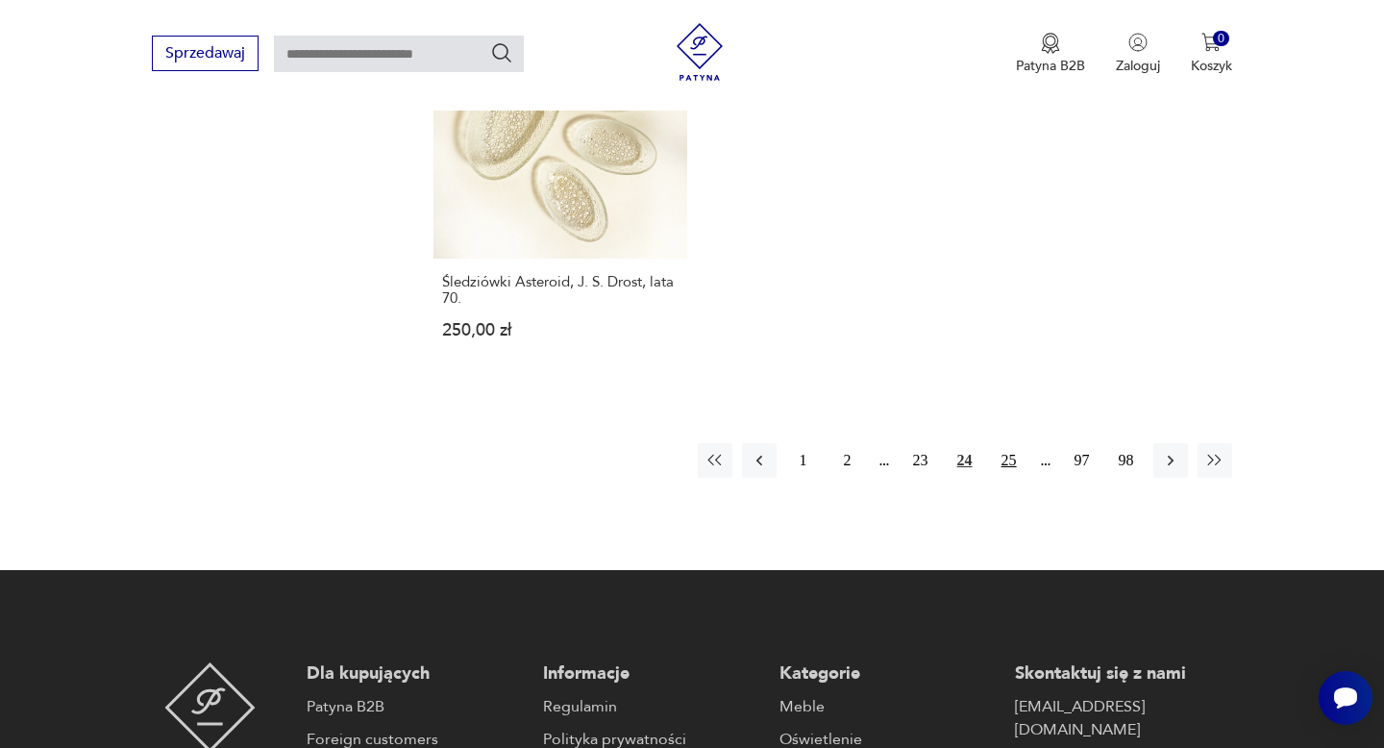
click at [1001, 443] on button "25" at bounding box center [1009, 460] width 35 height 35
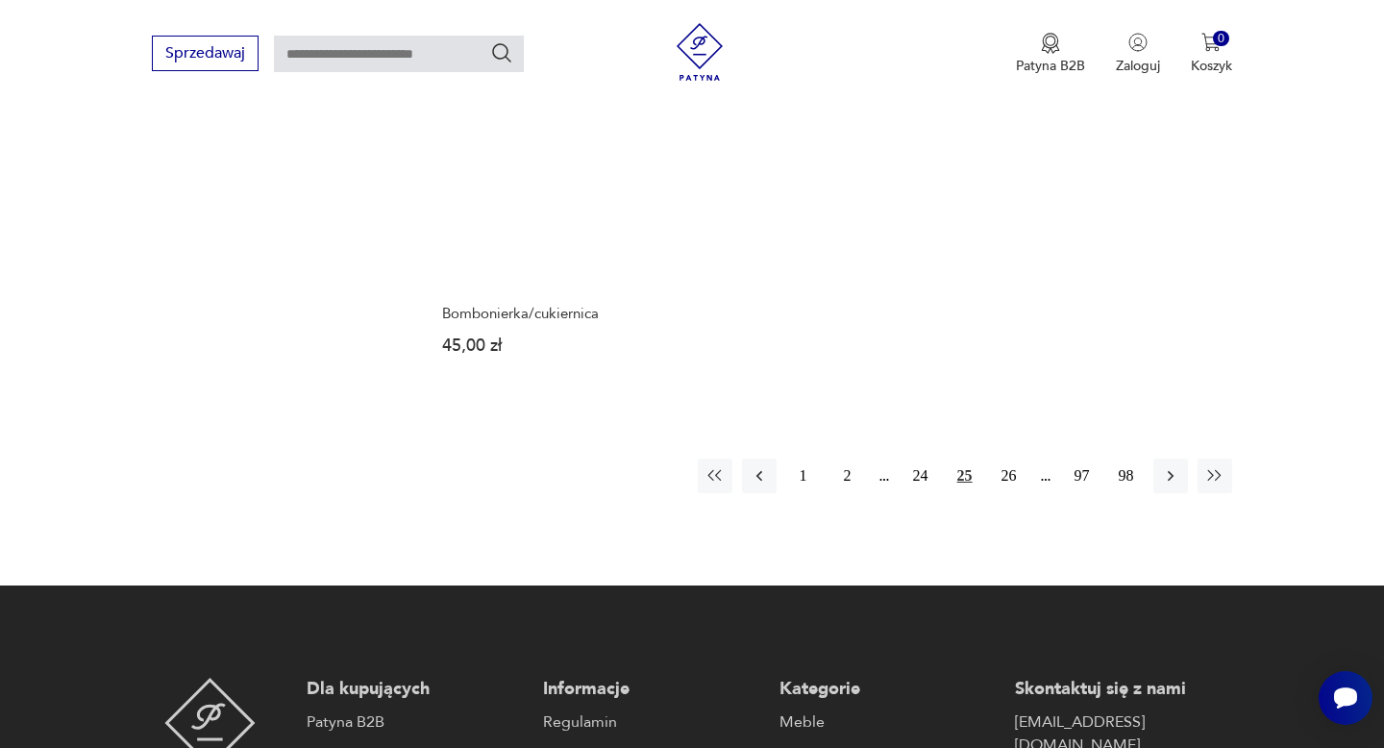
scroll to position [2904, 0]
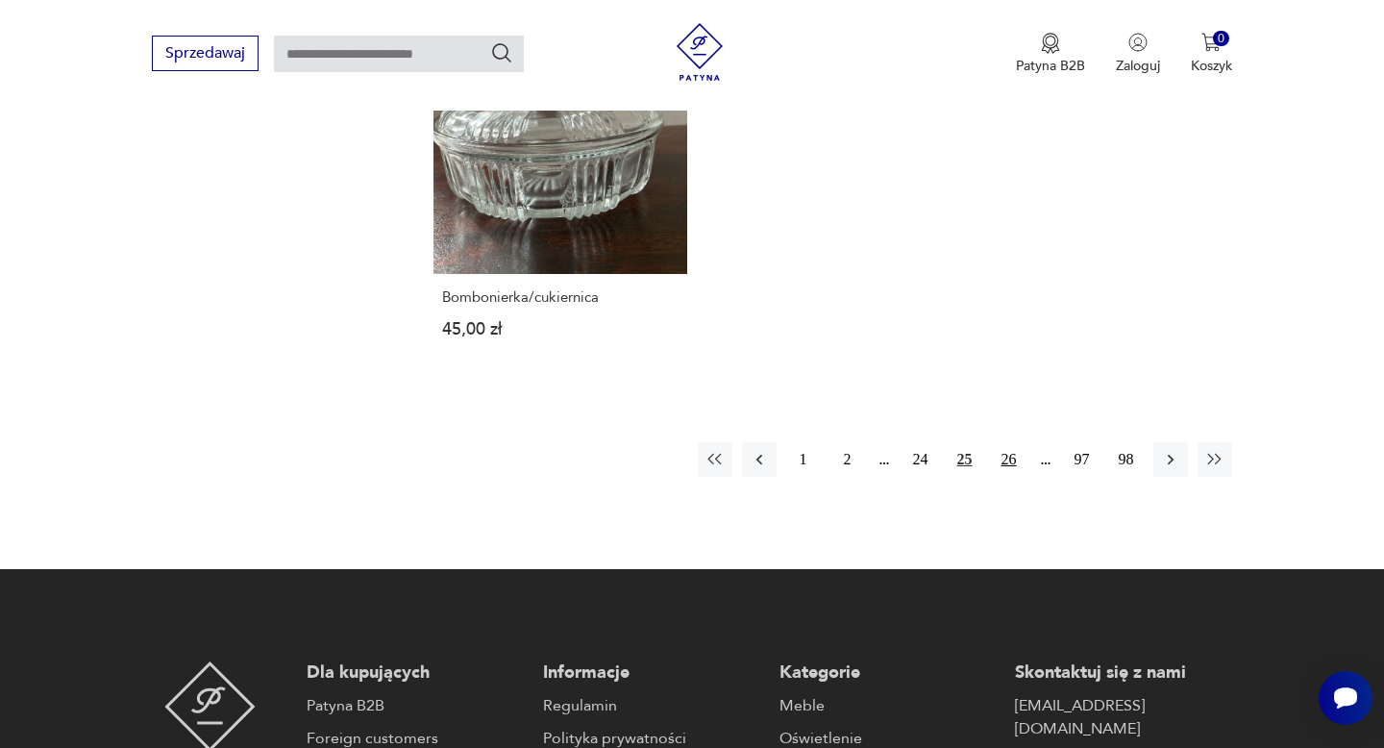
click at [1009, 457] on button "26" at bounding box center [1009, 459] width 35 height 35
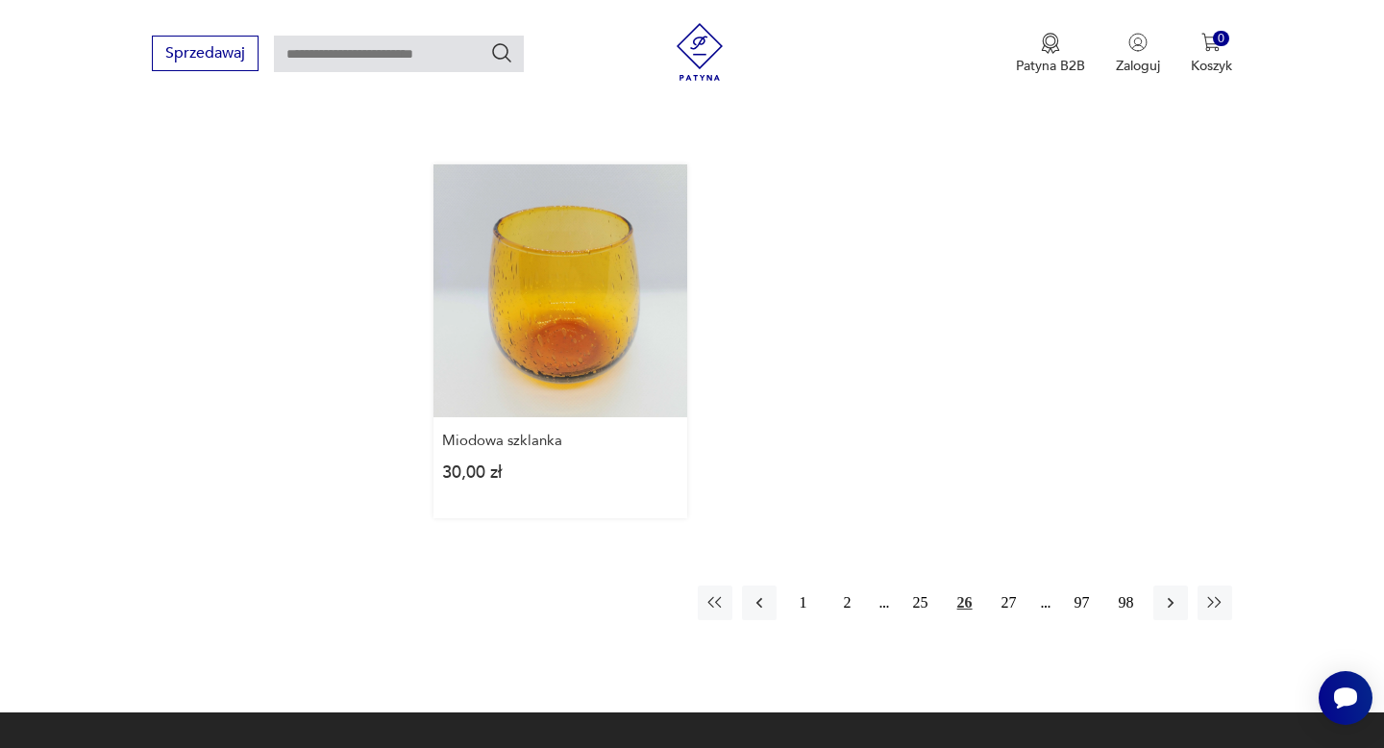
scroll to position [2817, 0]
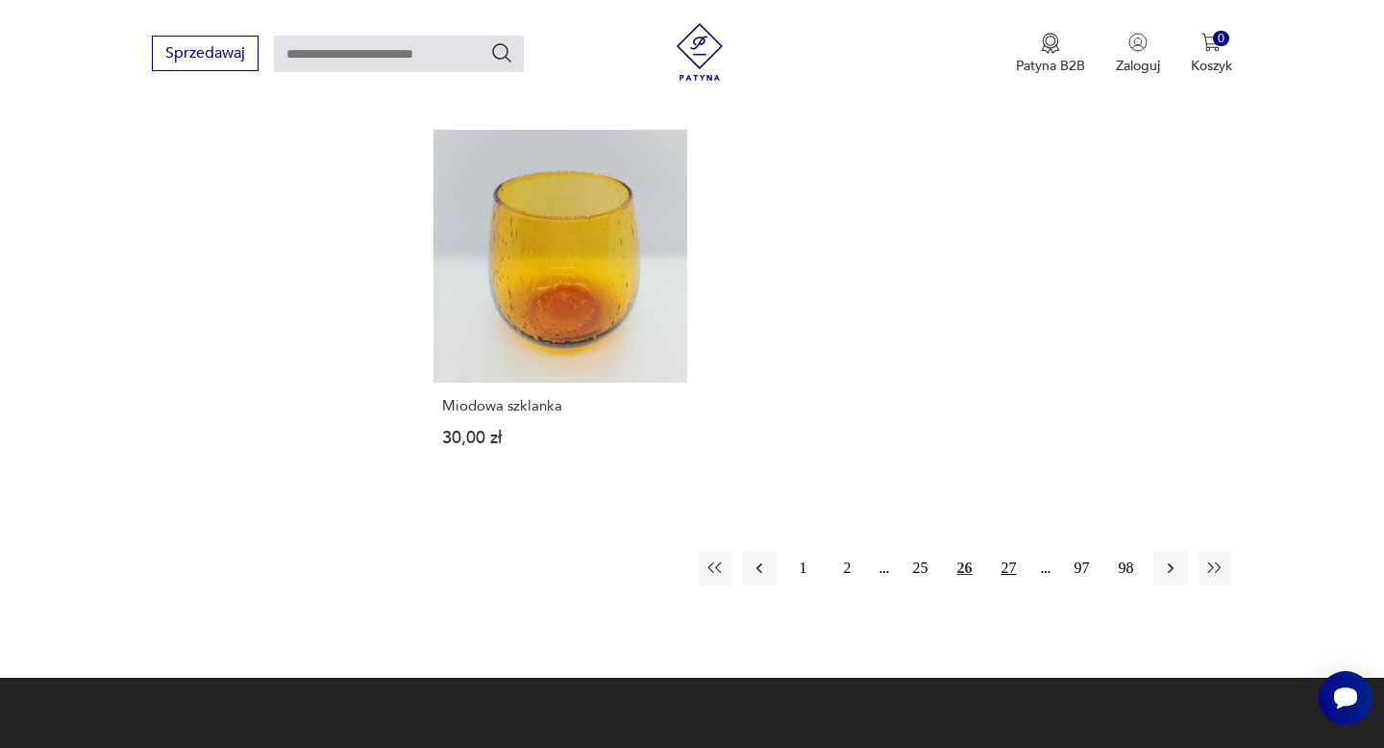
click at [999, 551] on button "27" at bounding box center [1009, 568] width 35 height 35
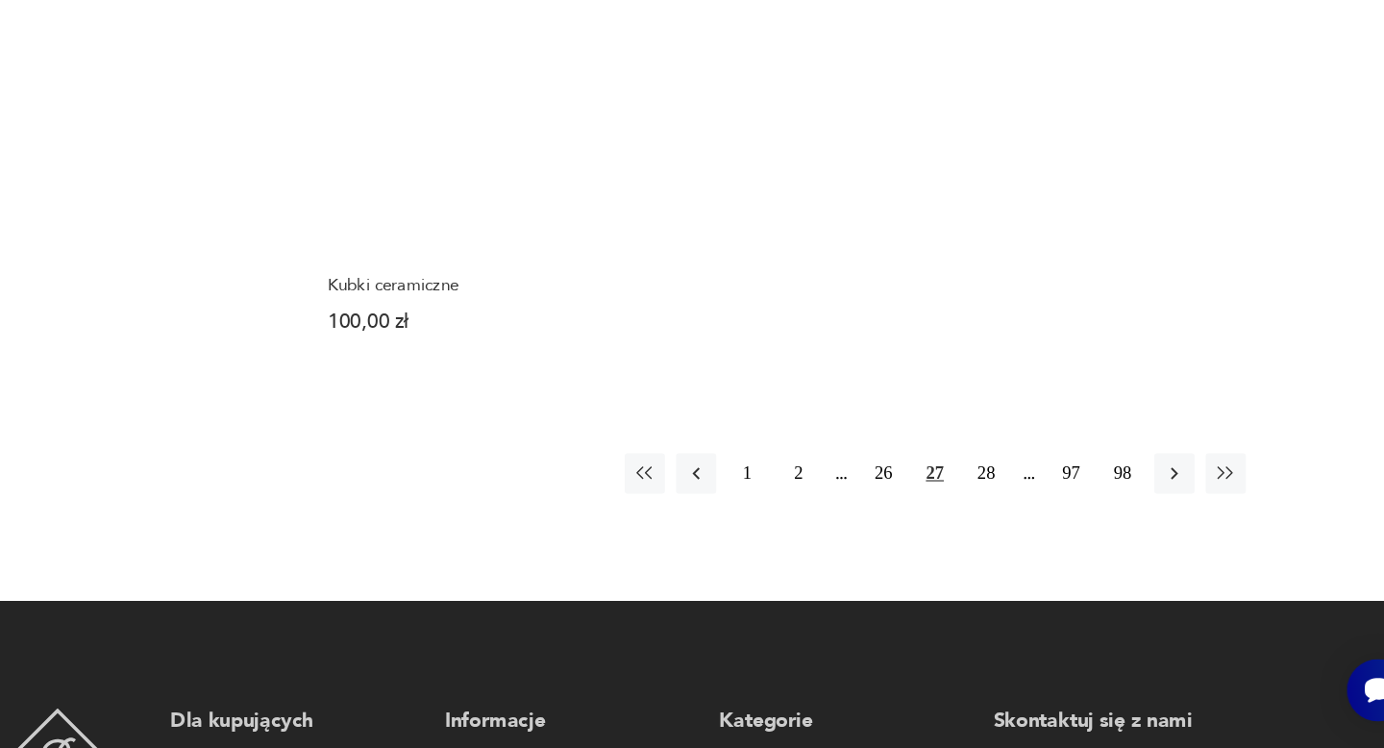
scroll to position [2874, 0]
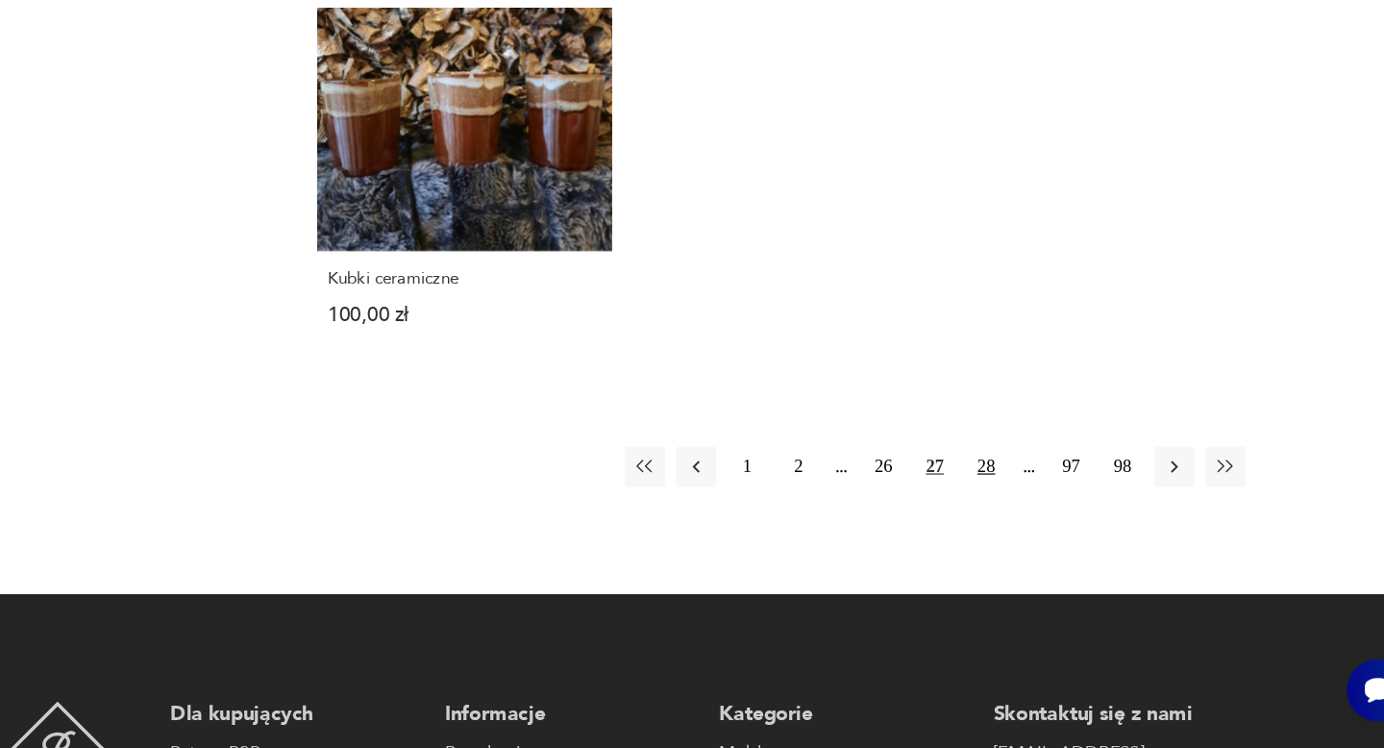
click at [1000, 489] on button "28" at bounding box center [1009, 505] width 35 height 35
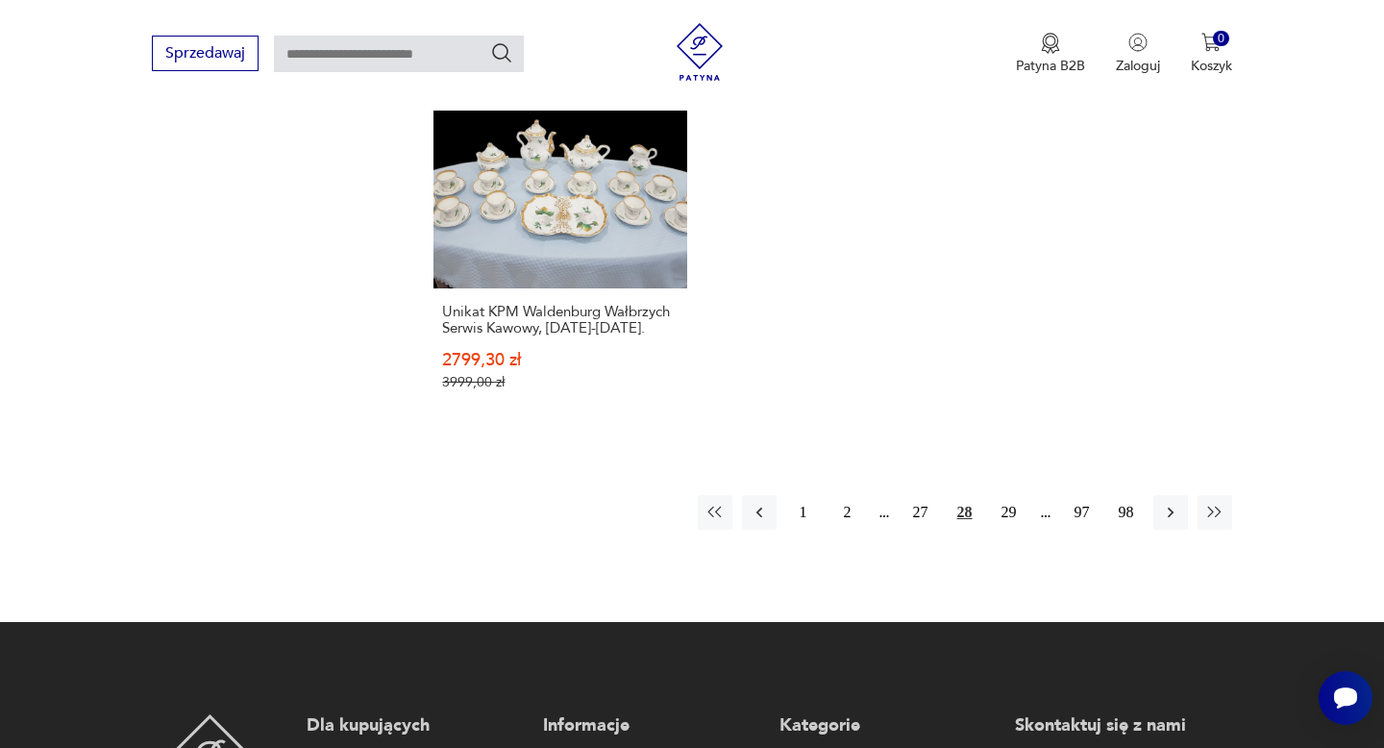
scroll to position [2912, 0]
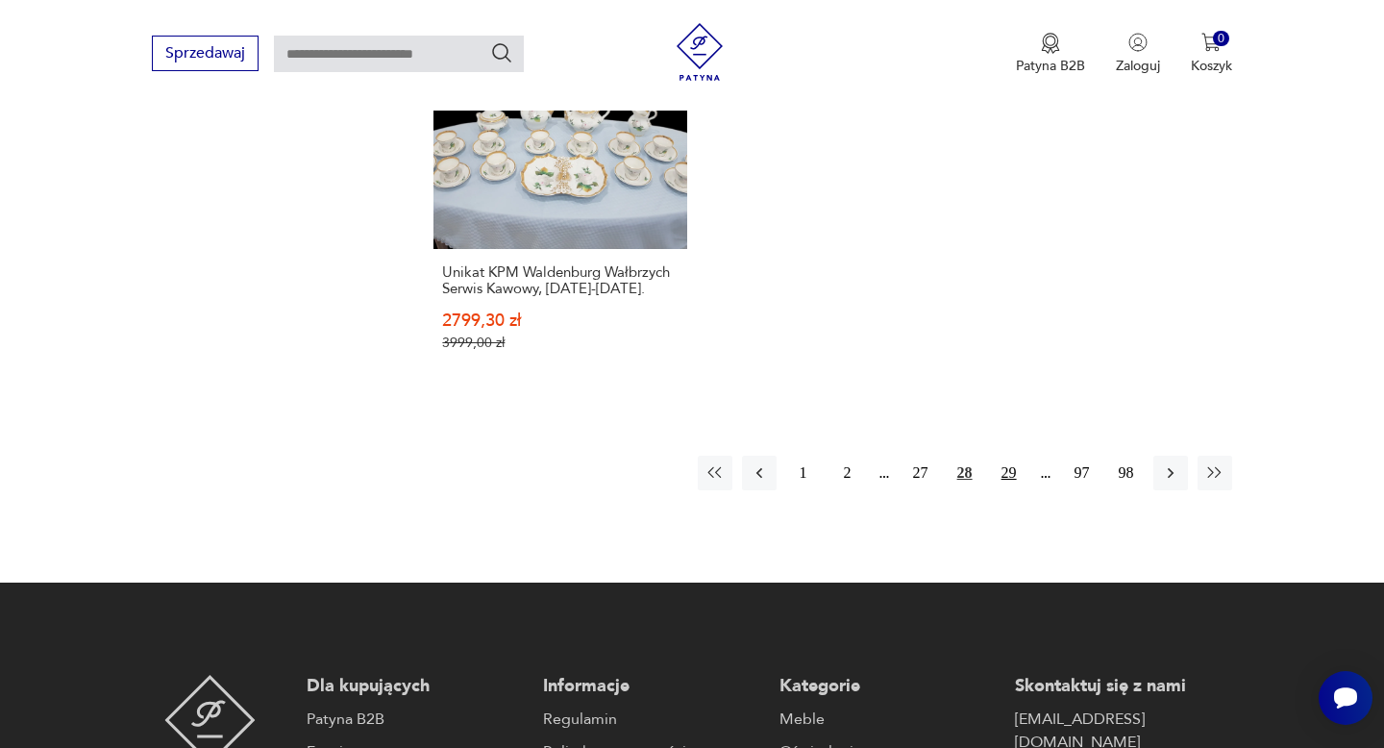
click at [1007, 455] on button "29" at bounding box center [1009, 472] width 35 height 35
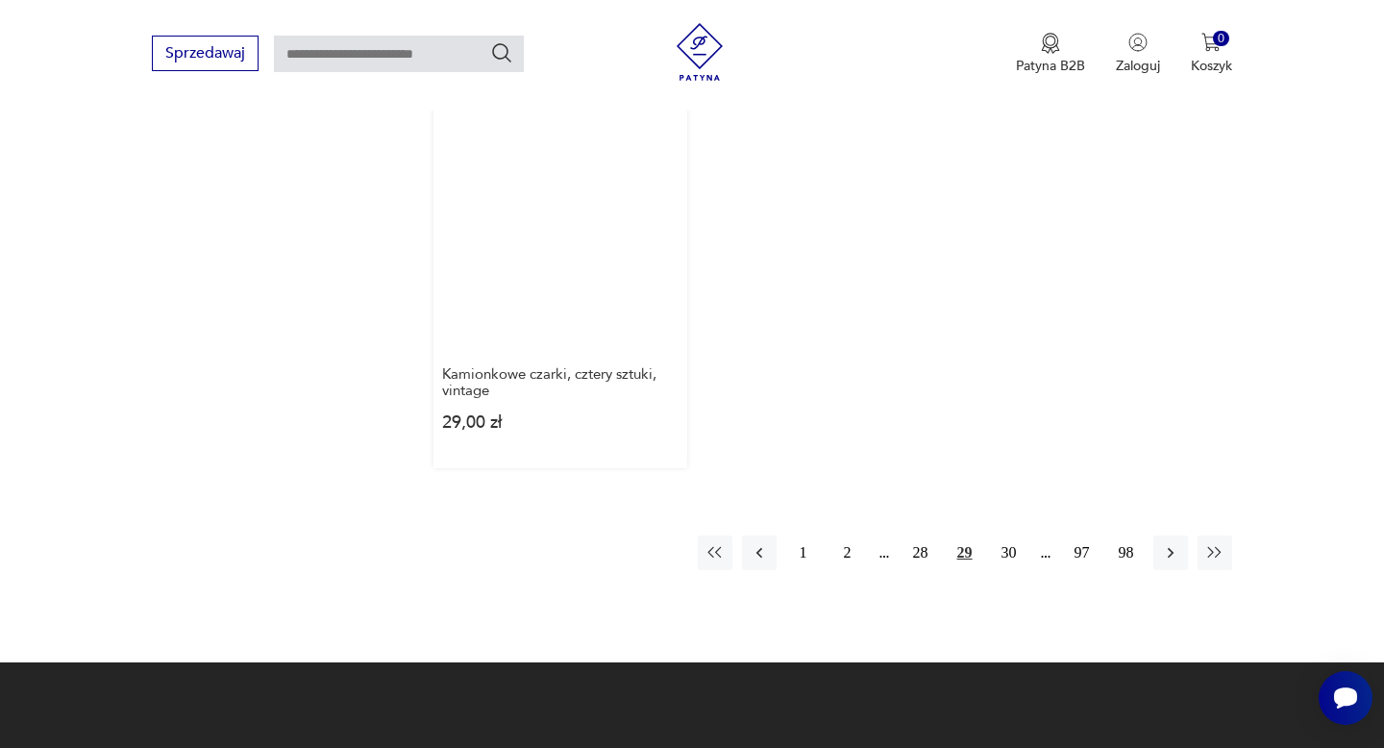
scroll to position [2860, 0]
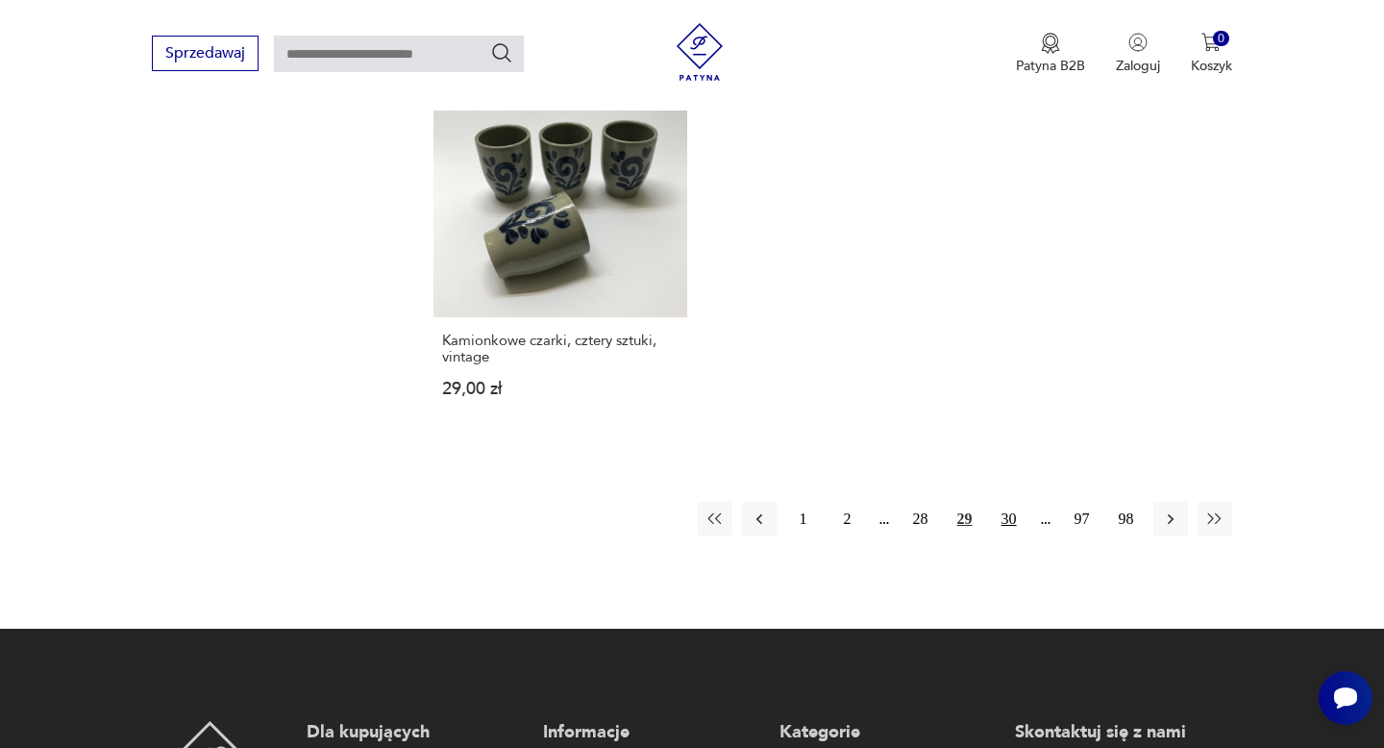
click at [1006, 502] on button "30" at bounding box center [1009, 519] width 35 height 35
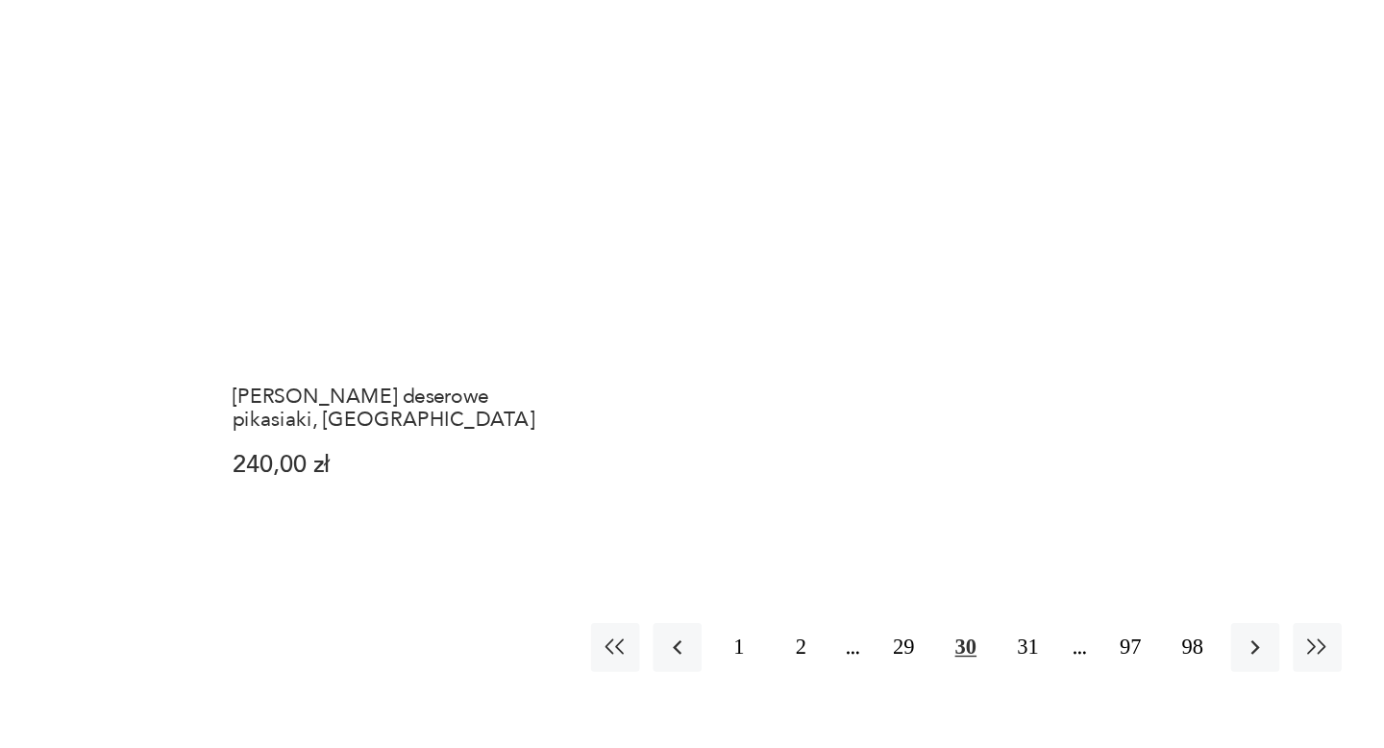
scroll to position [2666, 0]
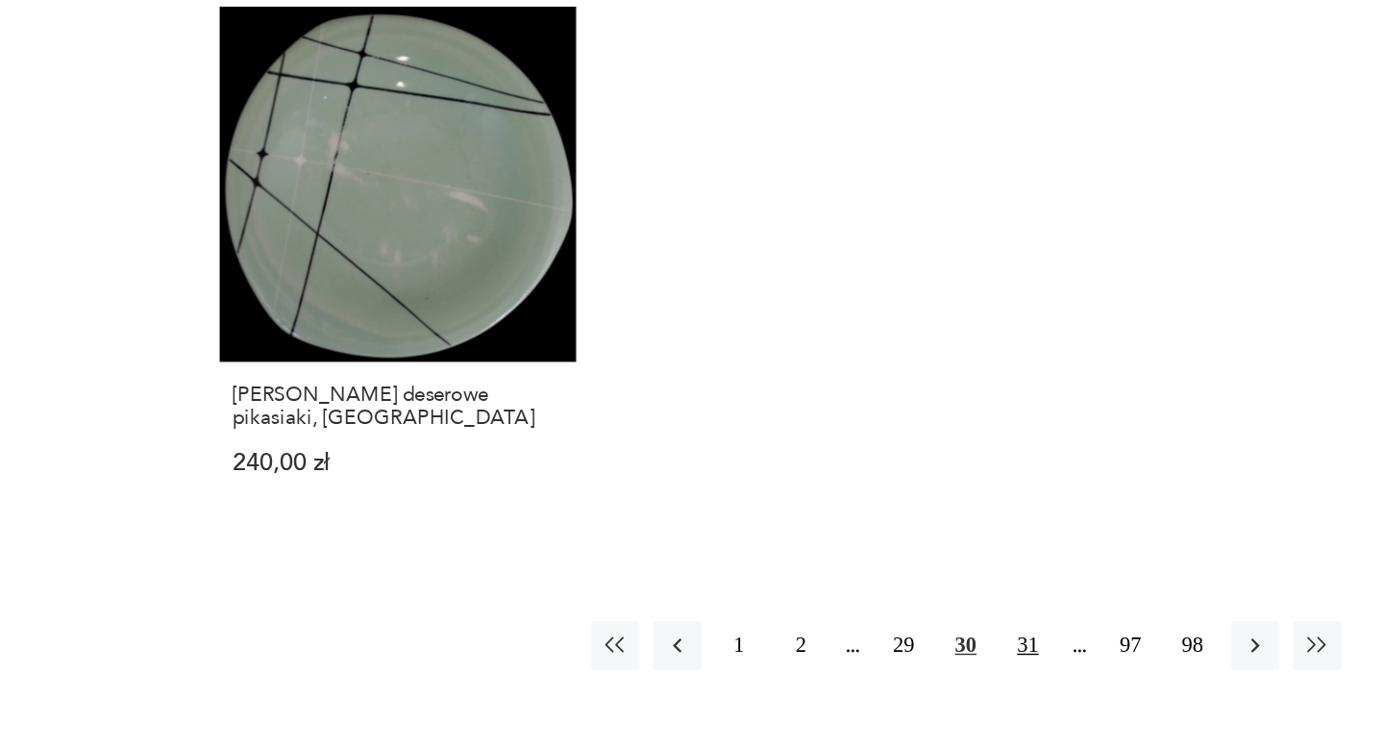
click at [1007, 670] on button "31" at bounding box center [1009, 674] width 35 height 35
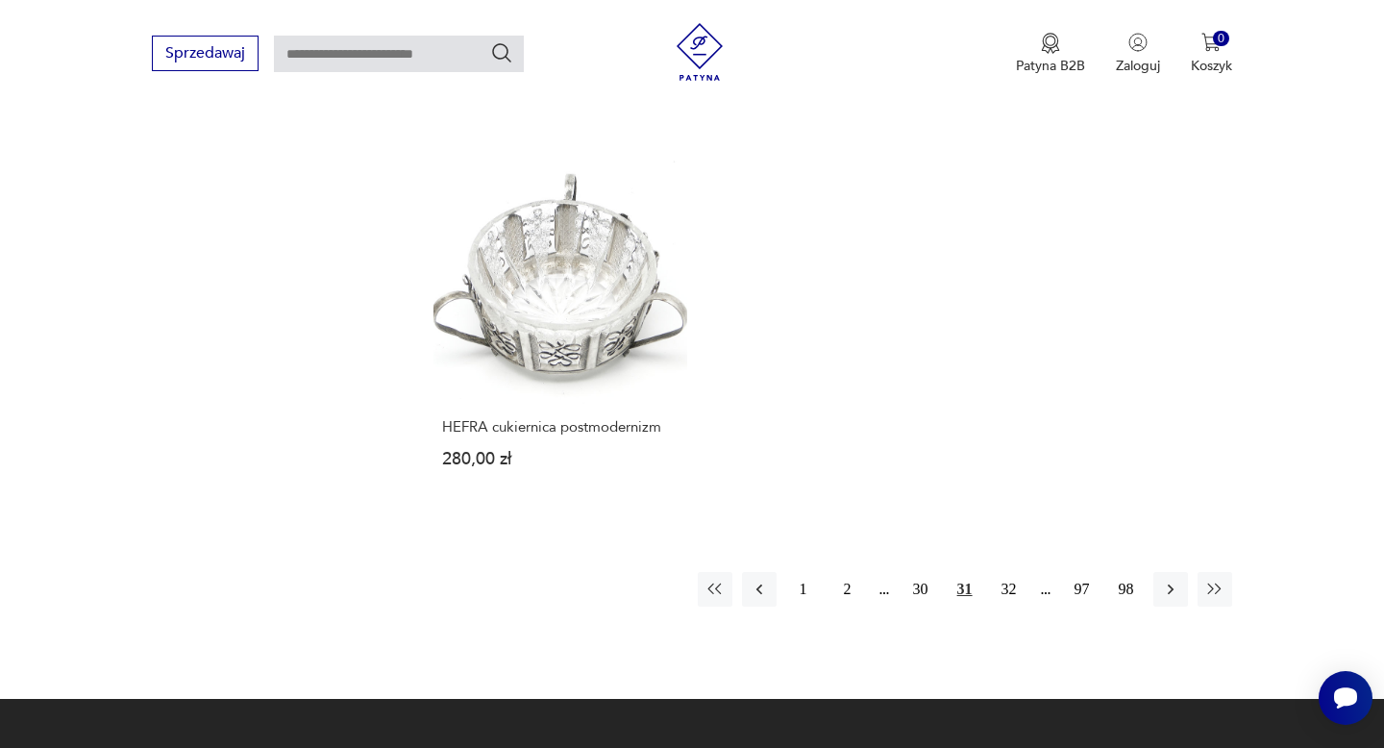
scroll to position [2846, 0]
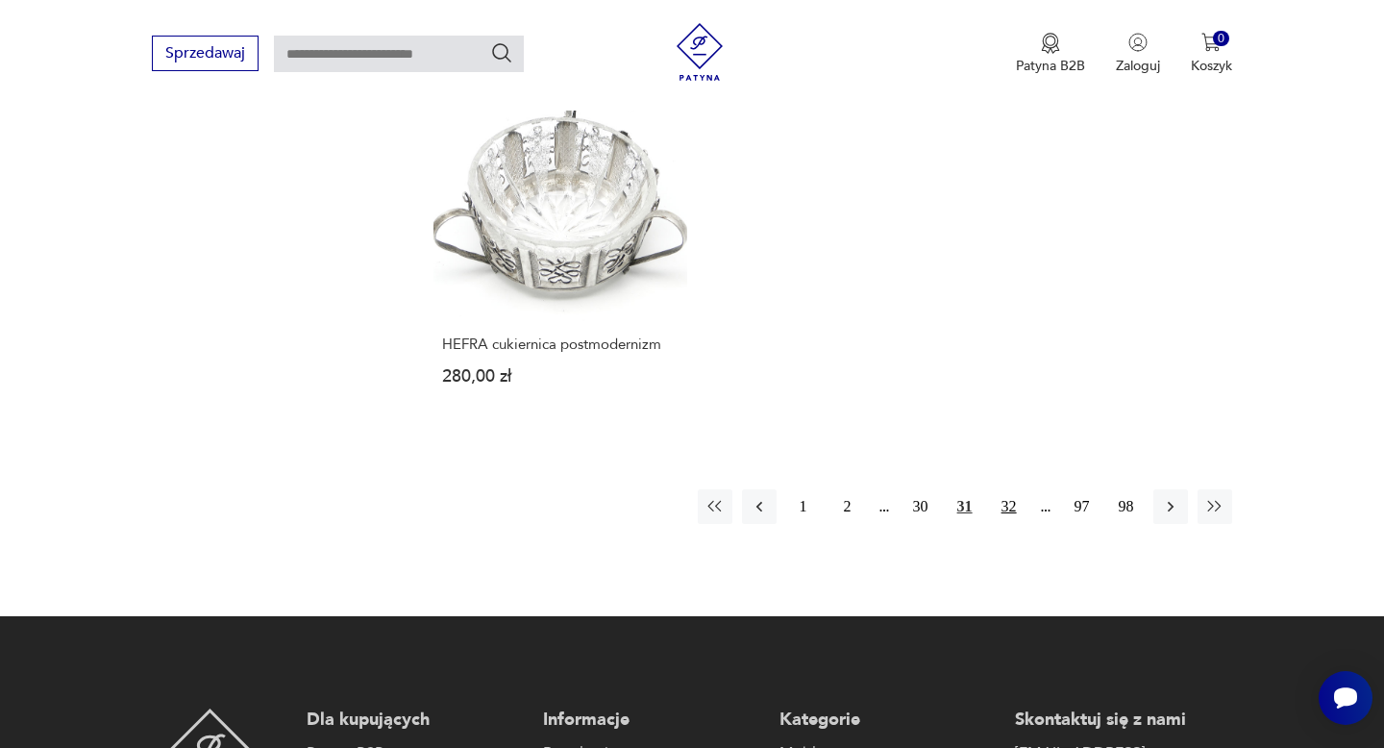
click at [1009, 502] on button "32" at bounding box center [1009, 506] width 35 height 35
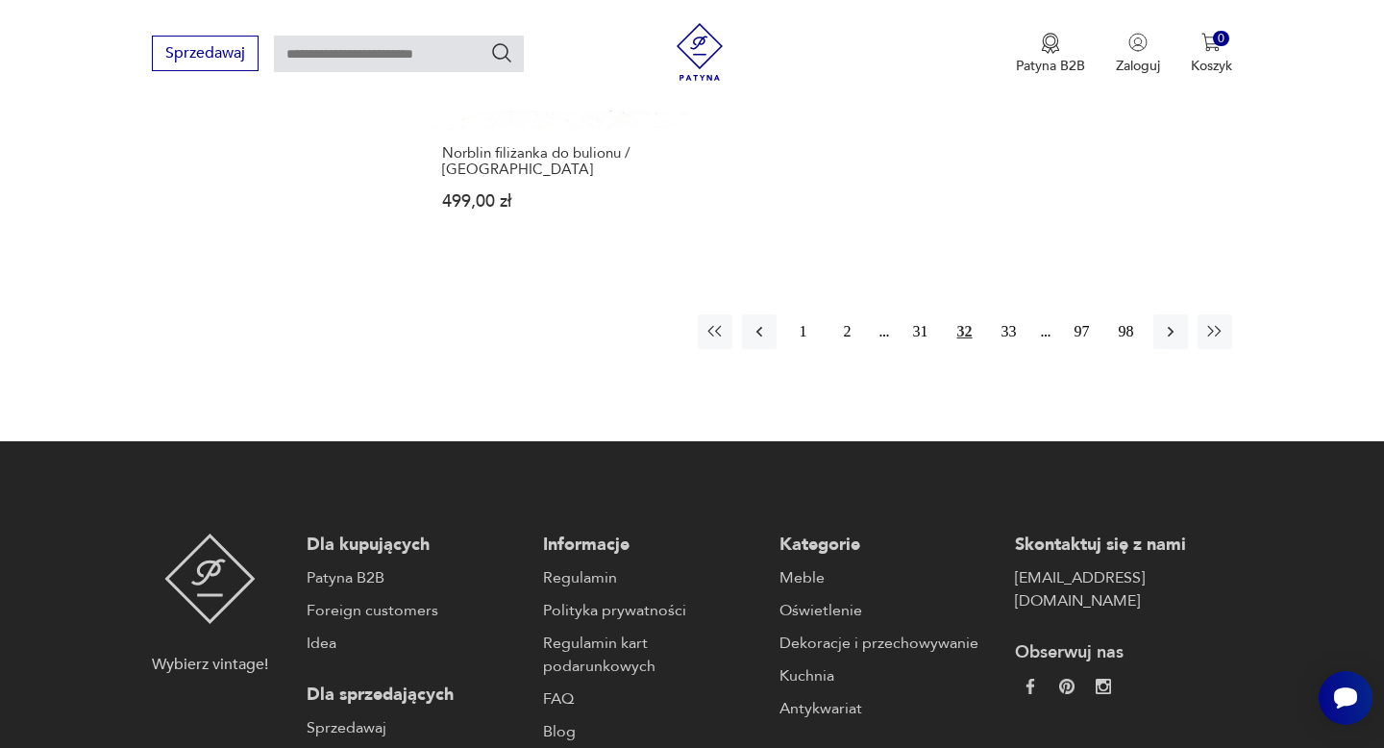
scroll to position [2999, 0]
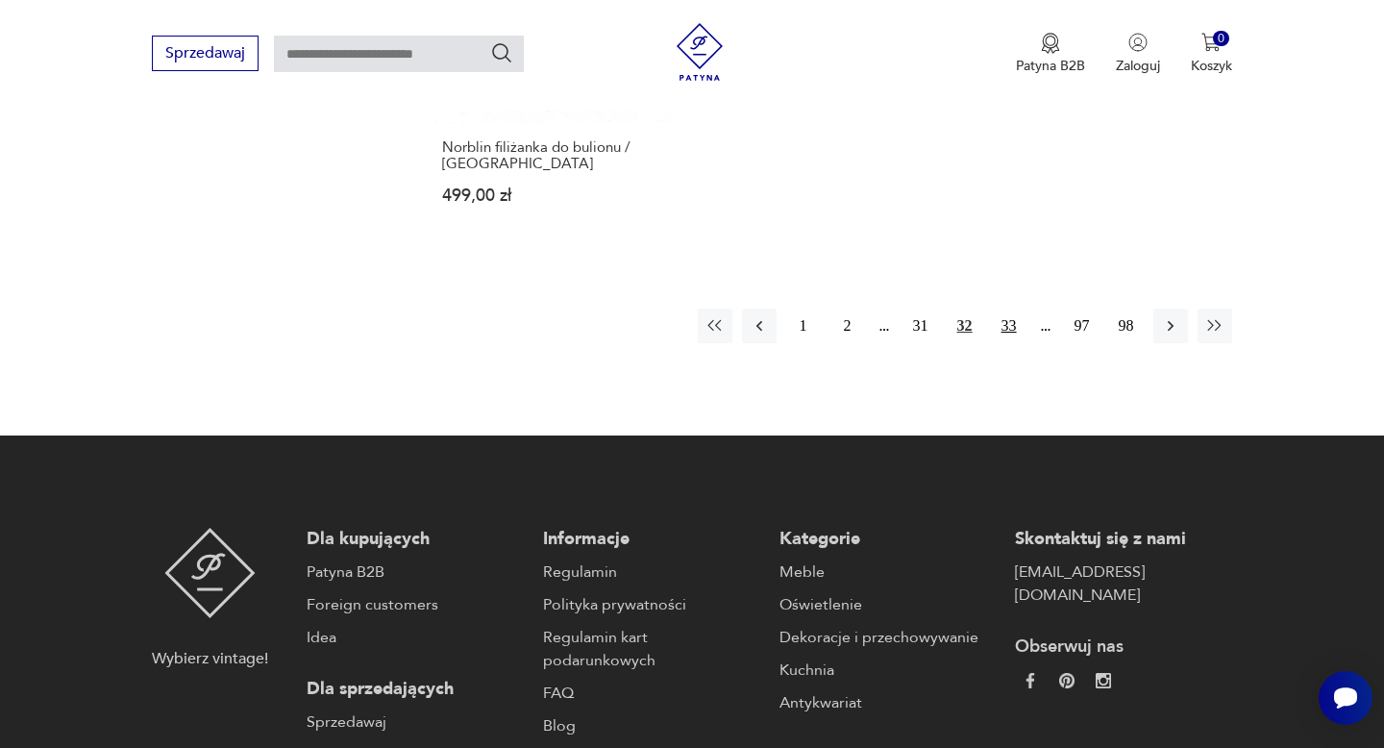
click at [1011, 308] on button "33" at bounding box center [1009, 325] width 35 height 35
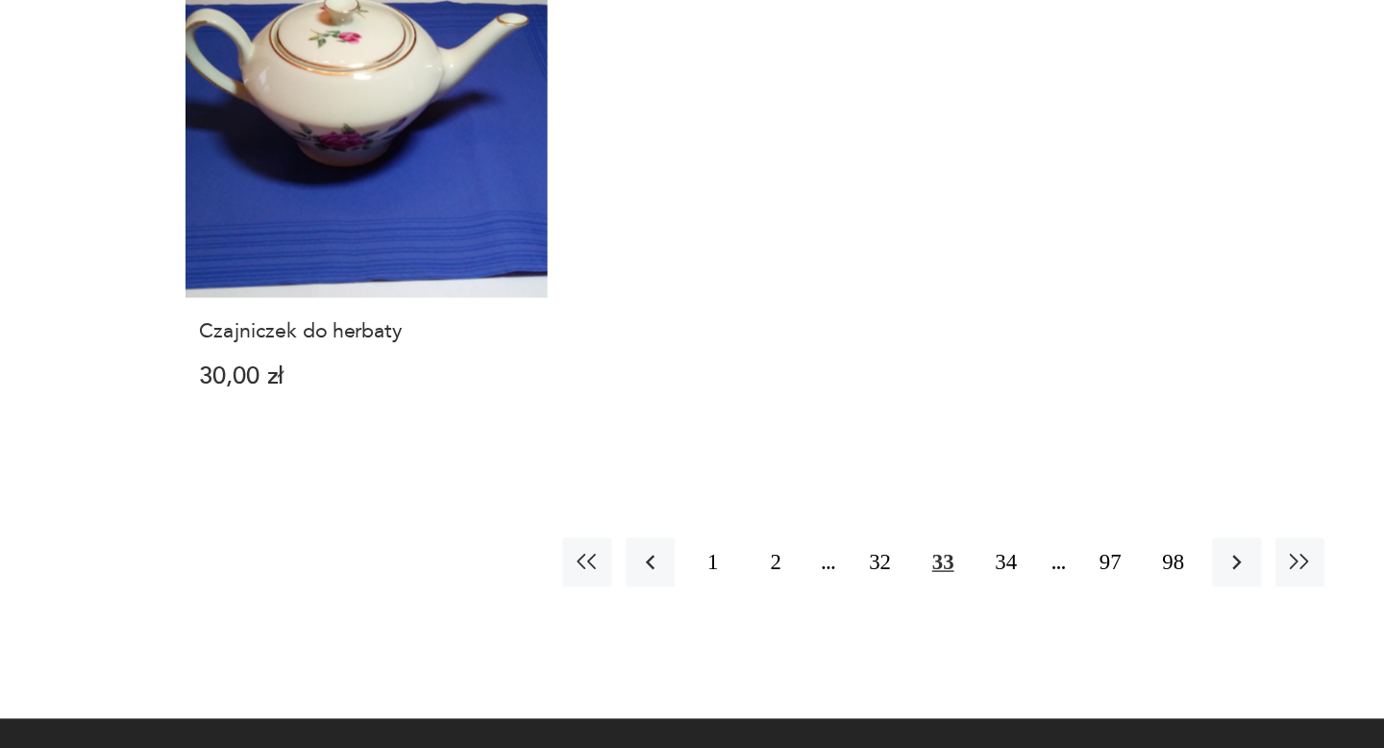
scroll to position [2734, 0]
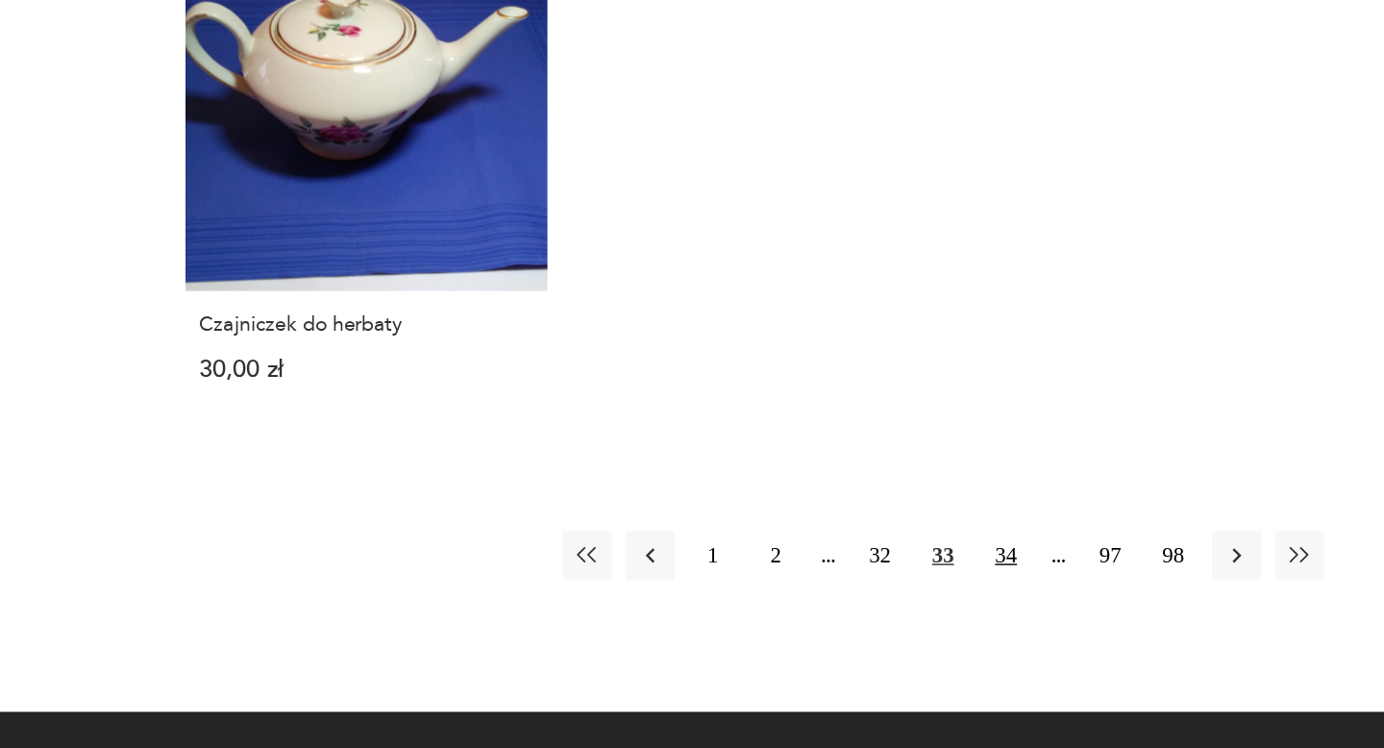
click at [1000, 614] on button "34" at bounding box center [1009, 612] width 35 height 35
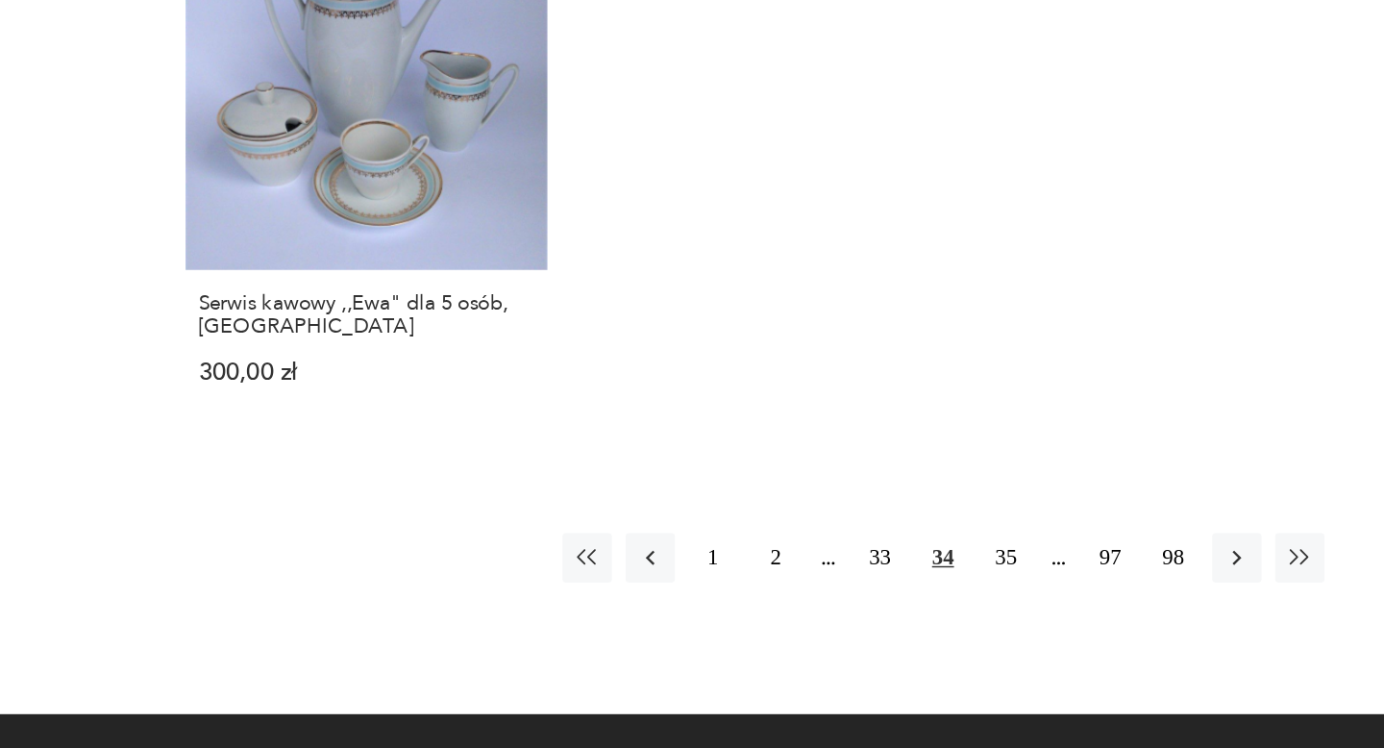
scroll to position [2804, 0]
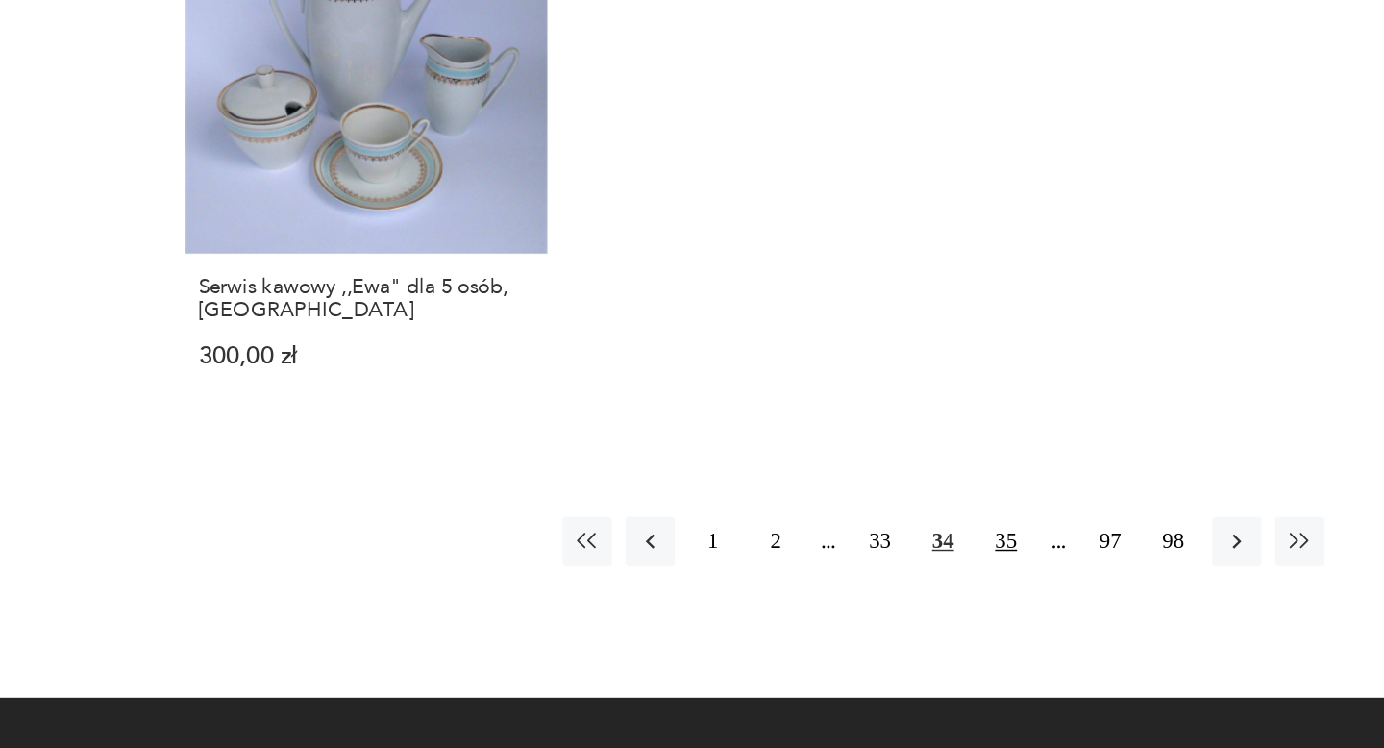
click at [1001, 585] on button "35" at bounding box center [1009, 602] width 35 height 35
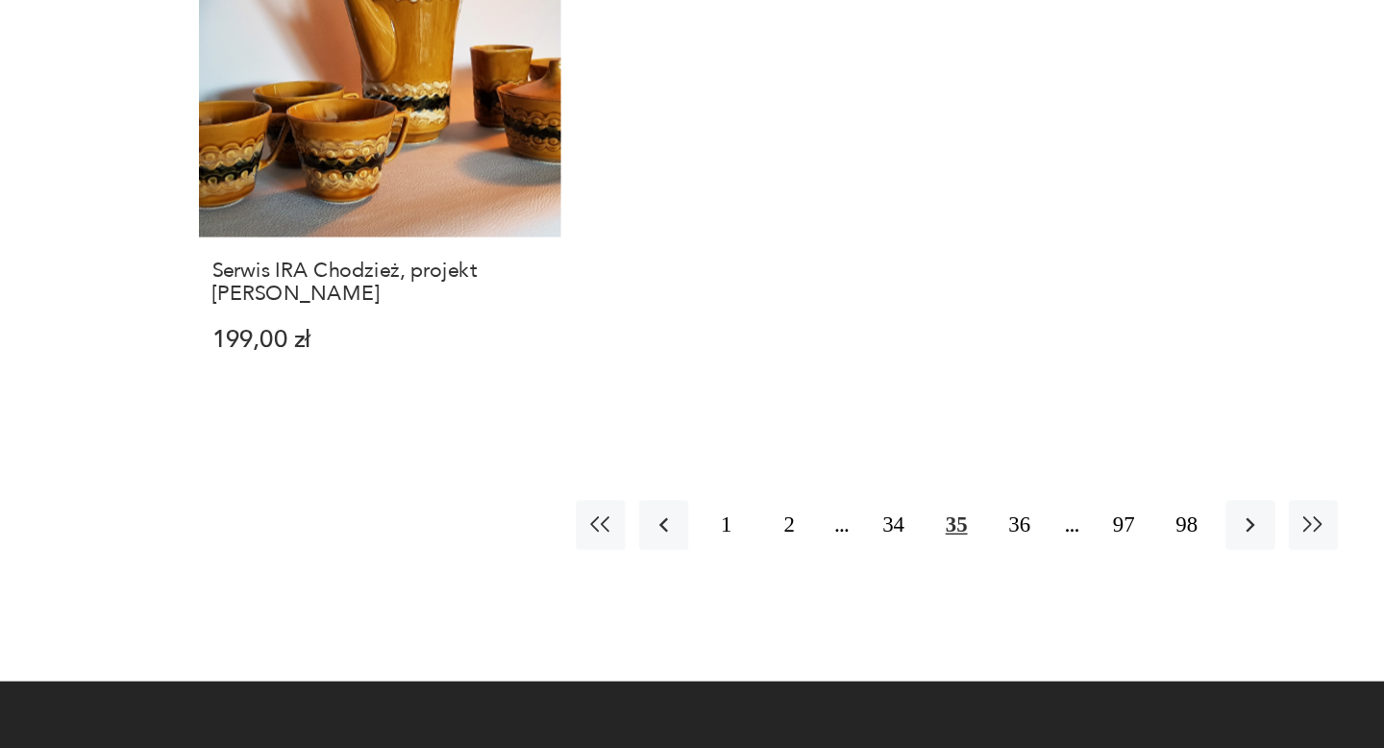
scroll to position [2742, 0]
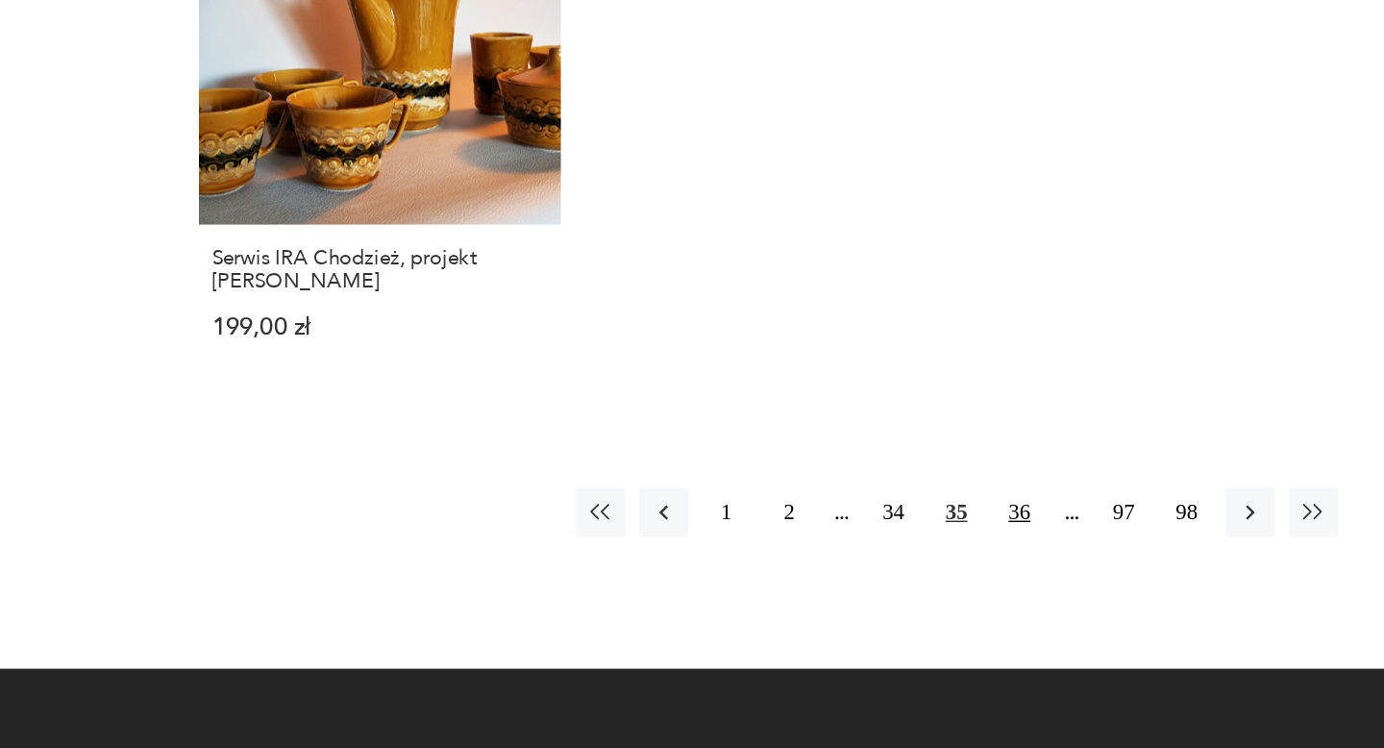
click at [1018, 565] on button "36" at bounding box center [1009, 582] width 35 height 35
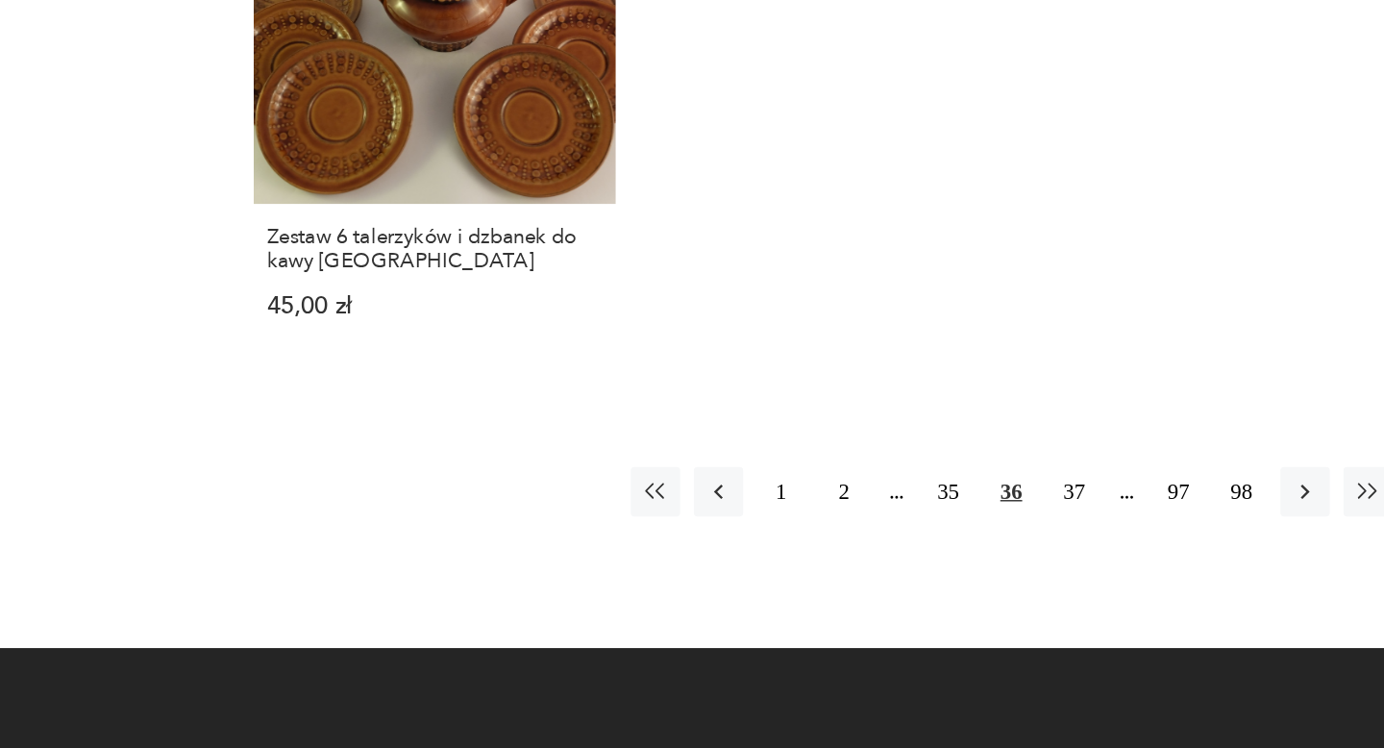
scroll to position [2798, 0]
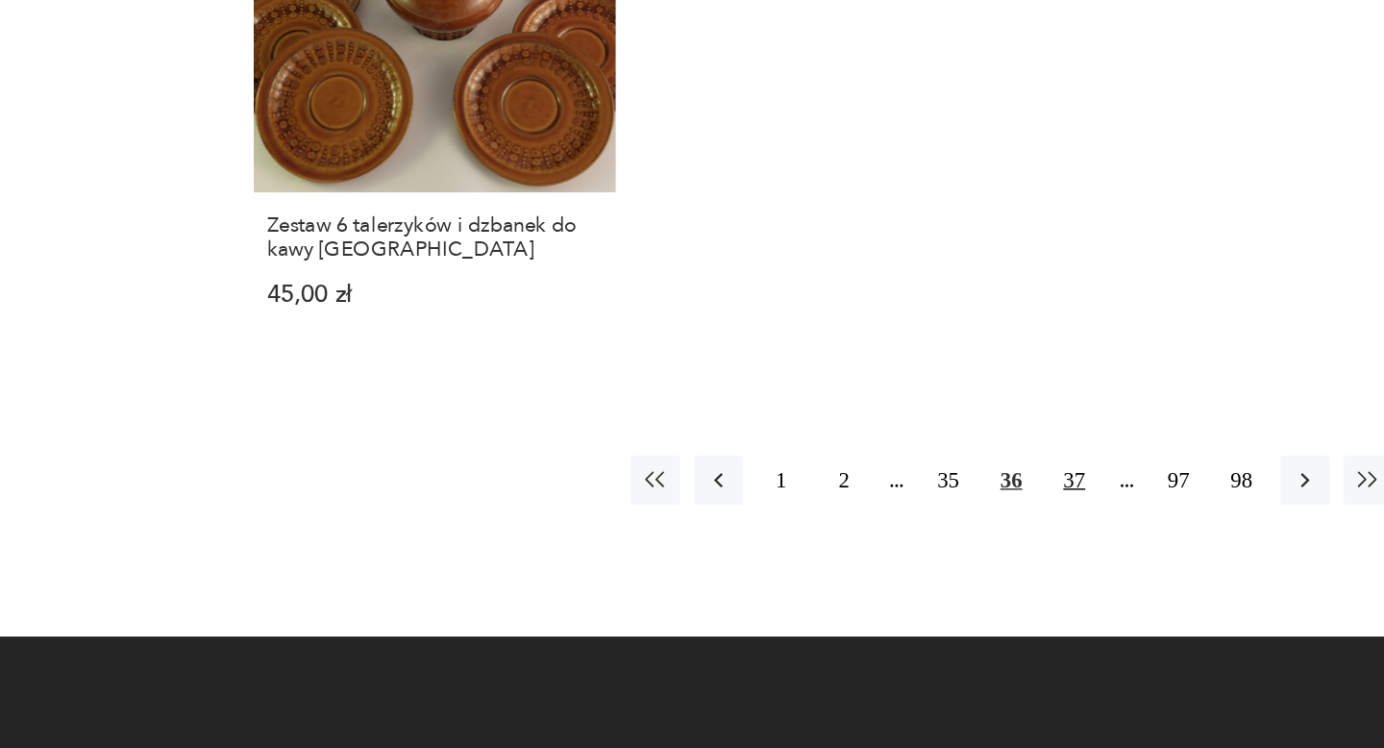
click at [998, 555] on button "37" at bounding box center [1009, 559] width 35 height 35
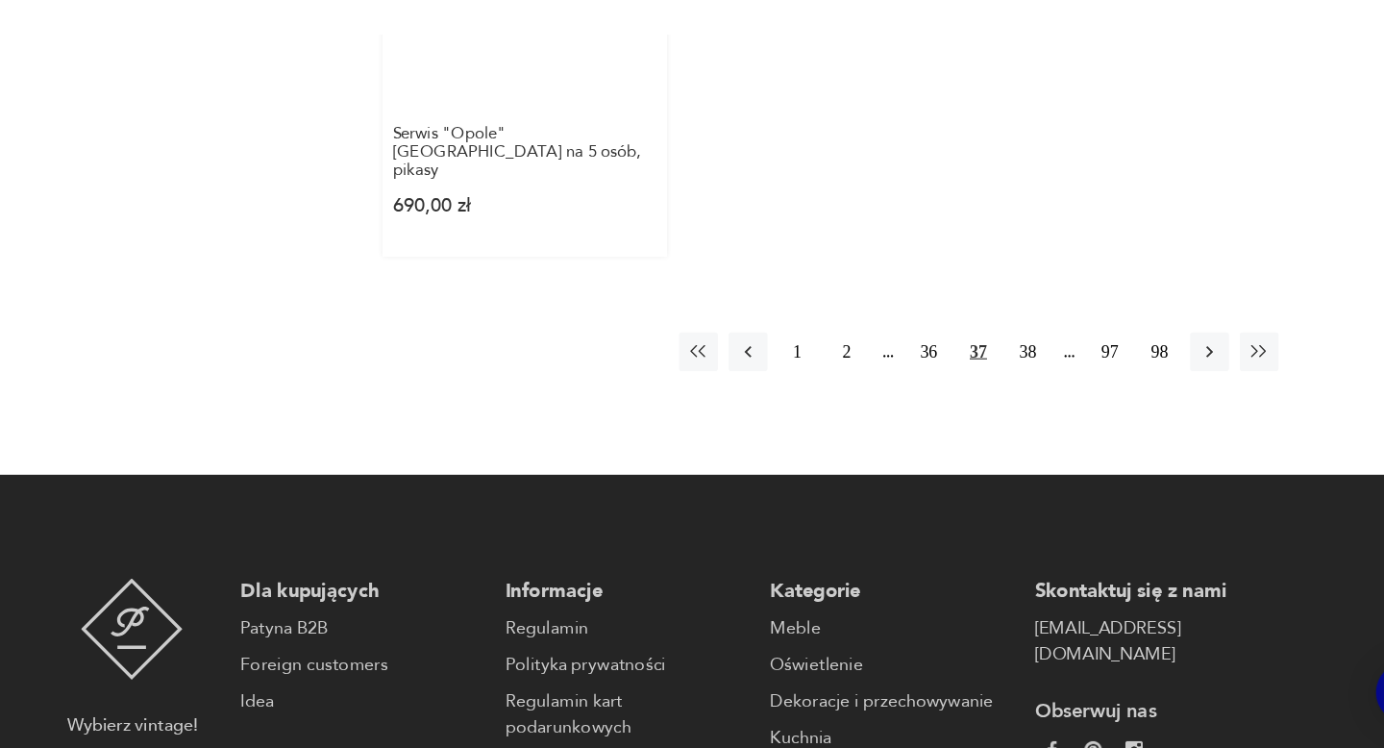
scroll to position [2988, 0]
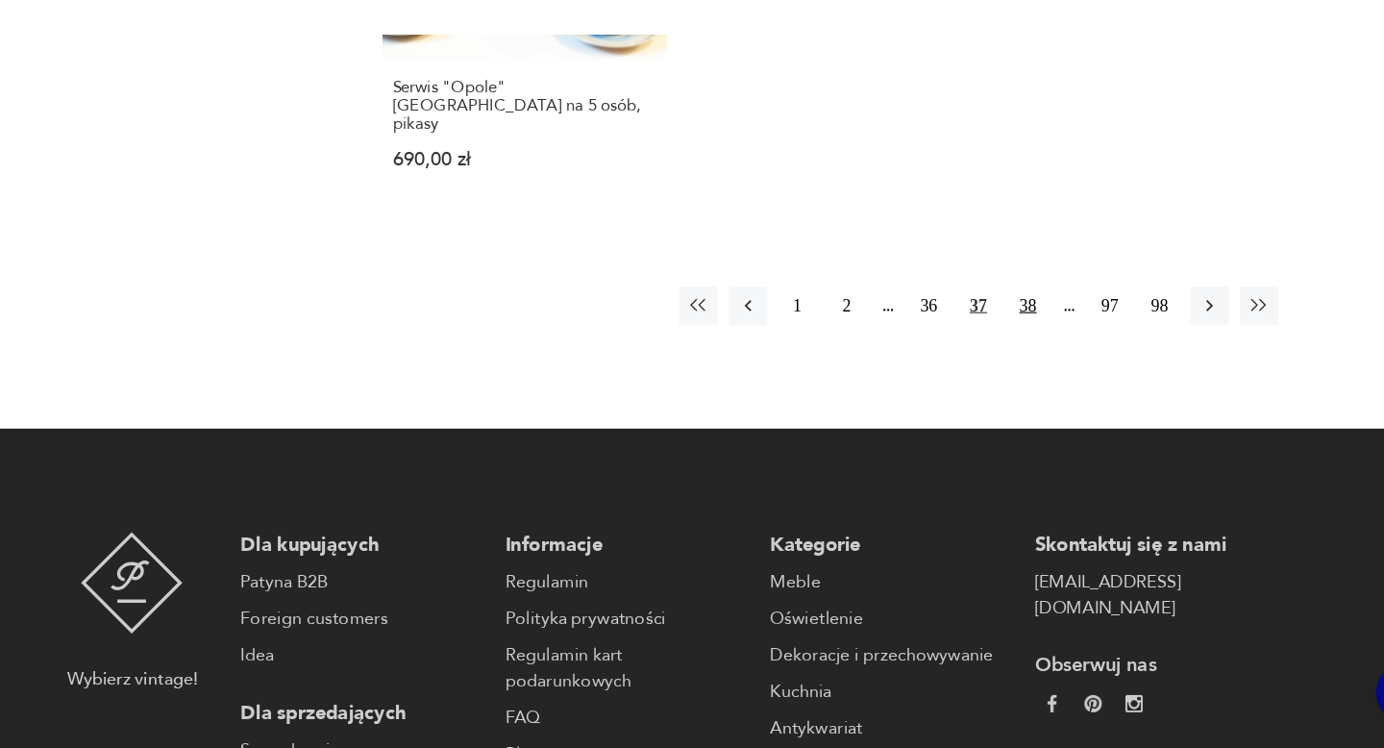
click at [1007, 338] on button "38" at bounding box center [1009, 352] width 35 height 35
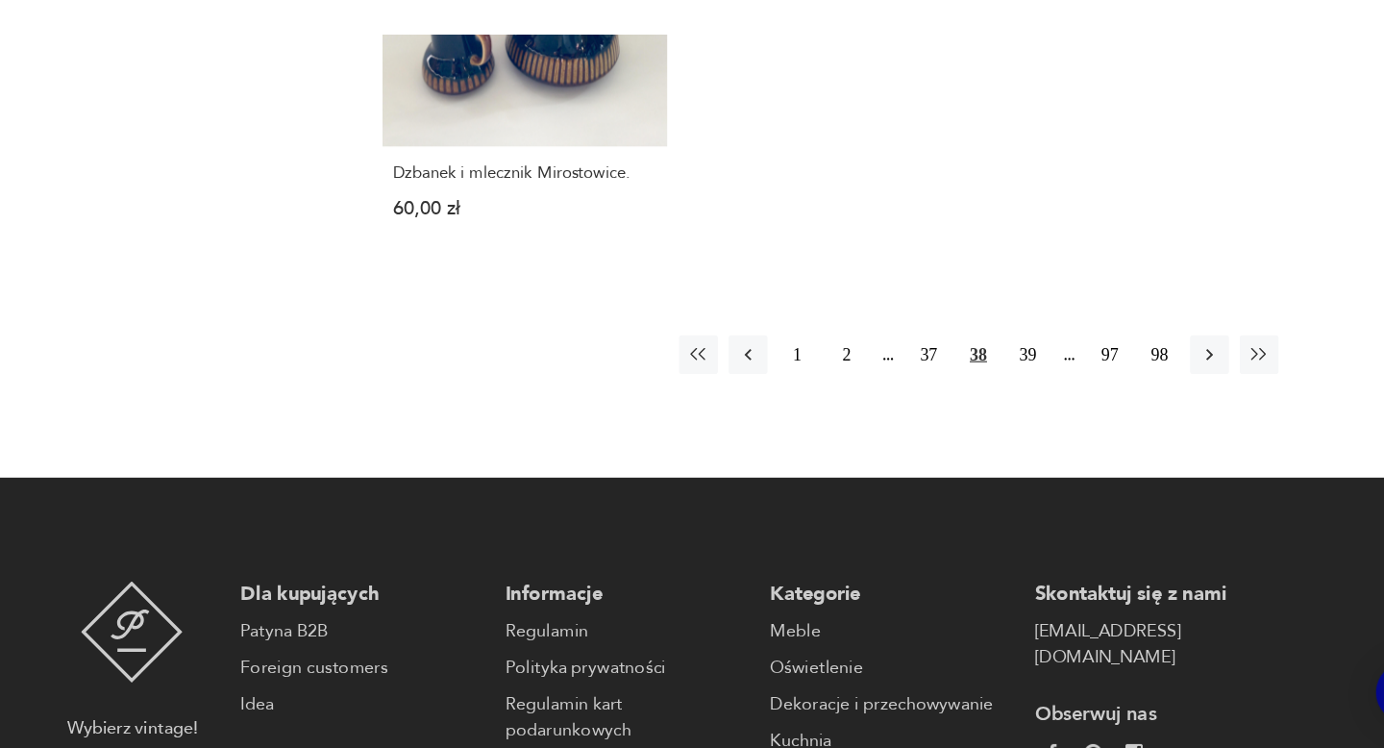
scroll to position [2980, 0]
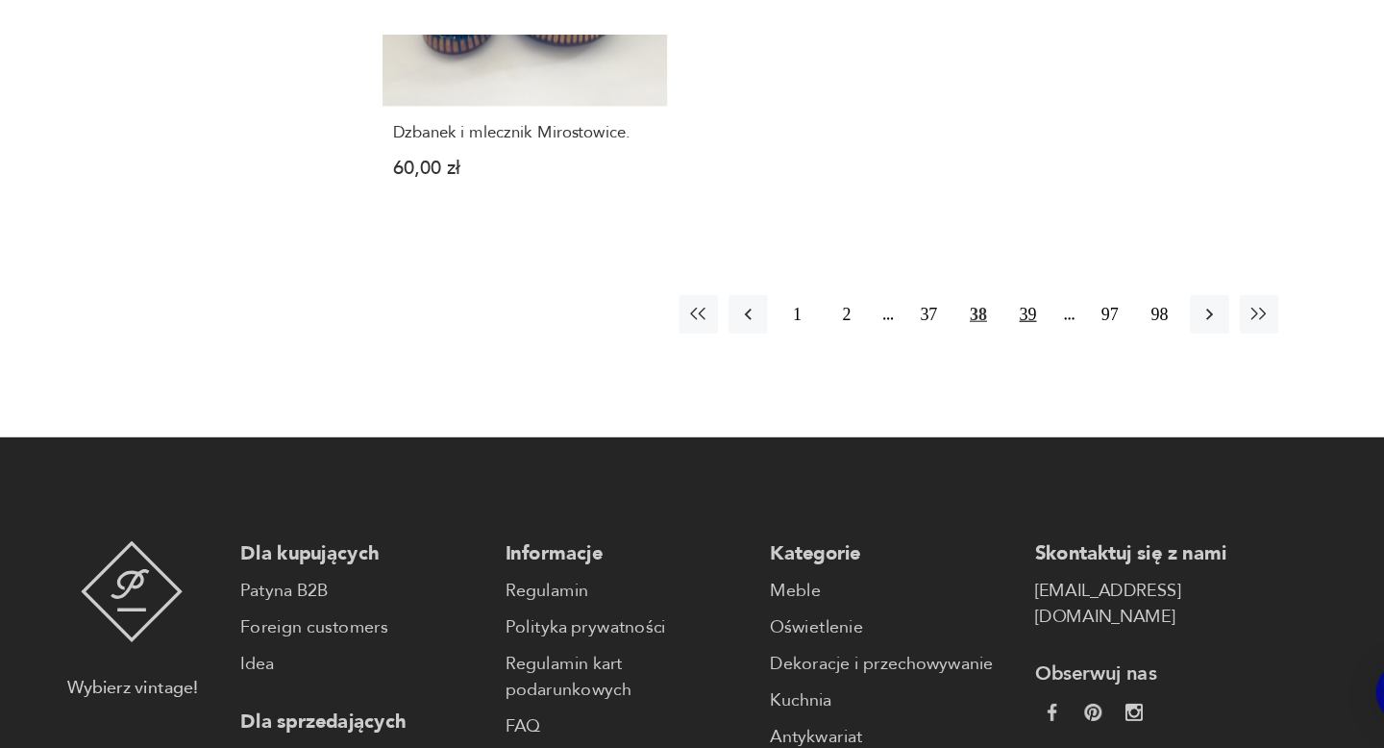
click at [1002, 343] on button "39" at bounding box center [1009, 360] width 35 height 35
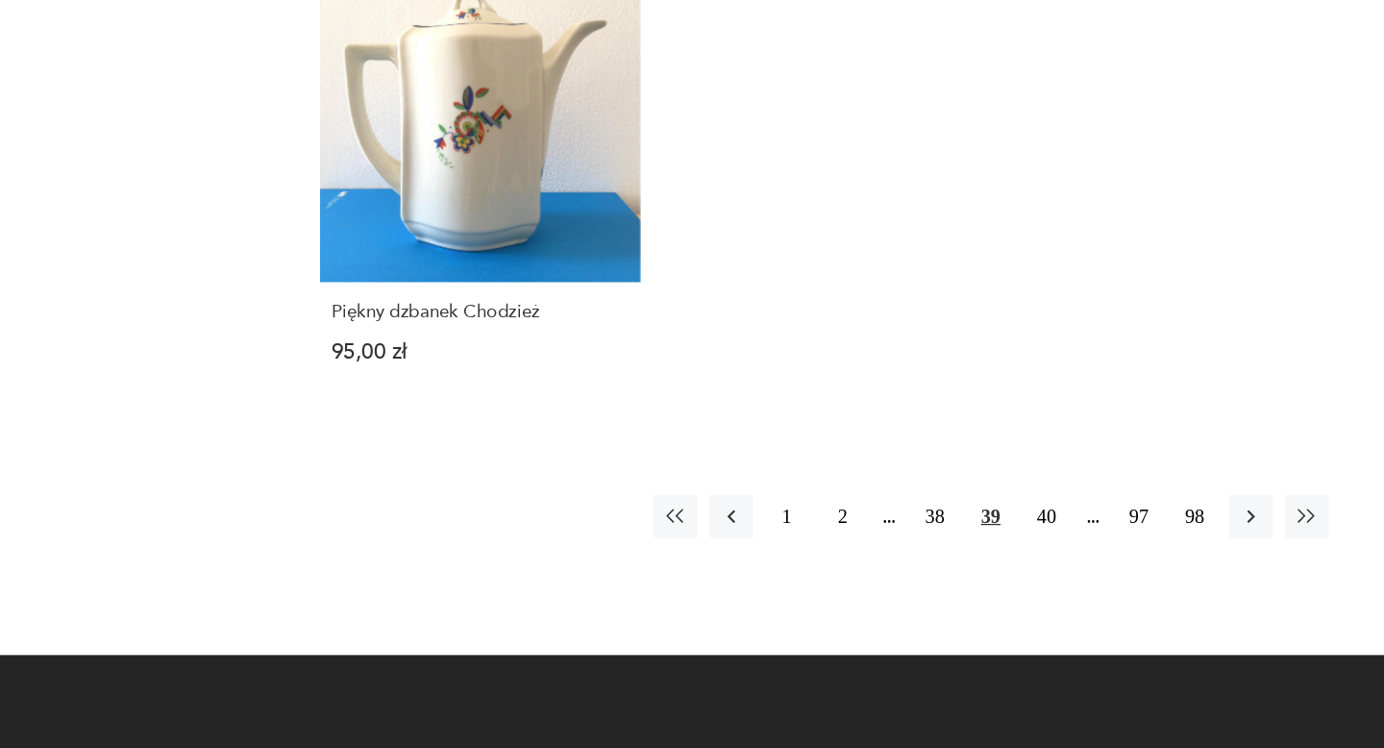
scroll to position [2783, 0]
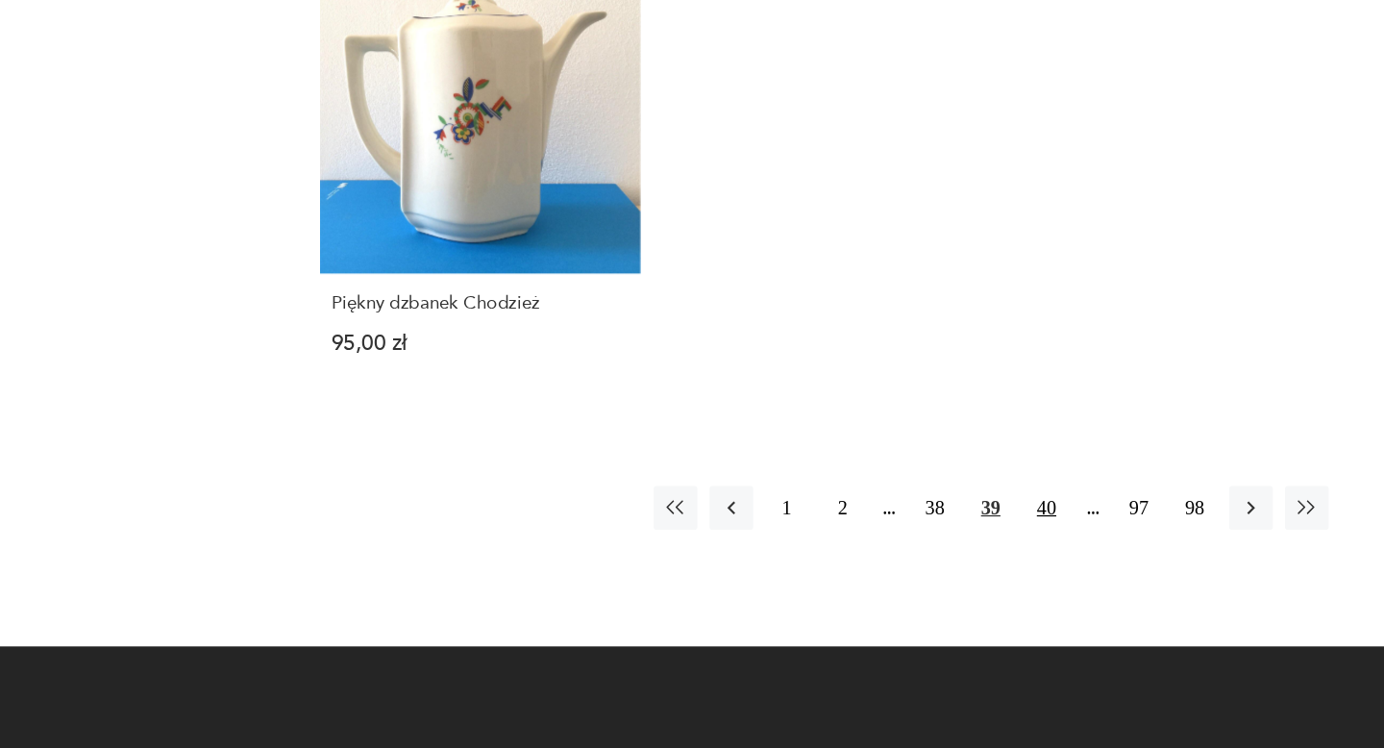
click at [1006, 547] on button "40" at bounding box center [1009, 557] width 35 height 35
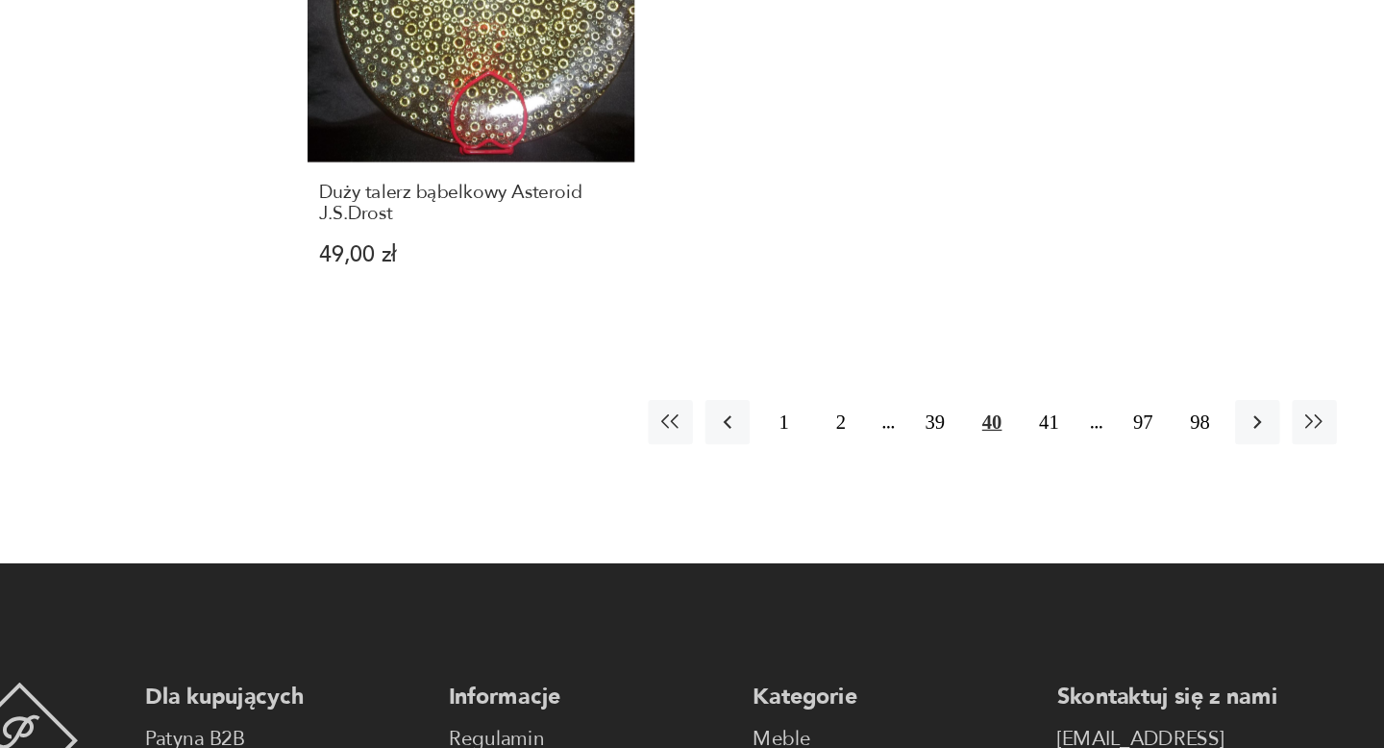
scroll to position [2886, 0]
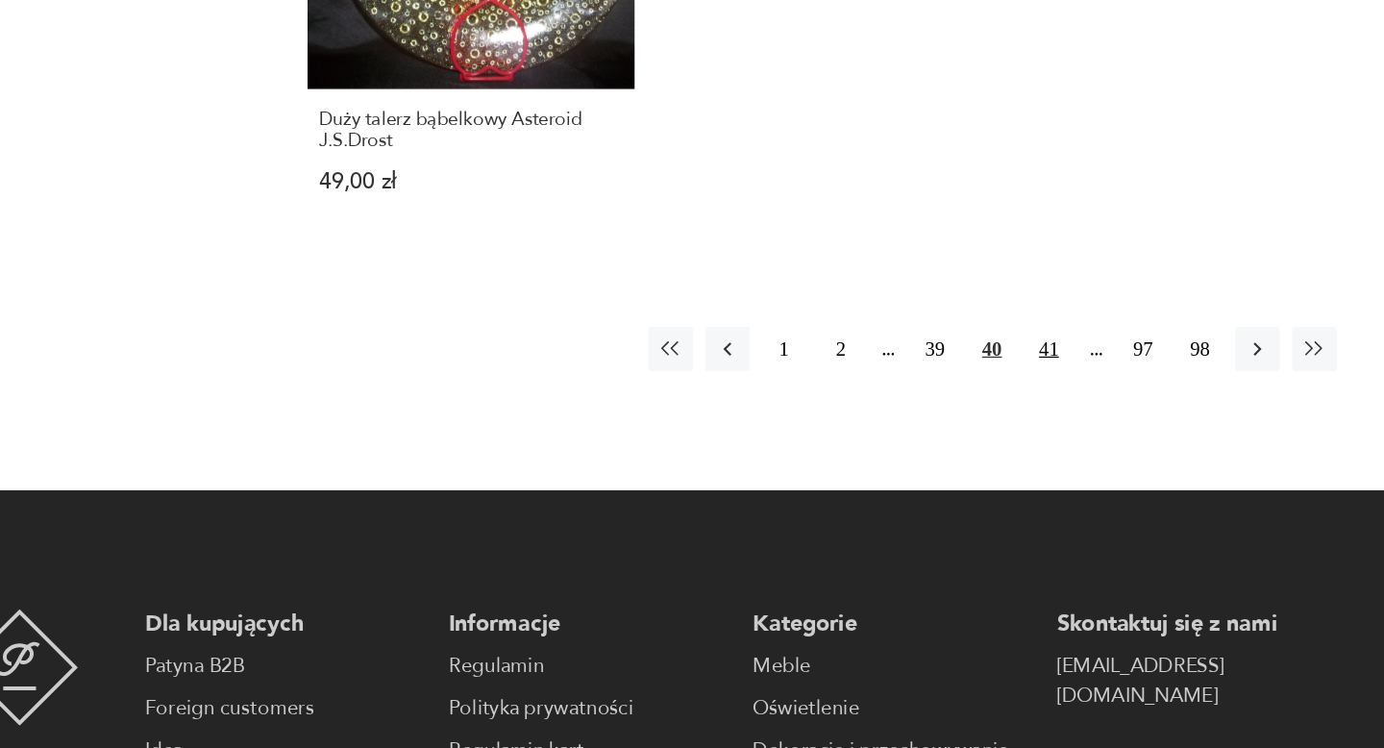
click at [1004, 446] on button "41" at bounding box center [1009, 438] width 35 height 35
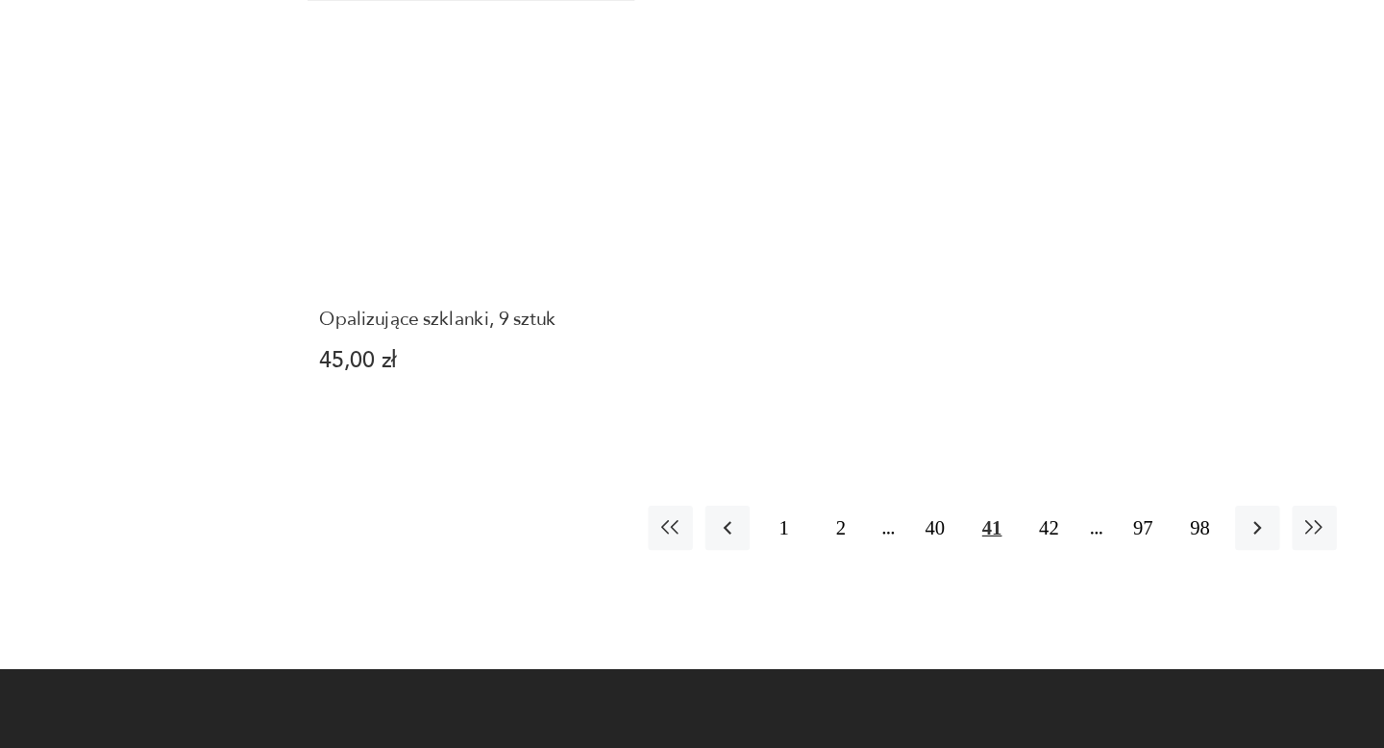
scroll to position [2753, 0]
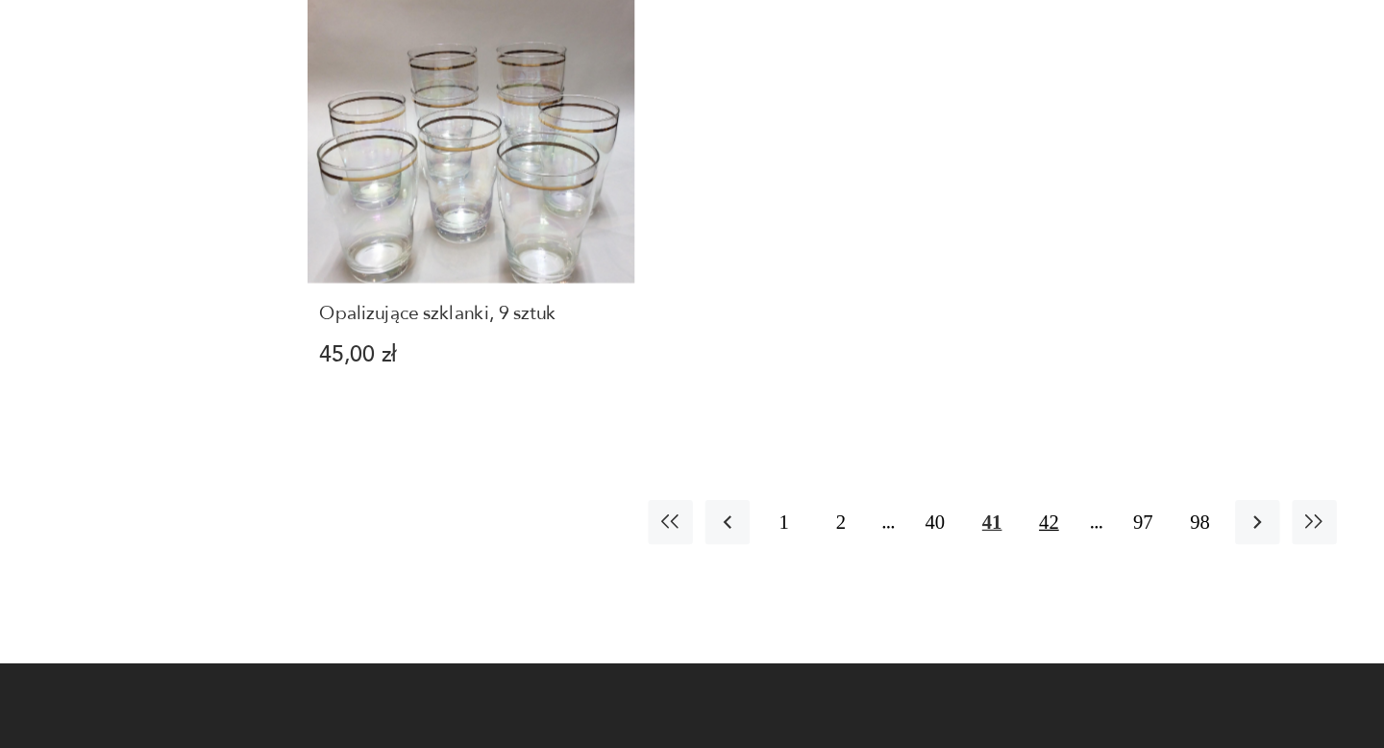
click at [1010, 554] on button "42" at bounding box center [1009, 571] width 35 height 35
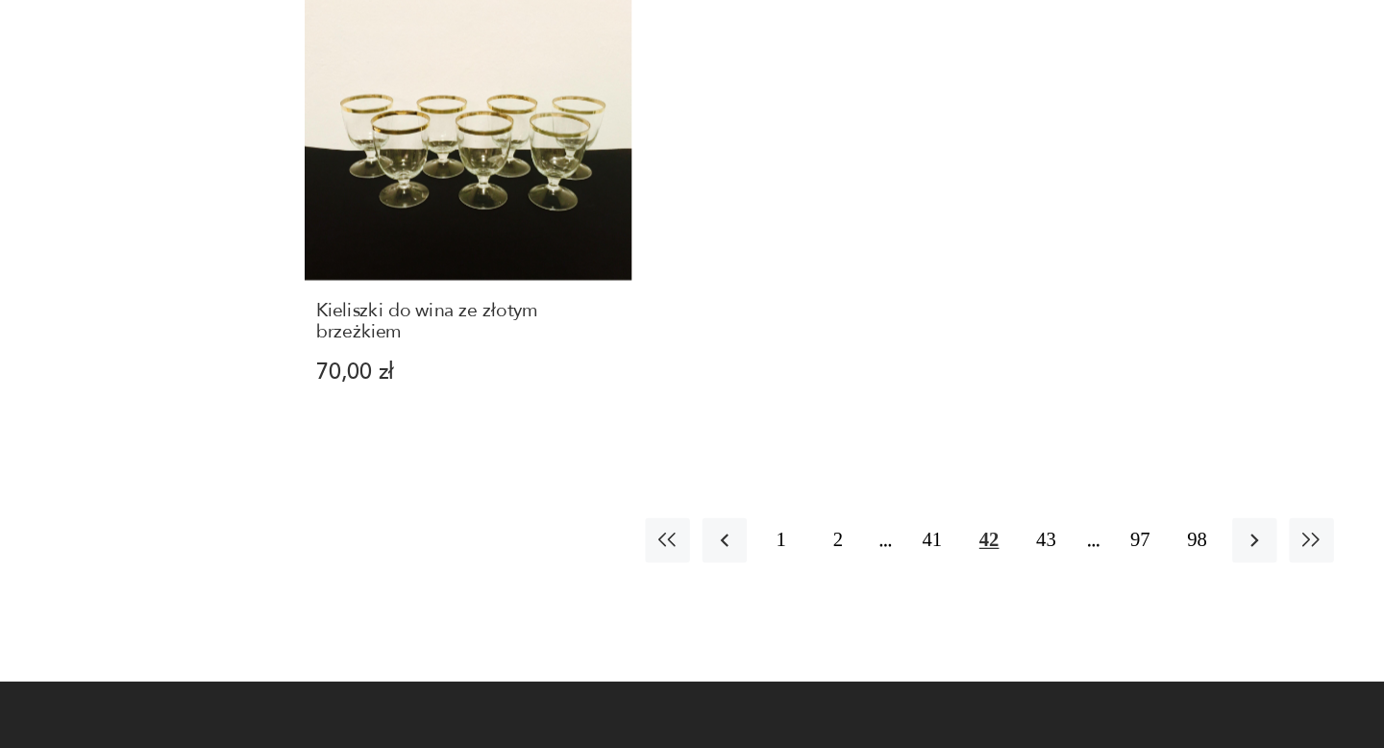
scroll to position [2763, 0]
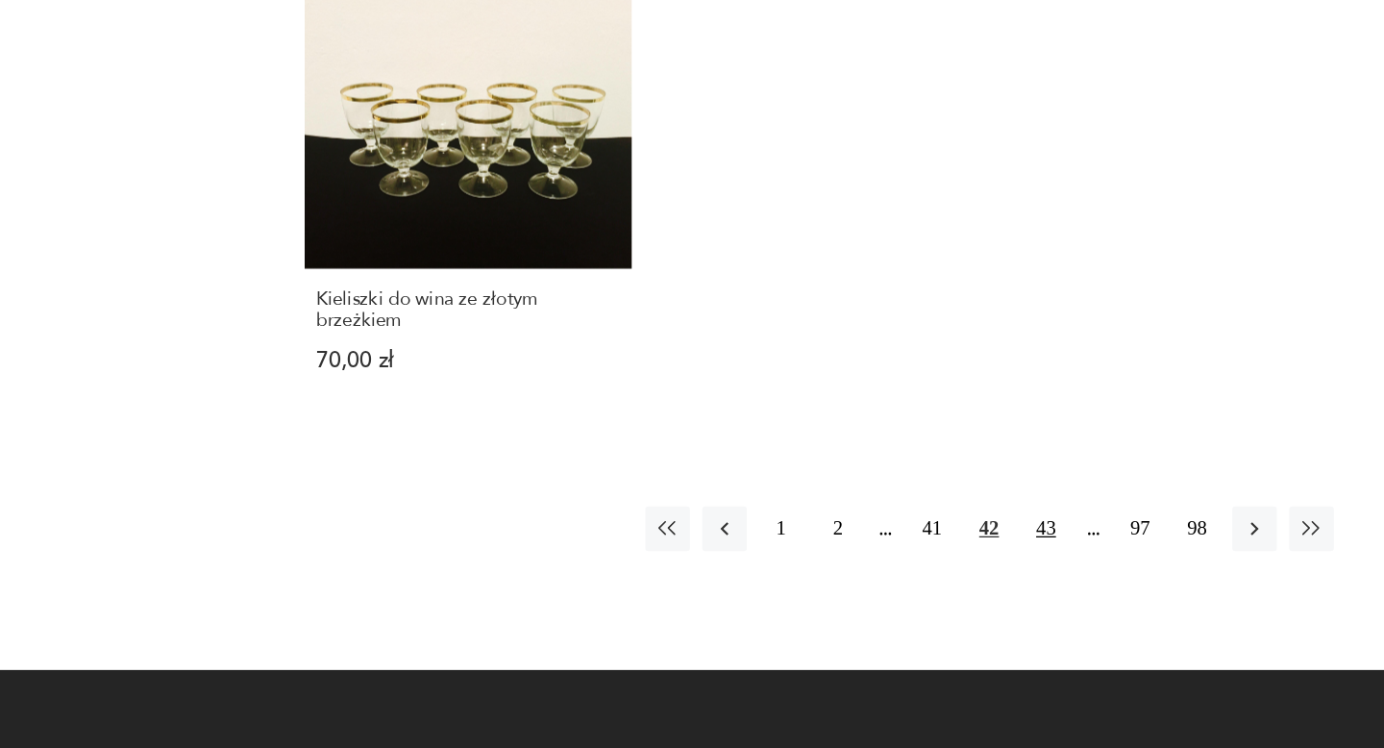
click at [1012, 576] on button "43" at bounding box center [1009, 577] width 35 height 35
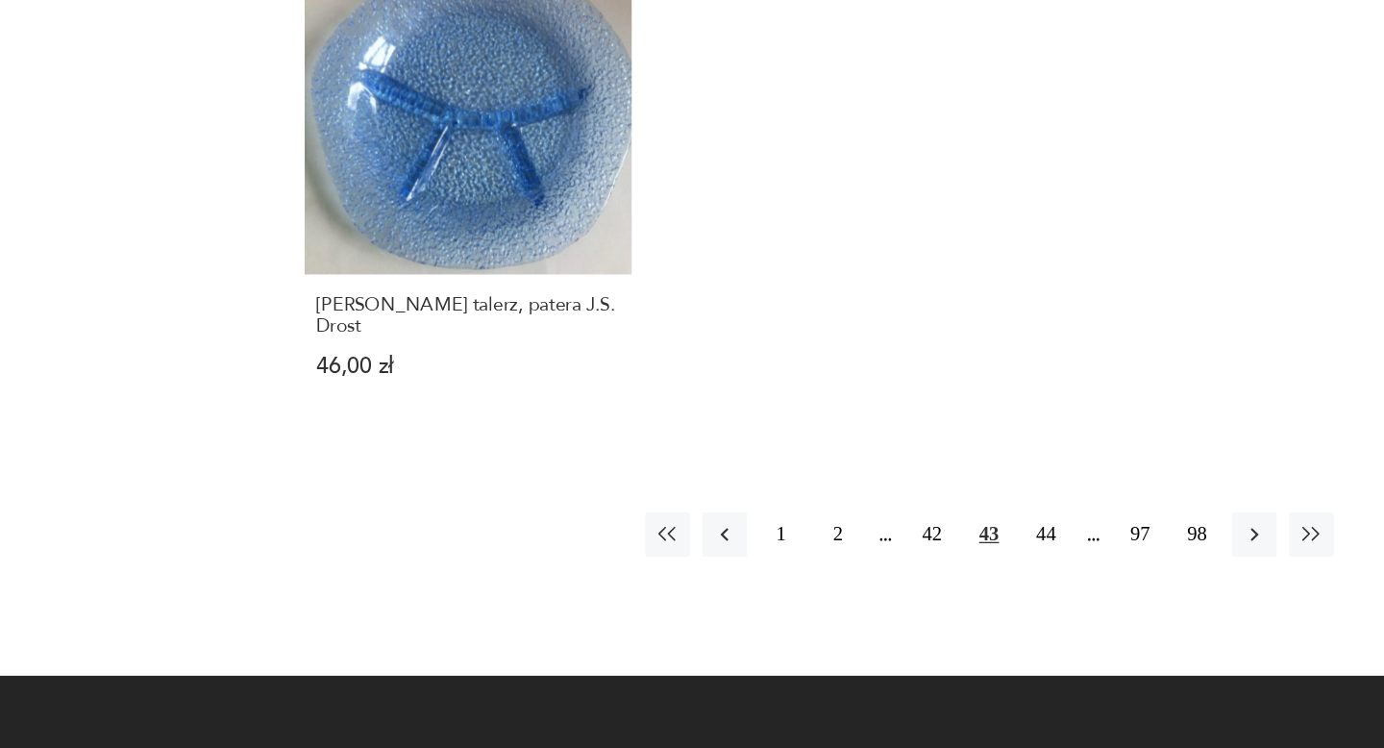
scroll to position [2775, 0]
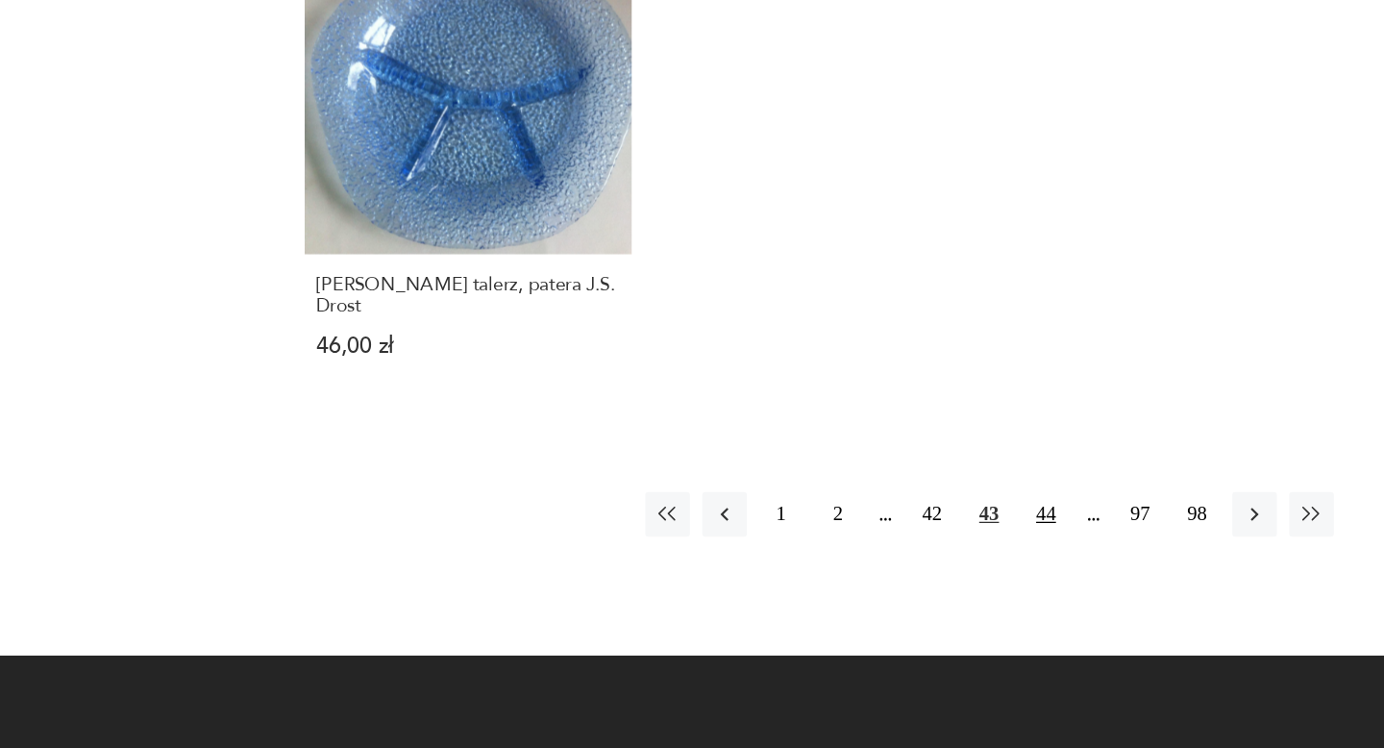
click at [1012, 549] on button "44" at bounding box center [1009, 566] width 35 height 35
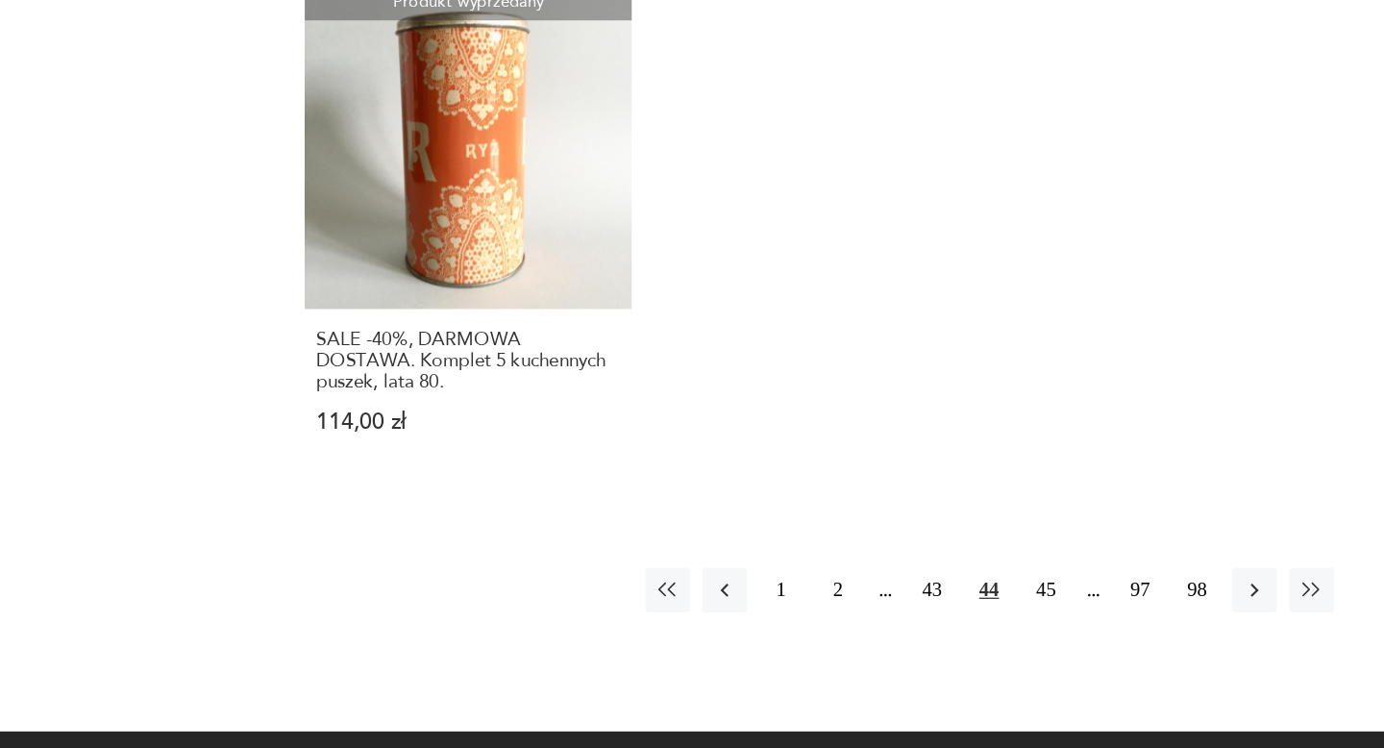
scroll to position [2746, 0]
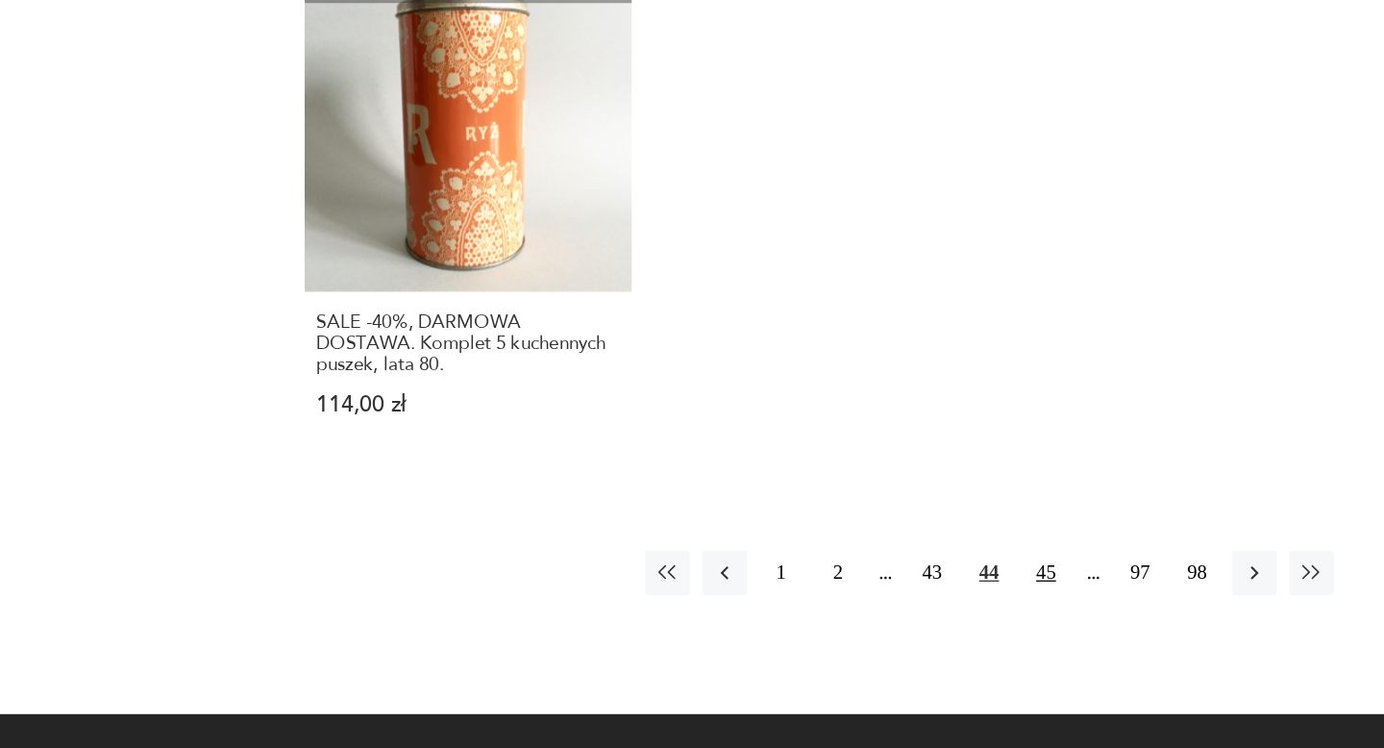
click at [1000, 609] on button "45" at bounding box center [1009, 611] width 35 height 35
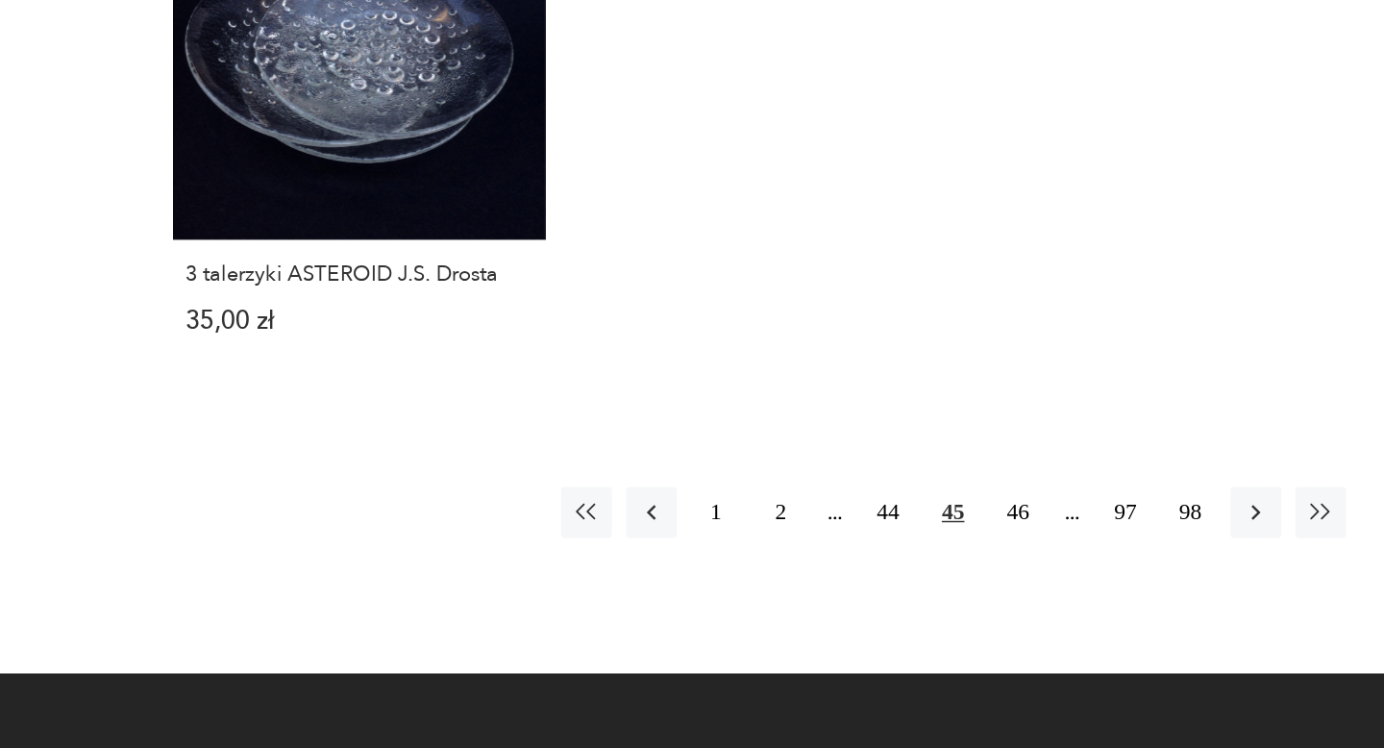
scroll to position [2788, 0]
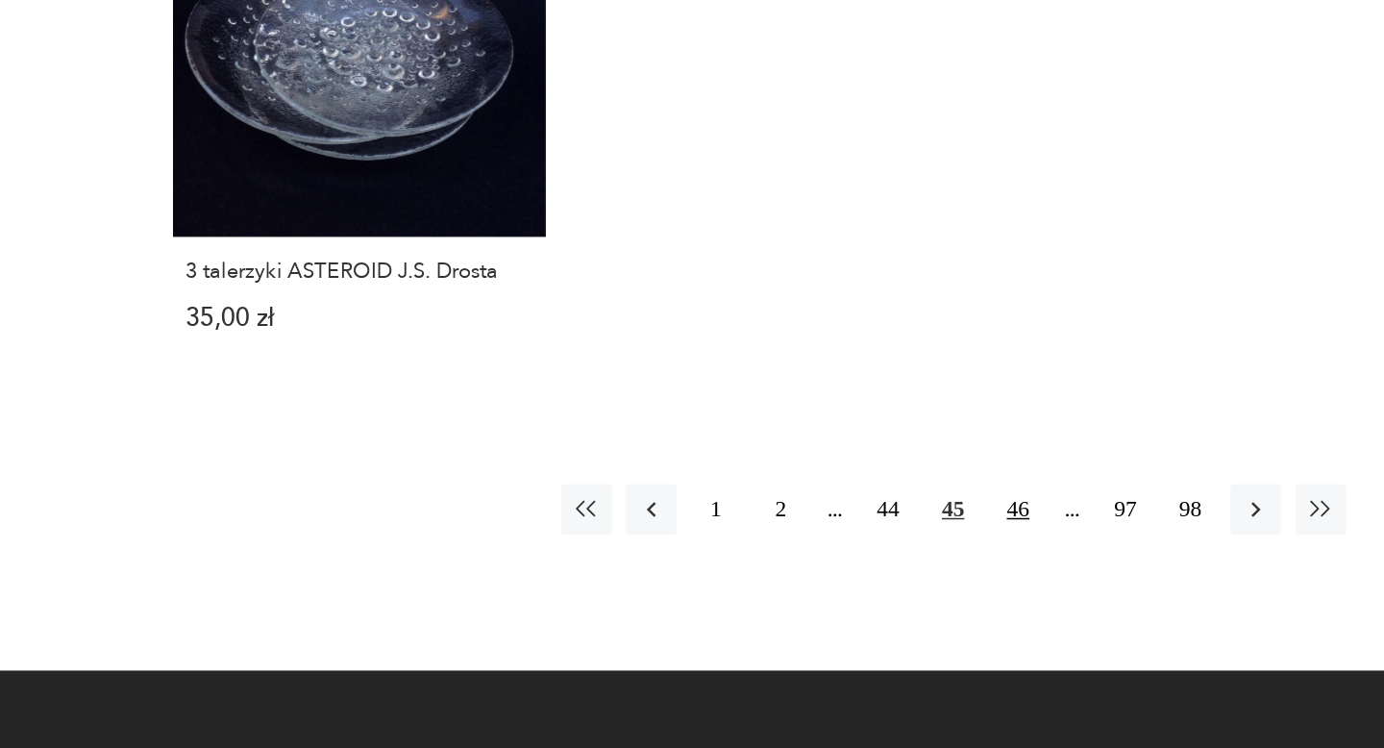
click at [1012, 568] on button "46" at bounding box center [1009, 585] width 35 height 35
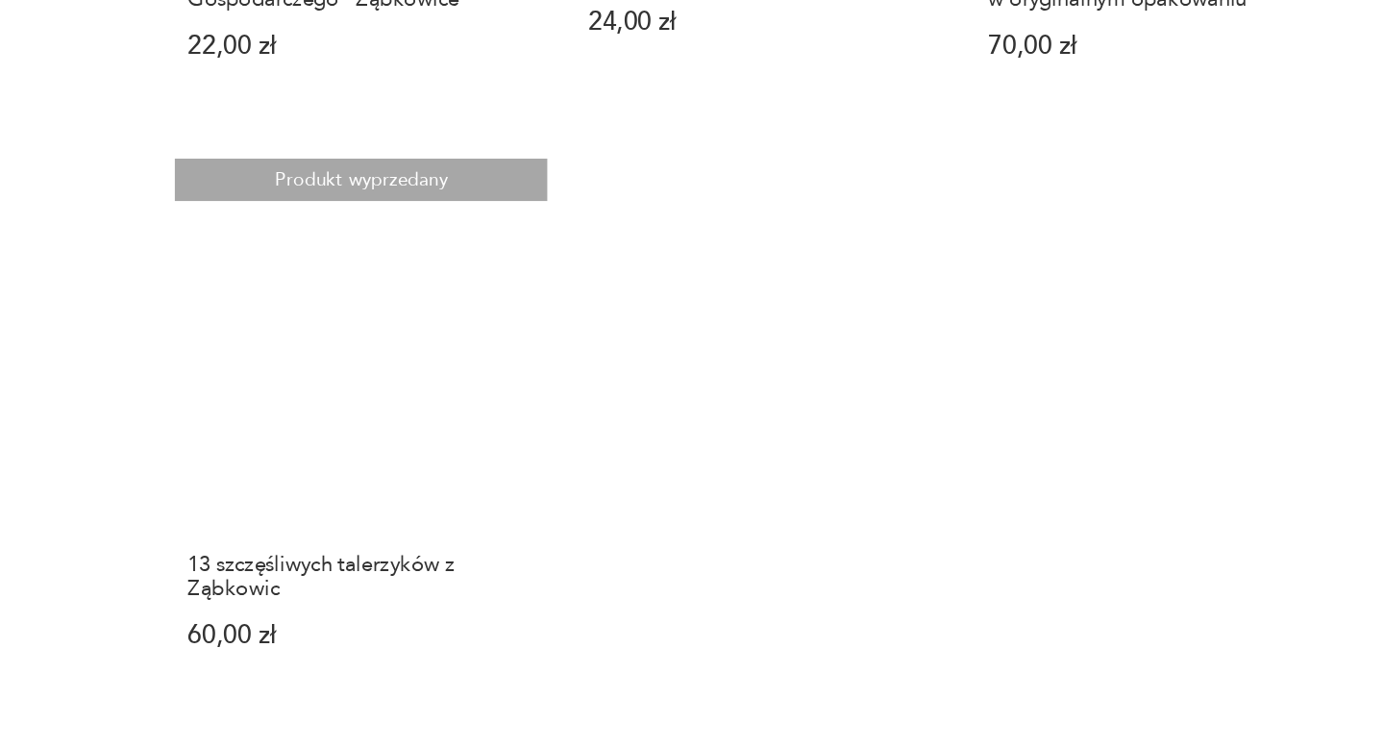
scroll to position [2540, 0]
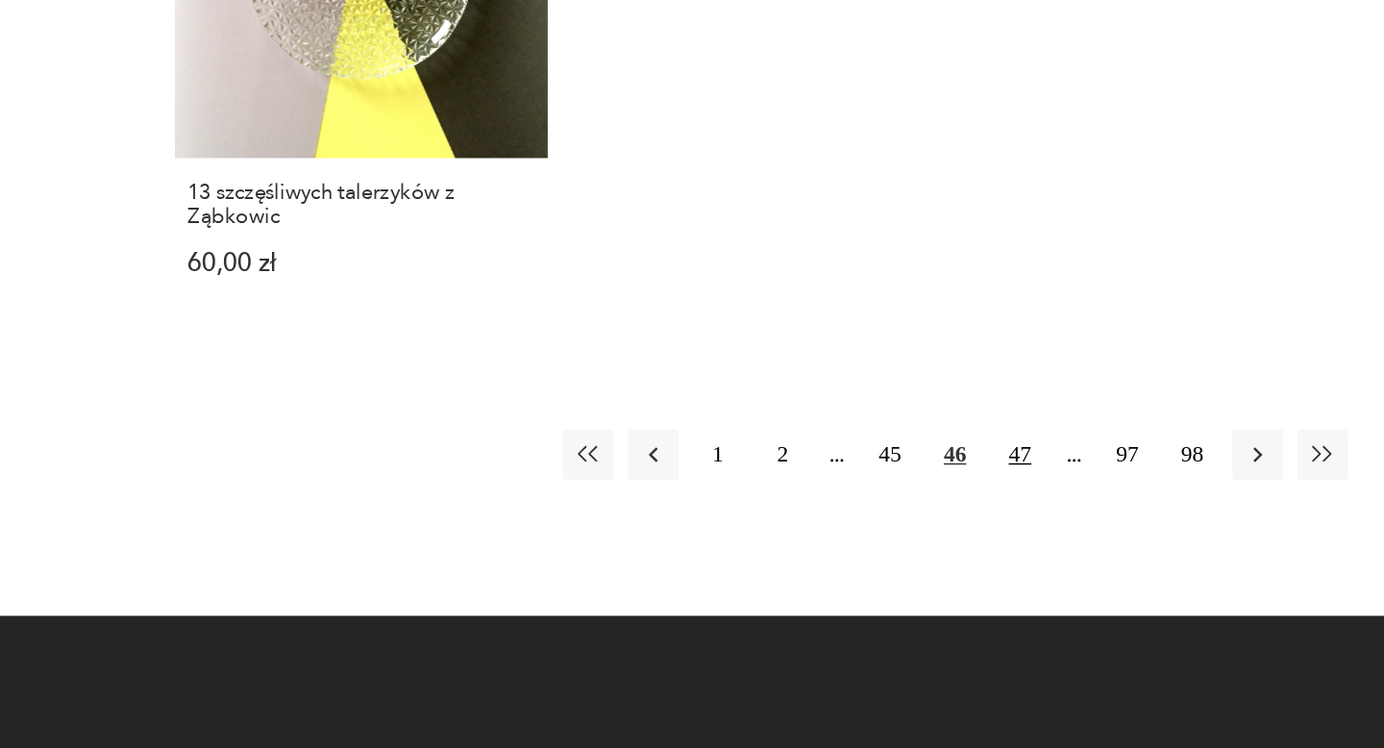
click at [1001, 547] on button "47" at bounding box center [1009, 547] width 35 height 35
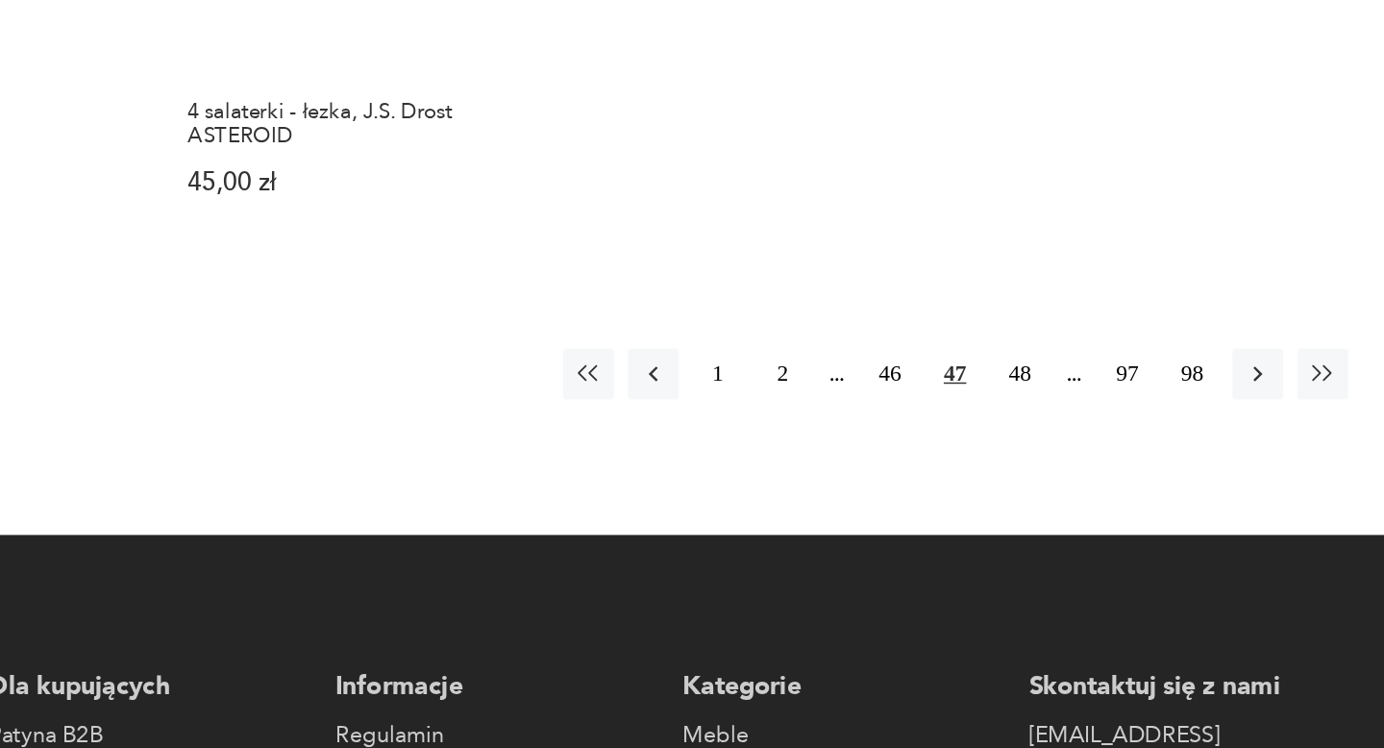
scroll to position [2928, 0]
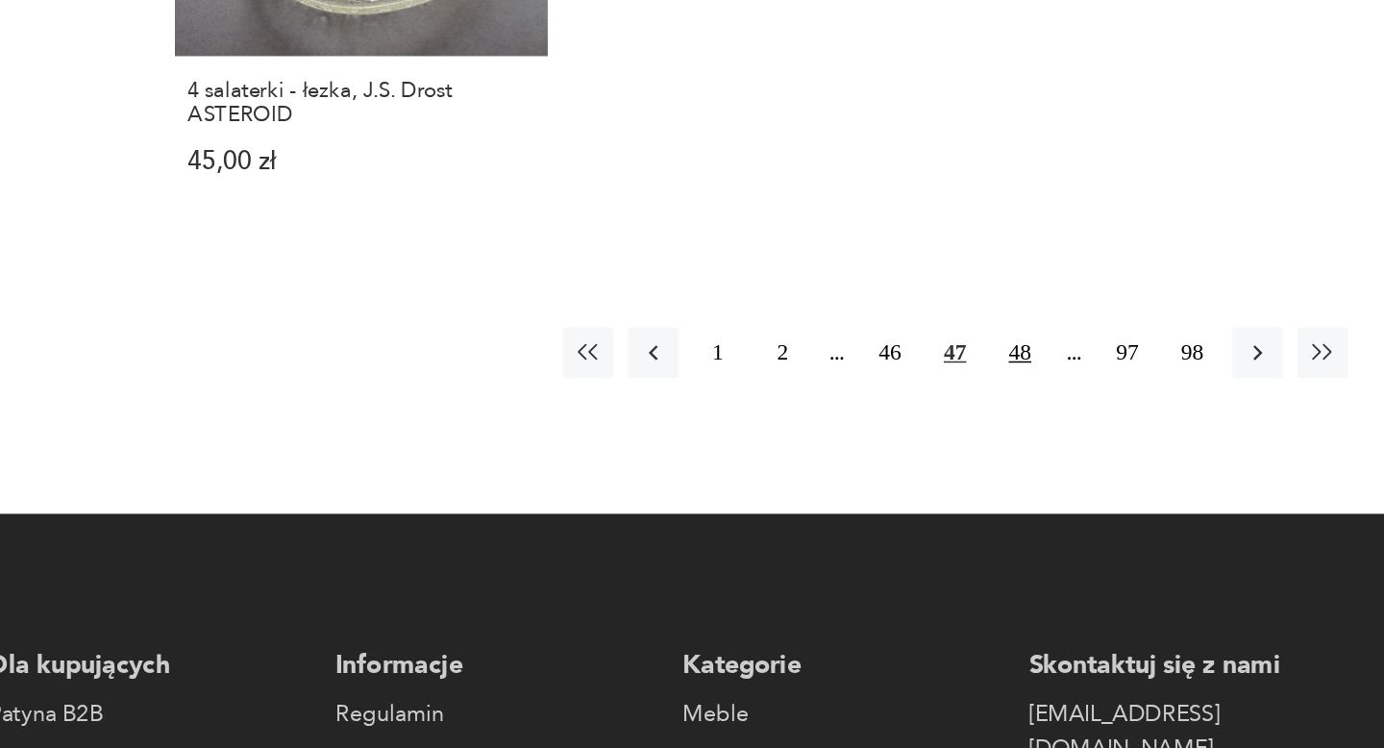
click at [1001, 461] on button "48" at bounding box center [1009, 478] width 35 height 35
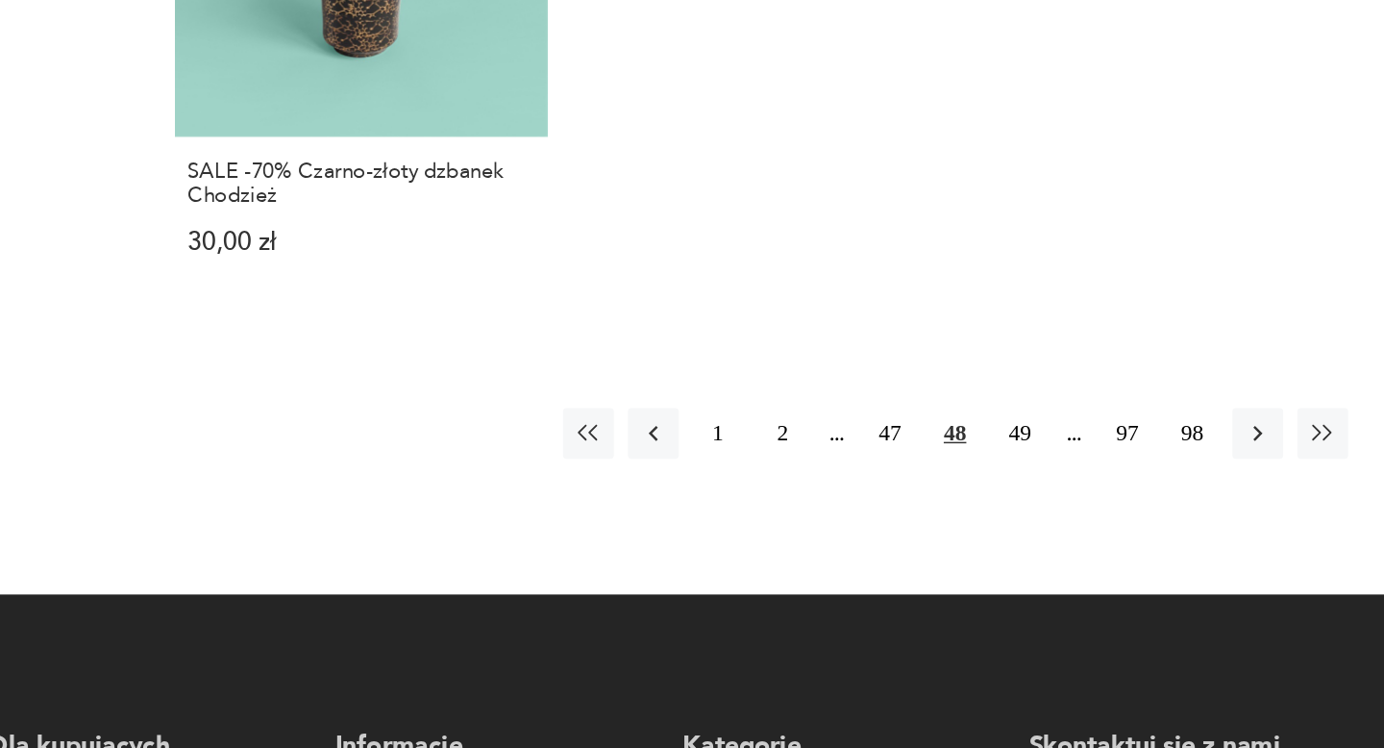
scroll to position [2949, 0]
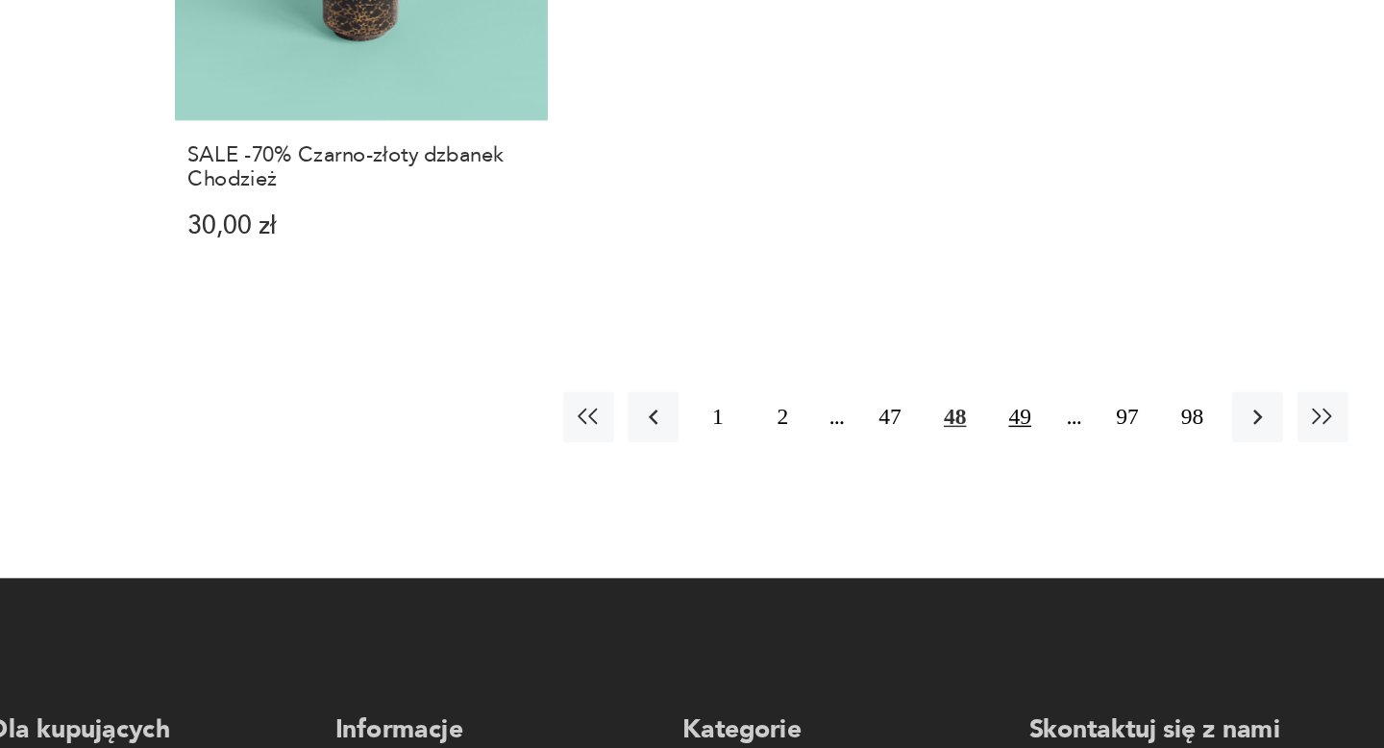
click at [1010, 505] on button "49" at bounding box center [1009, 522] width 35 height 35
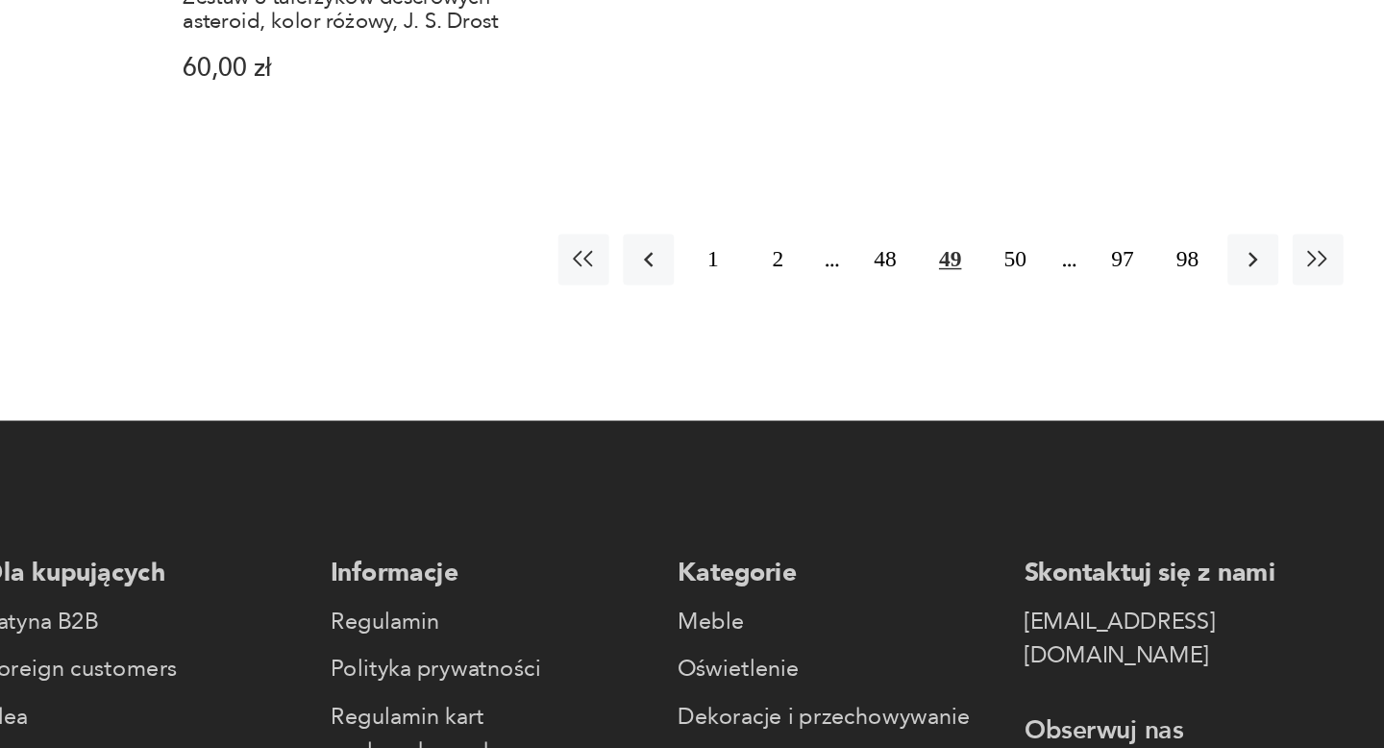
scroll to position [2929, 0]
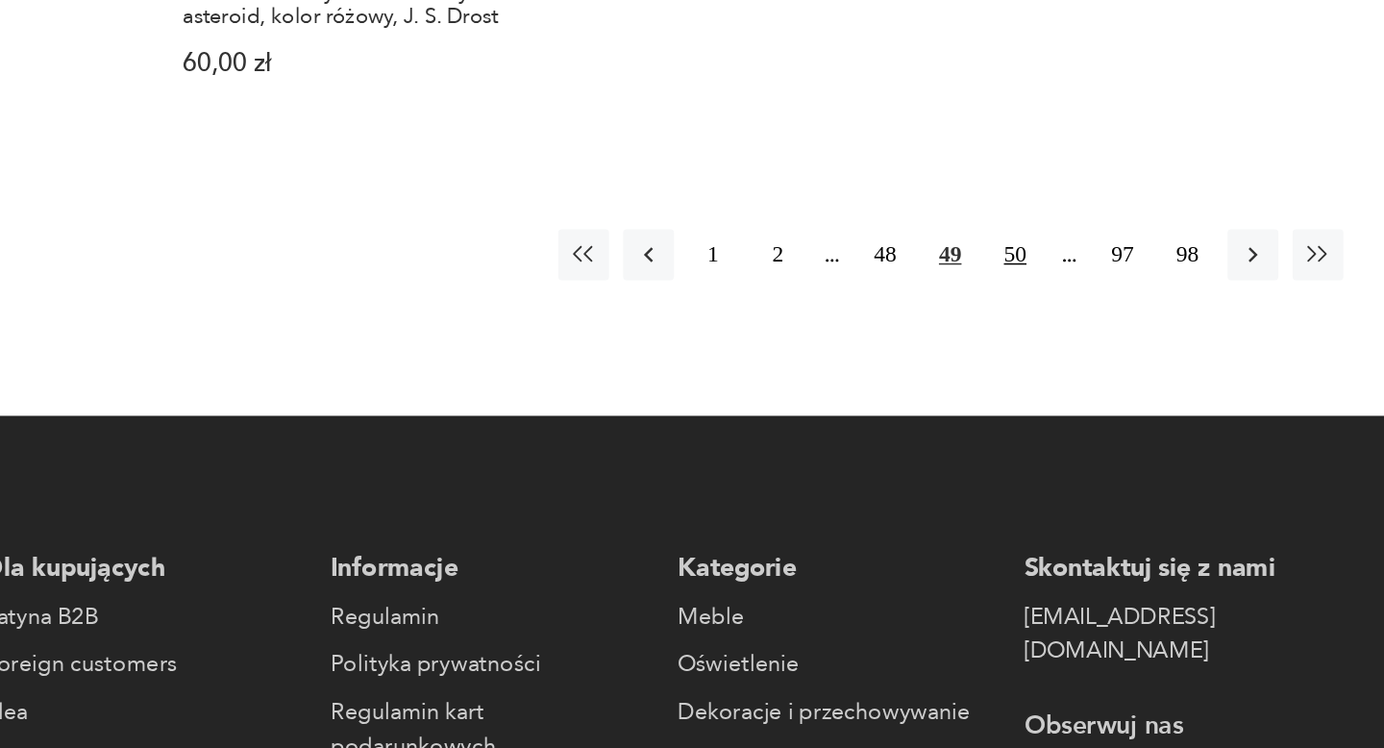
click at [1004, 406] on button "50" at bounding box center [1009, 412] width 35 height 35
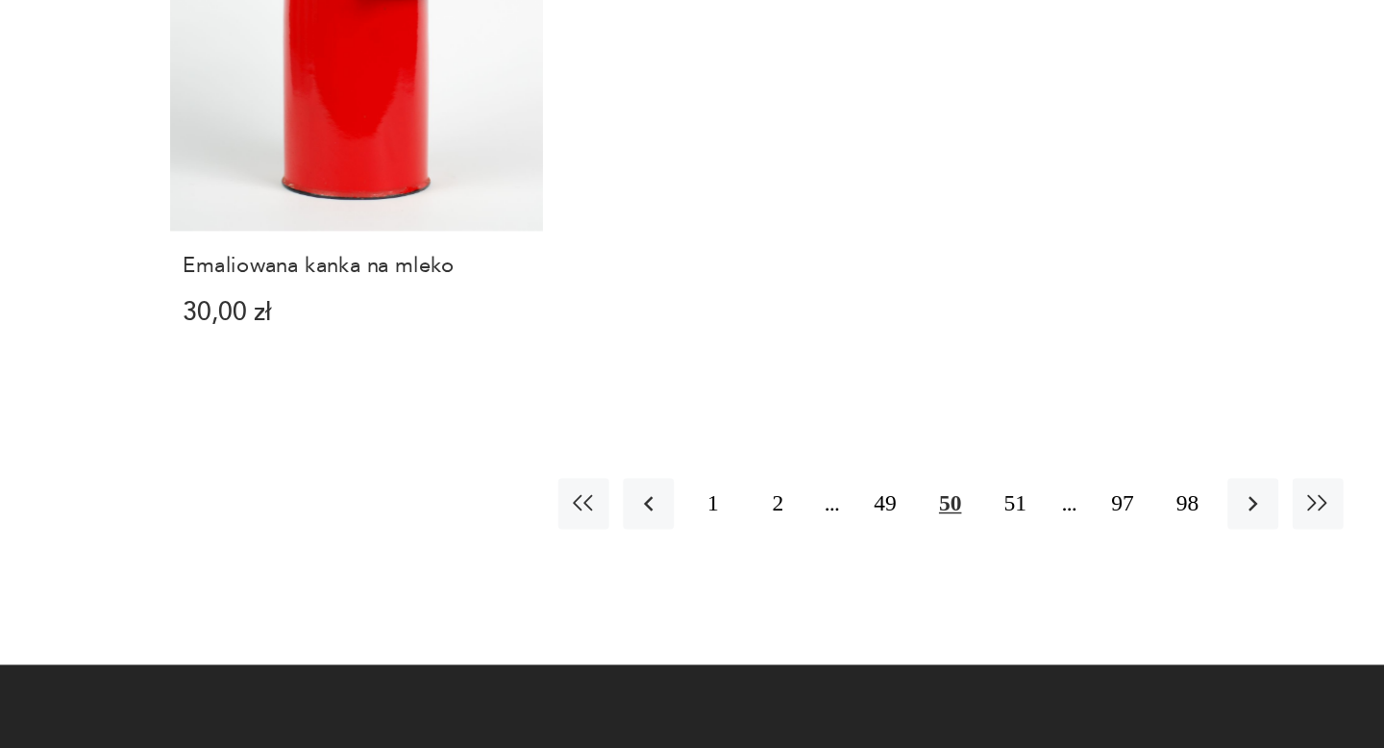
scroll to position [2800, 0]
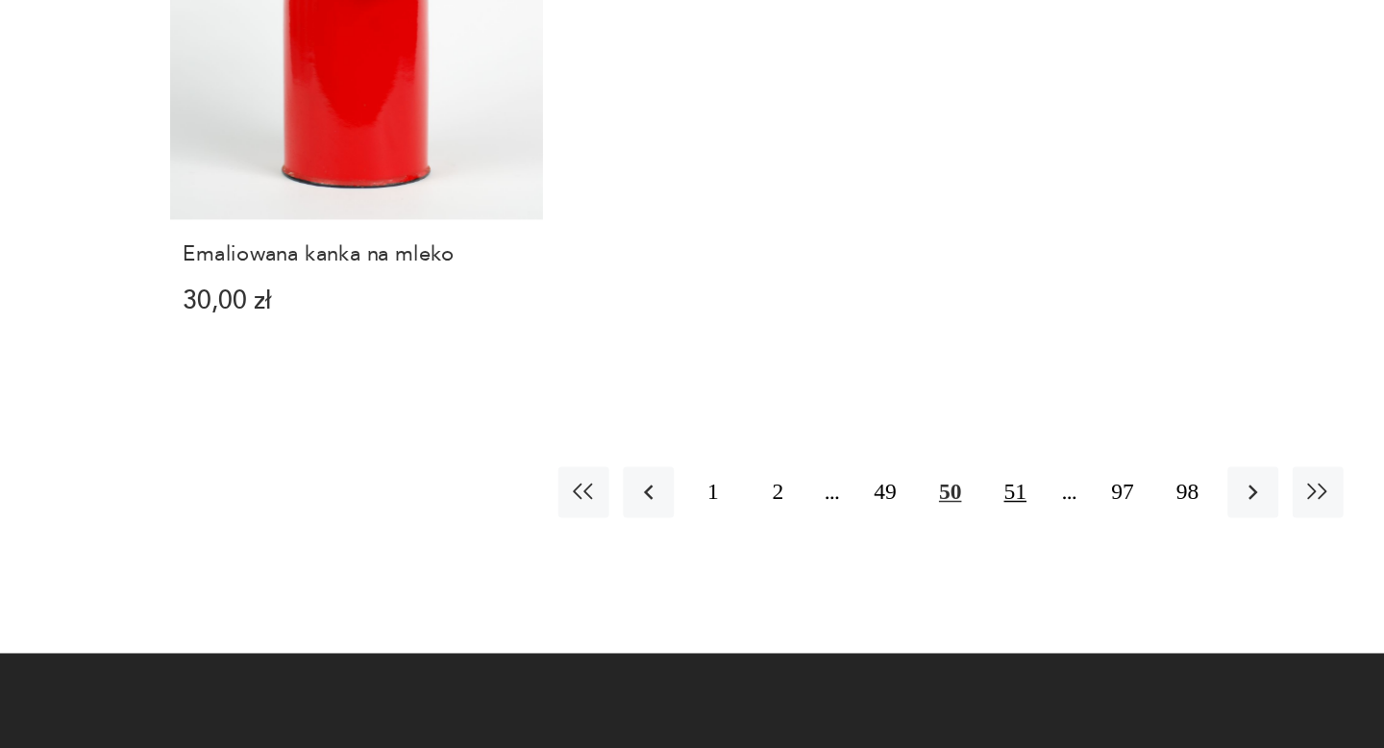
click at [1003, 556] on button "51" at bounding box center [1009, 573] width 35 height 35
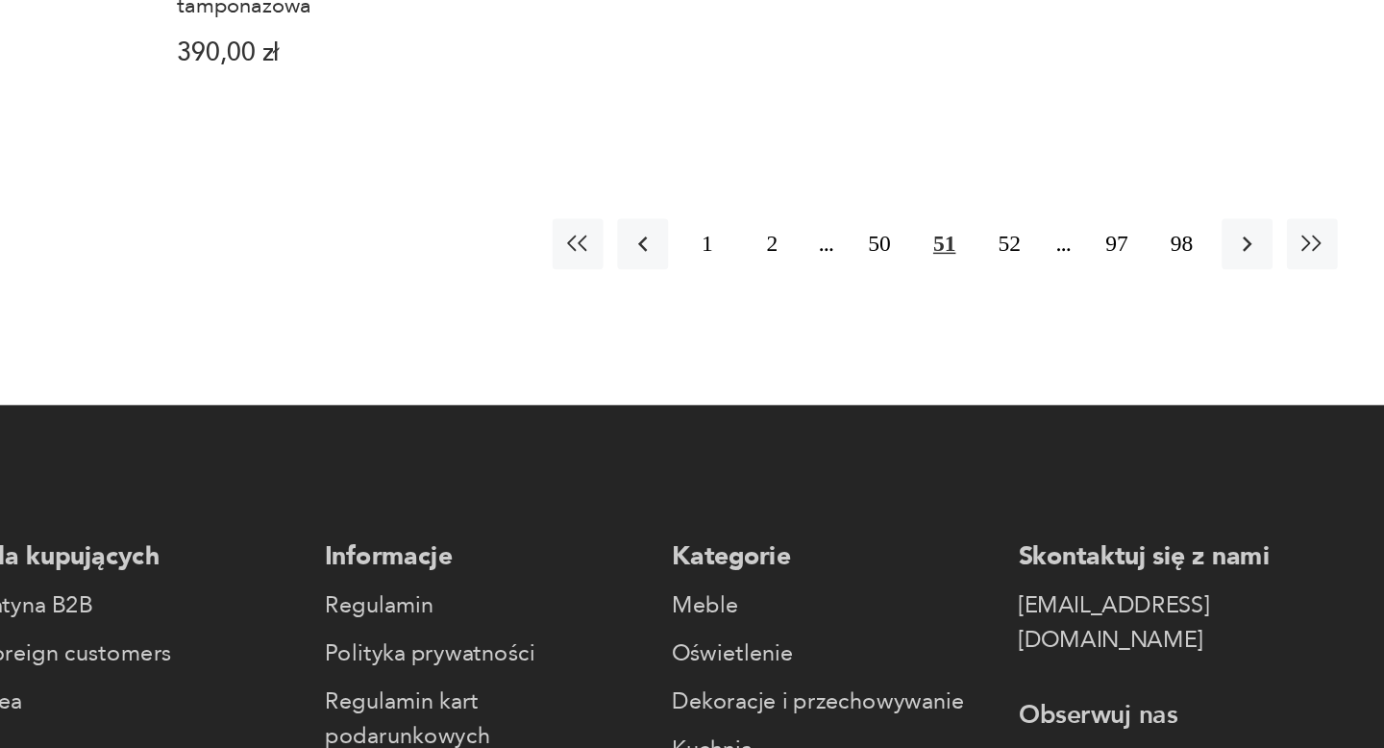
scroll to position [3067, 0]
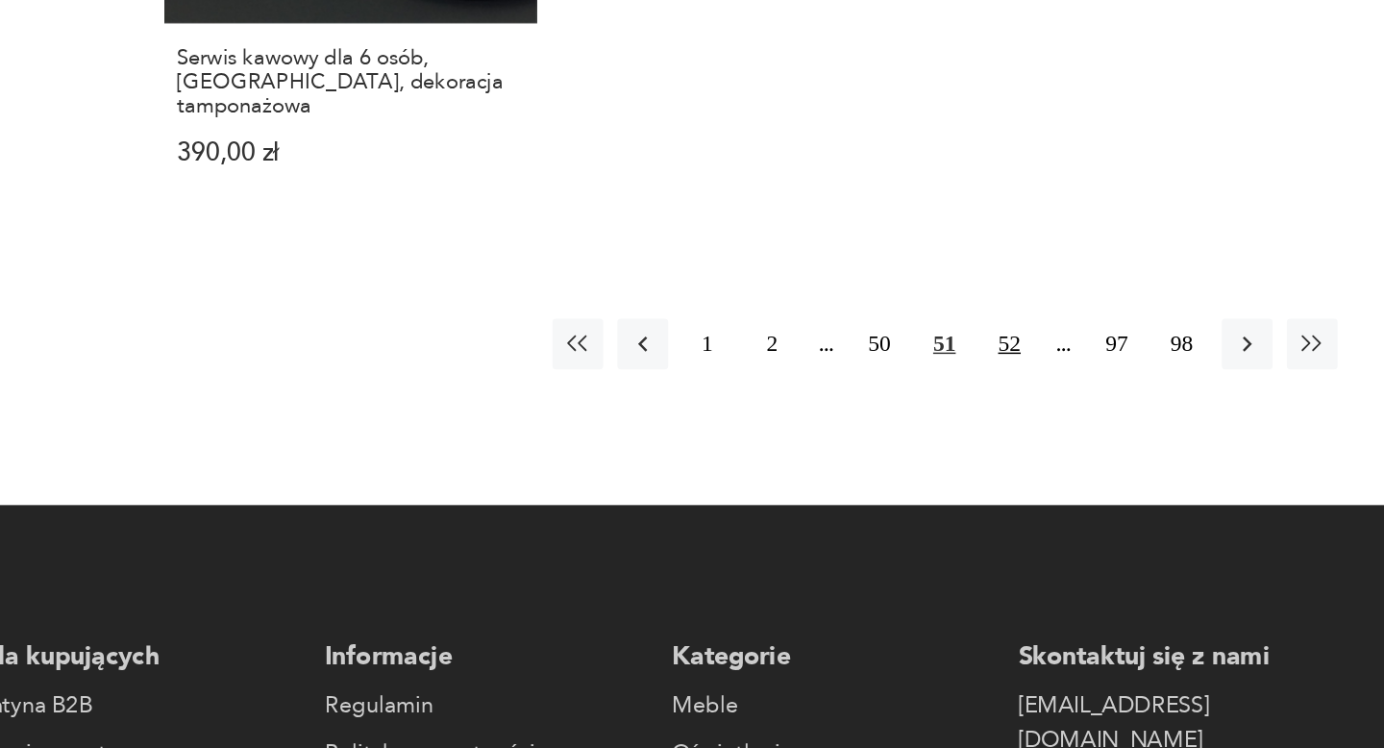
click at [1002, 387] on button "52" at bounding box center [1009, 404] width 35 height 35
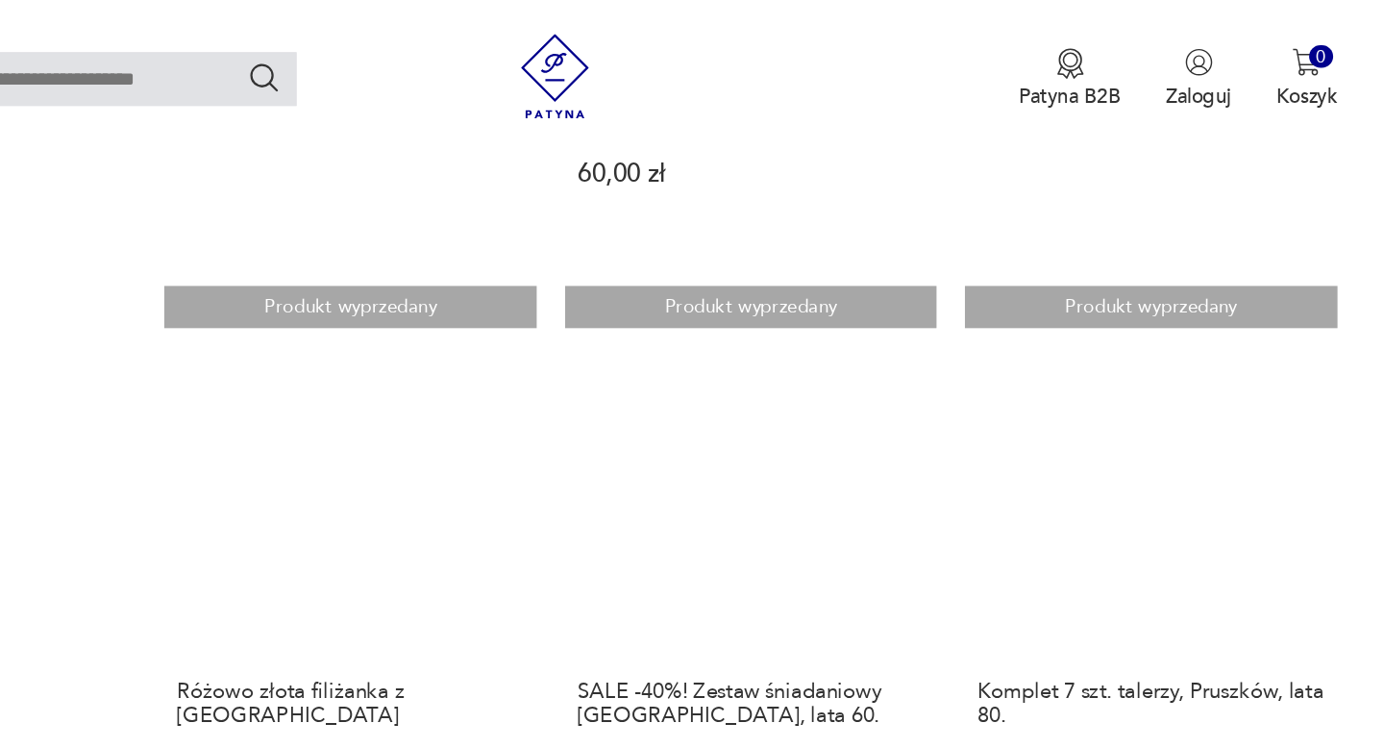
scroll to position [2302, 0]
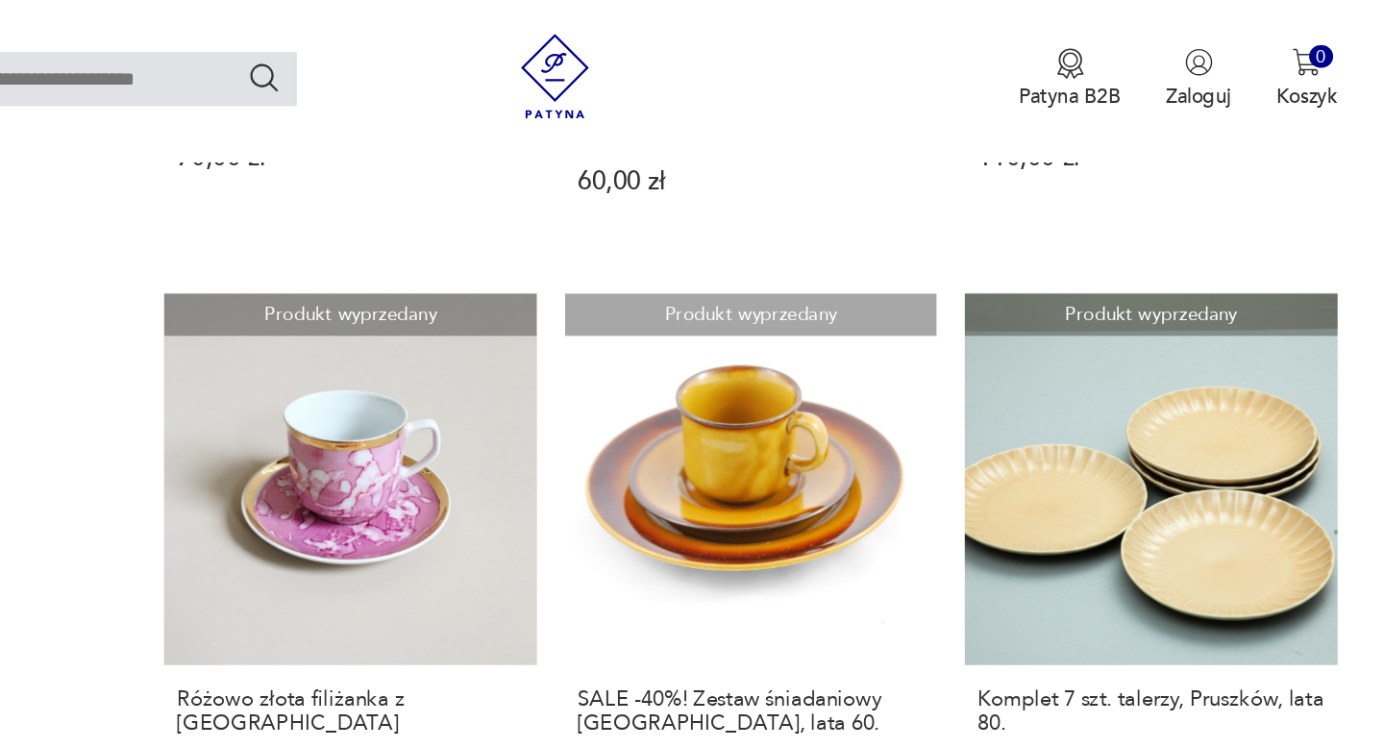
click at [953, 357] on link "Produkt wyprzedany SALE -40%! Zestaw śniadaniowy [GEOGRAPHIC_DATA], lata 60. 30…" at bounding box center [832, 385] width 253 height 370
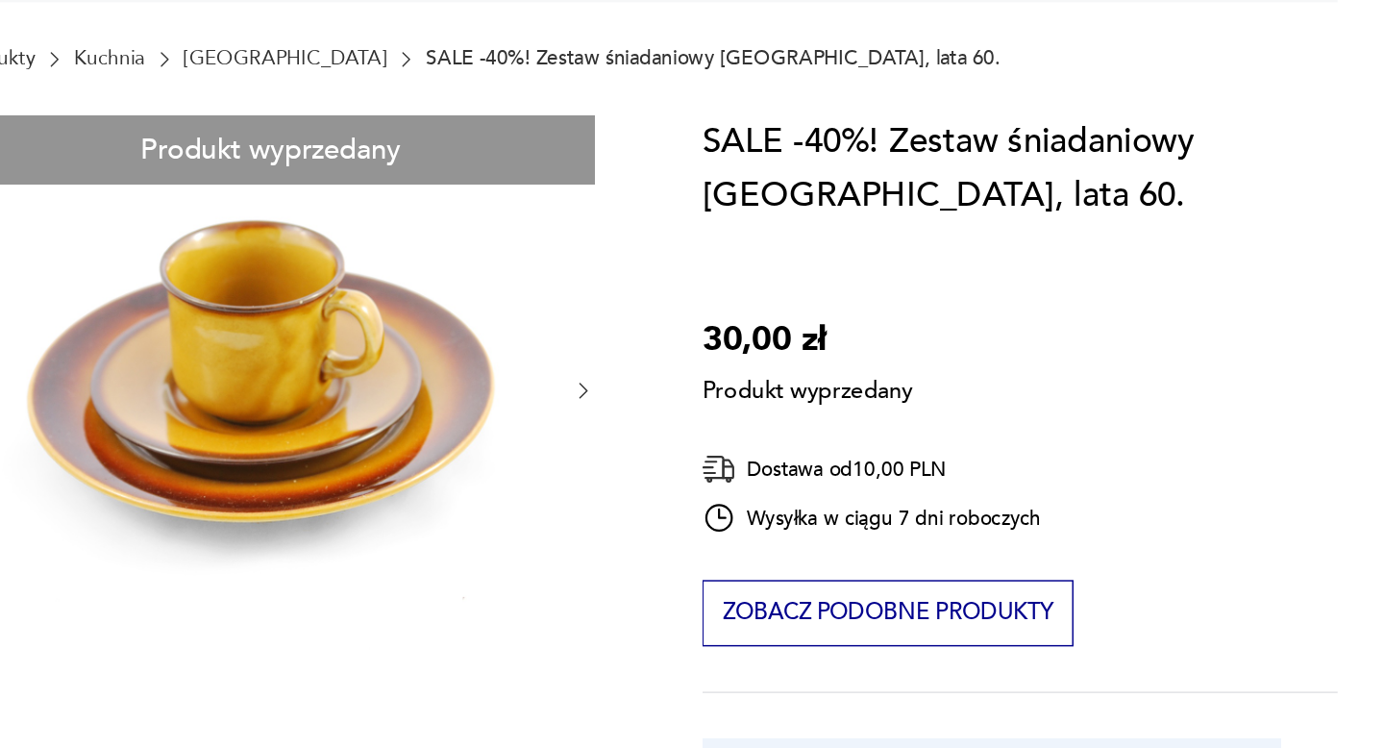
click at [988, 564] on div "Dostawa od 10,00 PLN" at bounding box center [914, 558] width 231 height 24
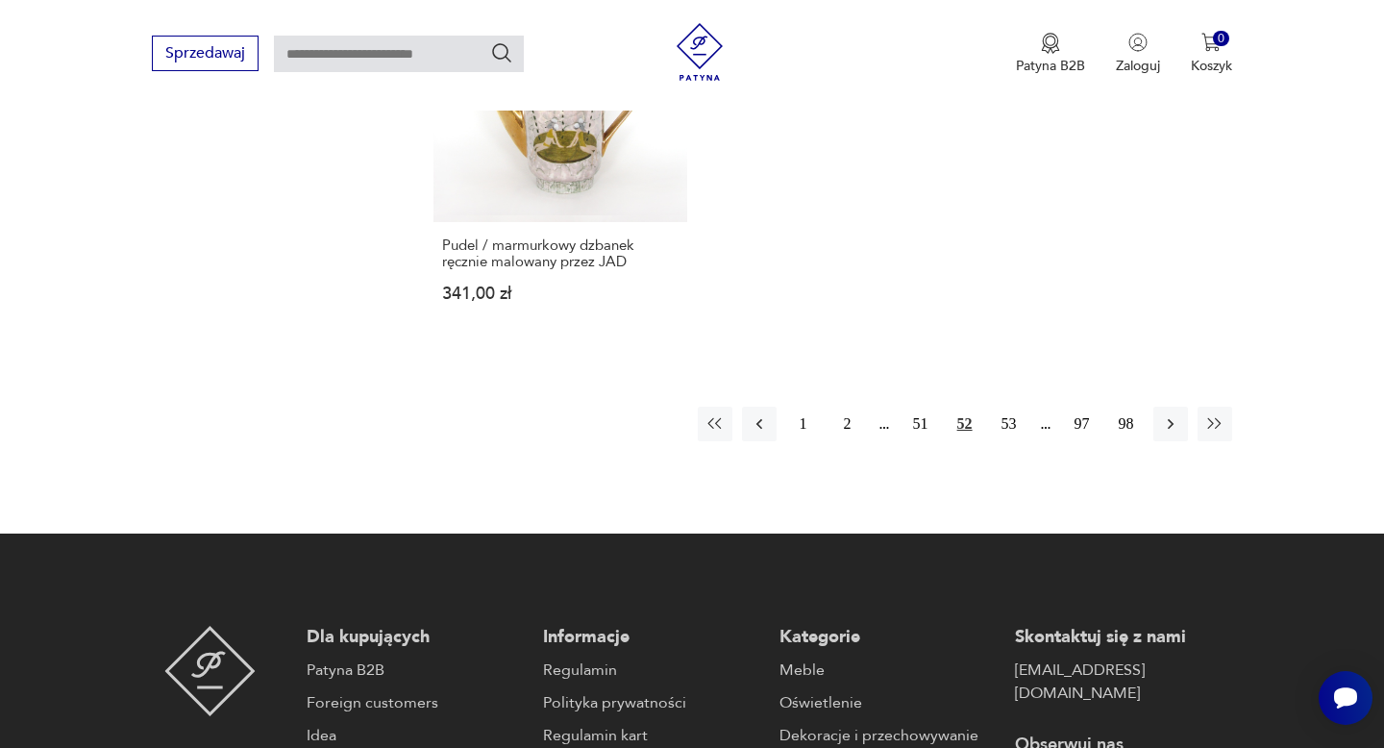
scroll to position [2935, 0]
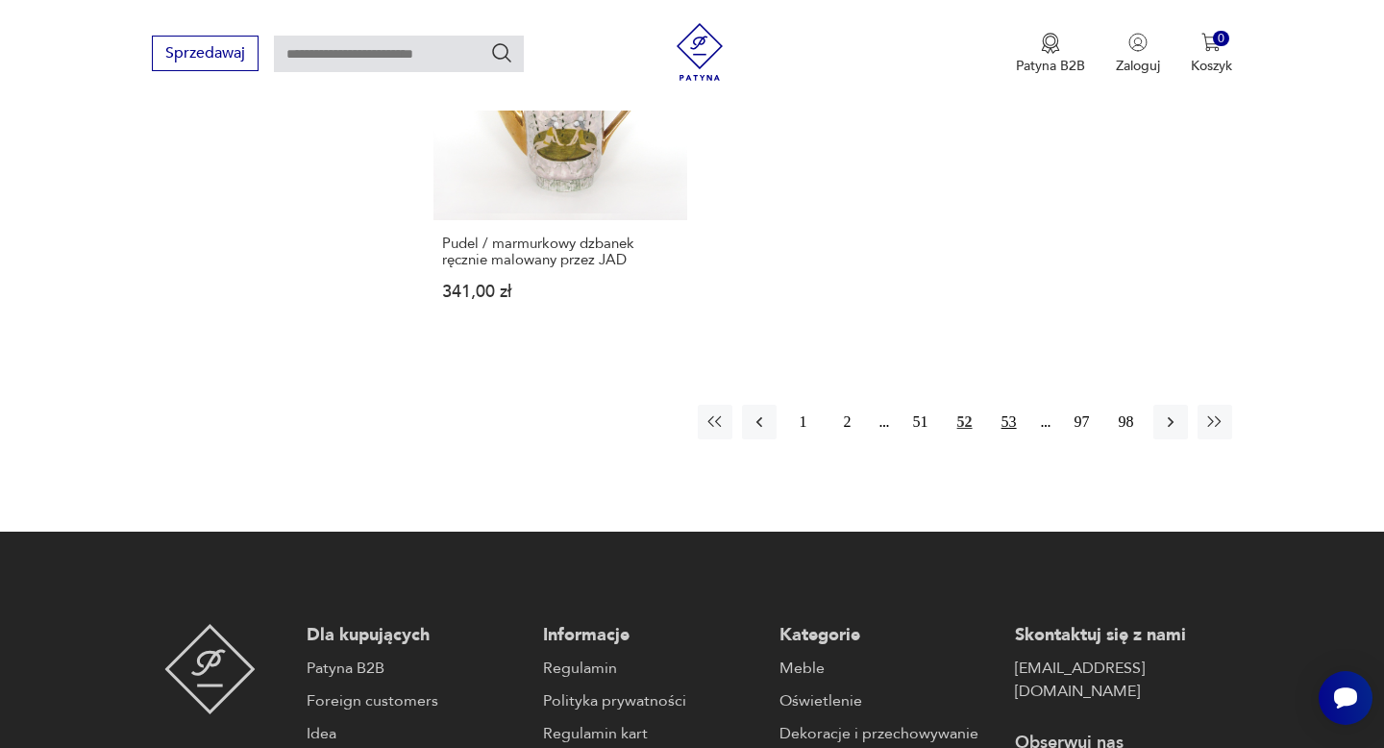
click at [1017, 419] on button "53" at bounding box center [1009, 421] width 35 height 35
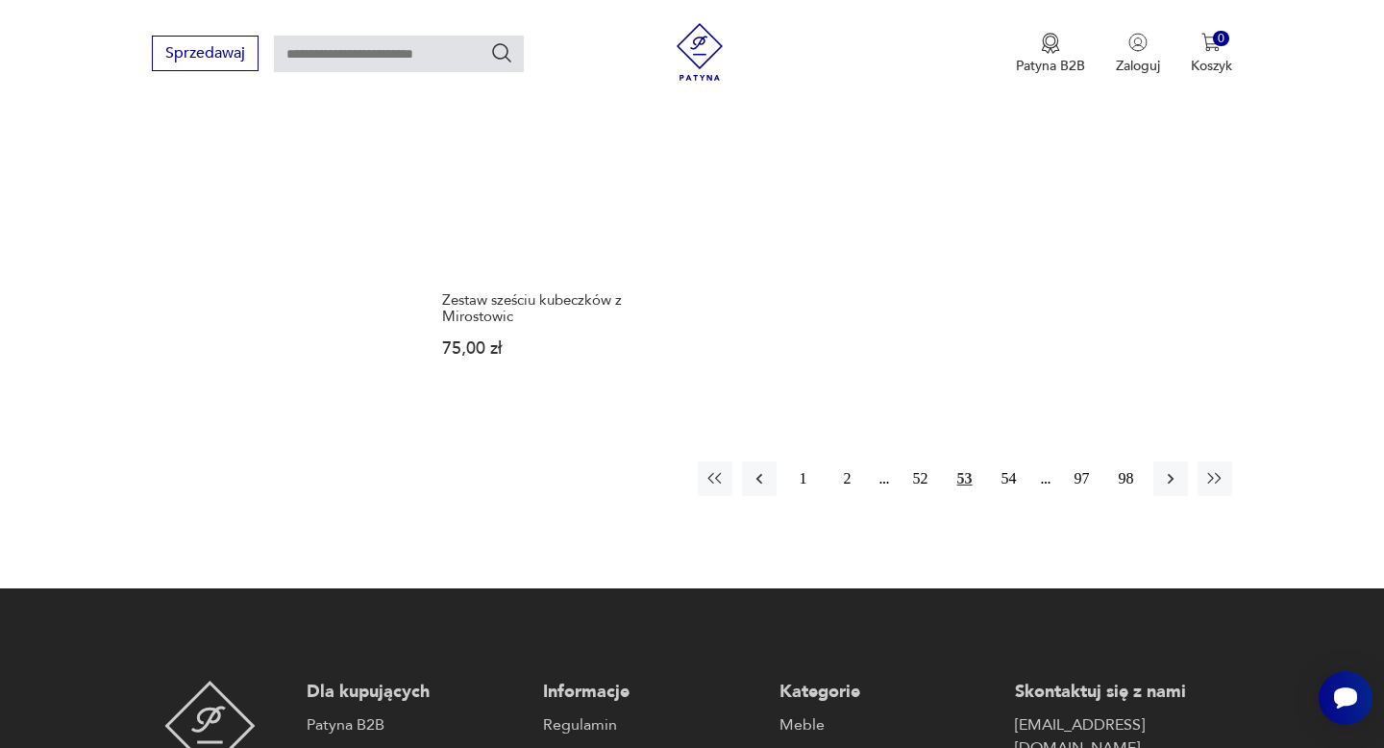
scroll to position [2934, 0]
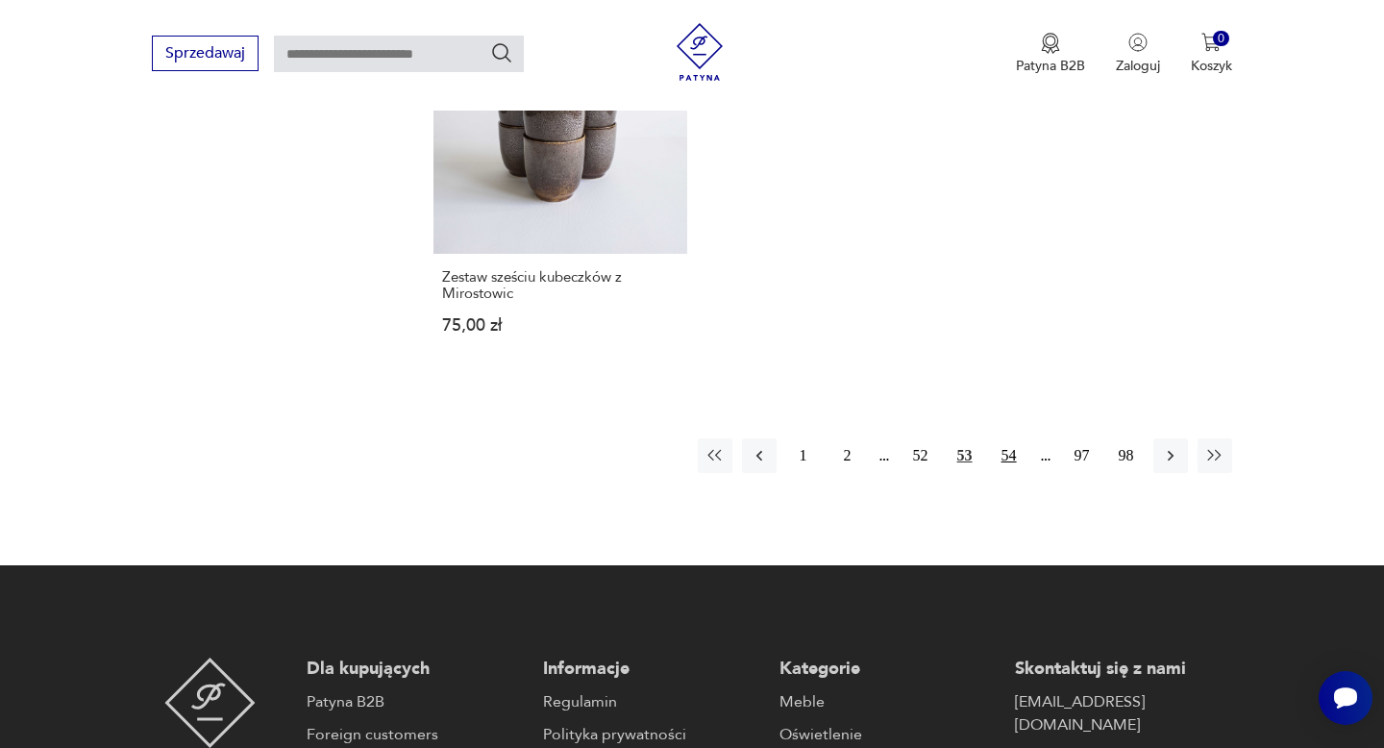
click at [1008, 438] on button "54" at bounding box center [1009, 455] width 35 height 35
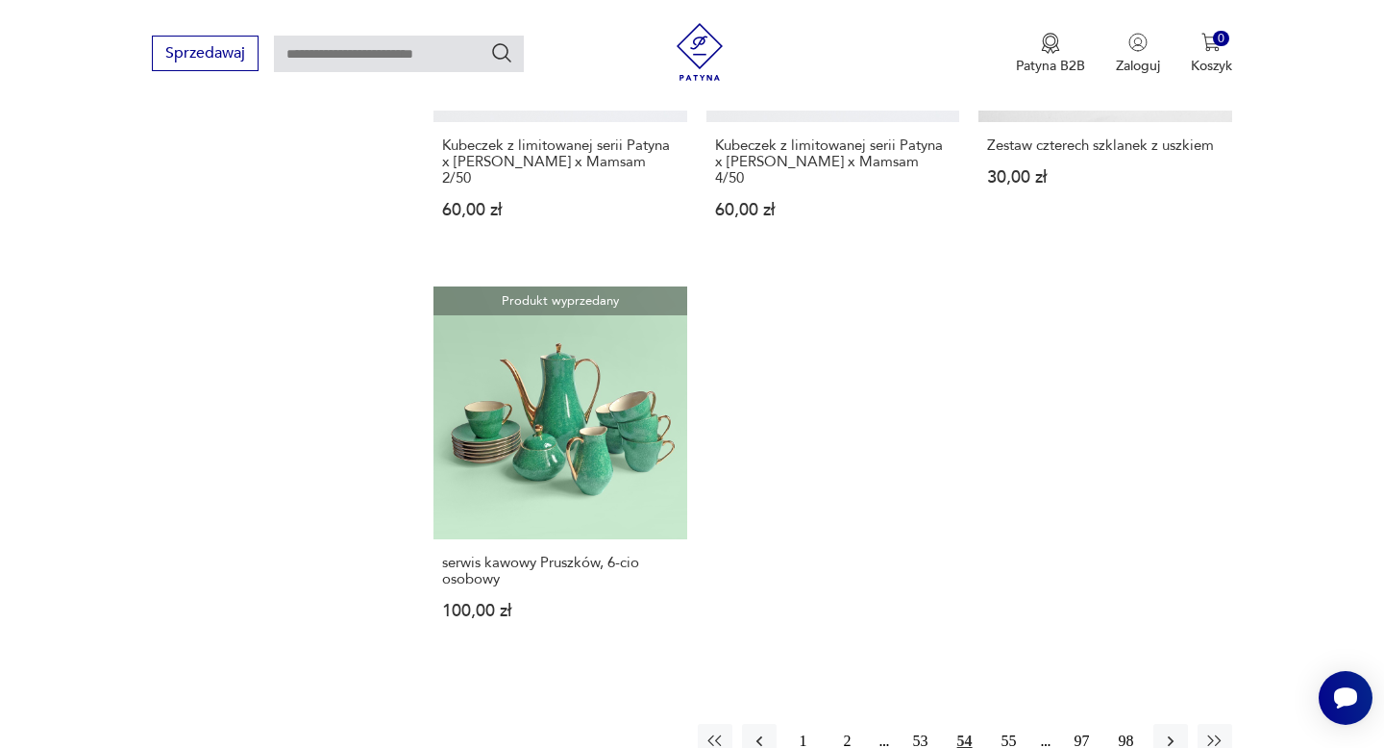
scroll to position [2843, 0]
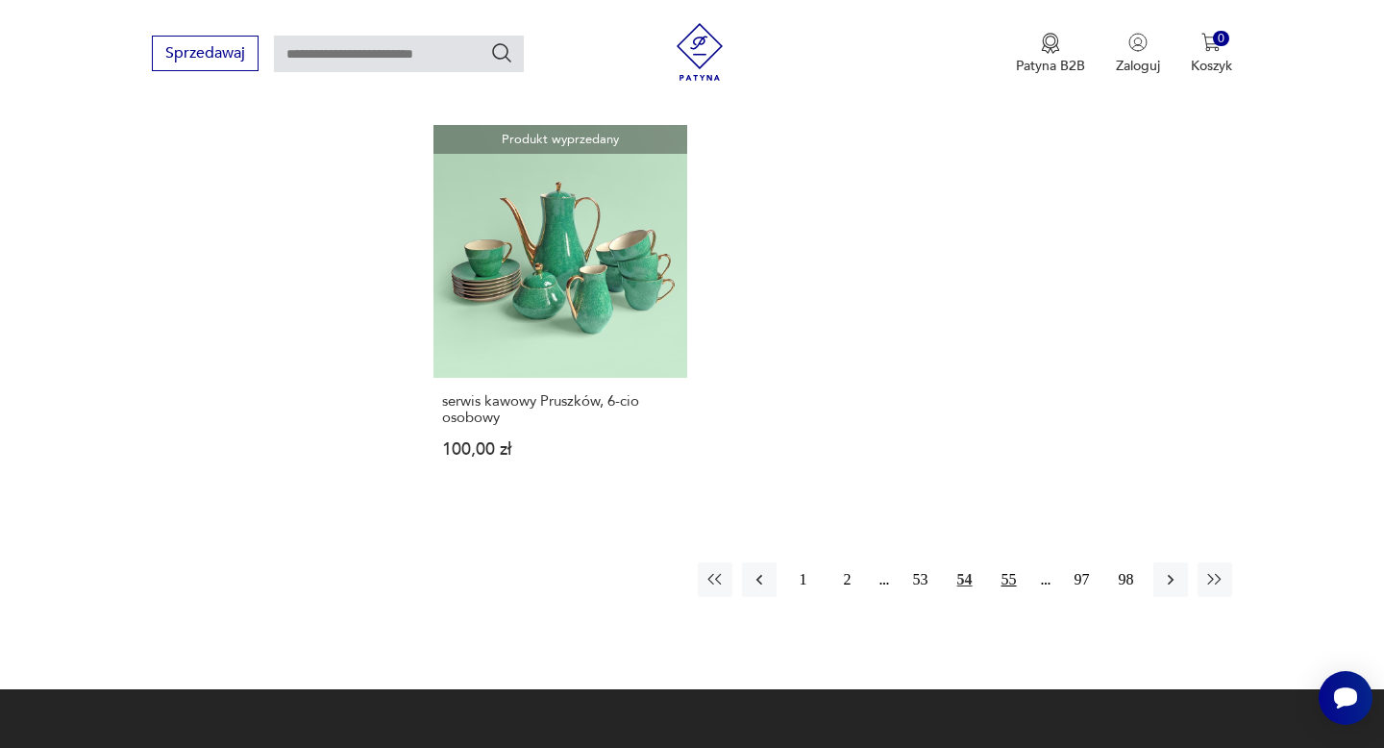
click at [1016, 562] on button "55" at bounding box center [1009, 579] width 35 height 35
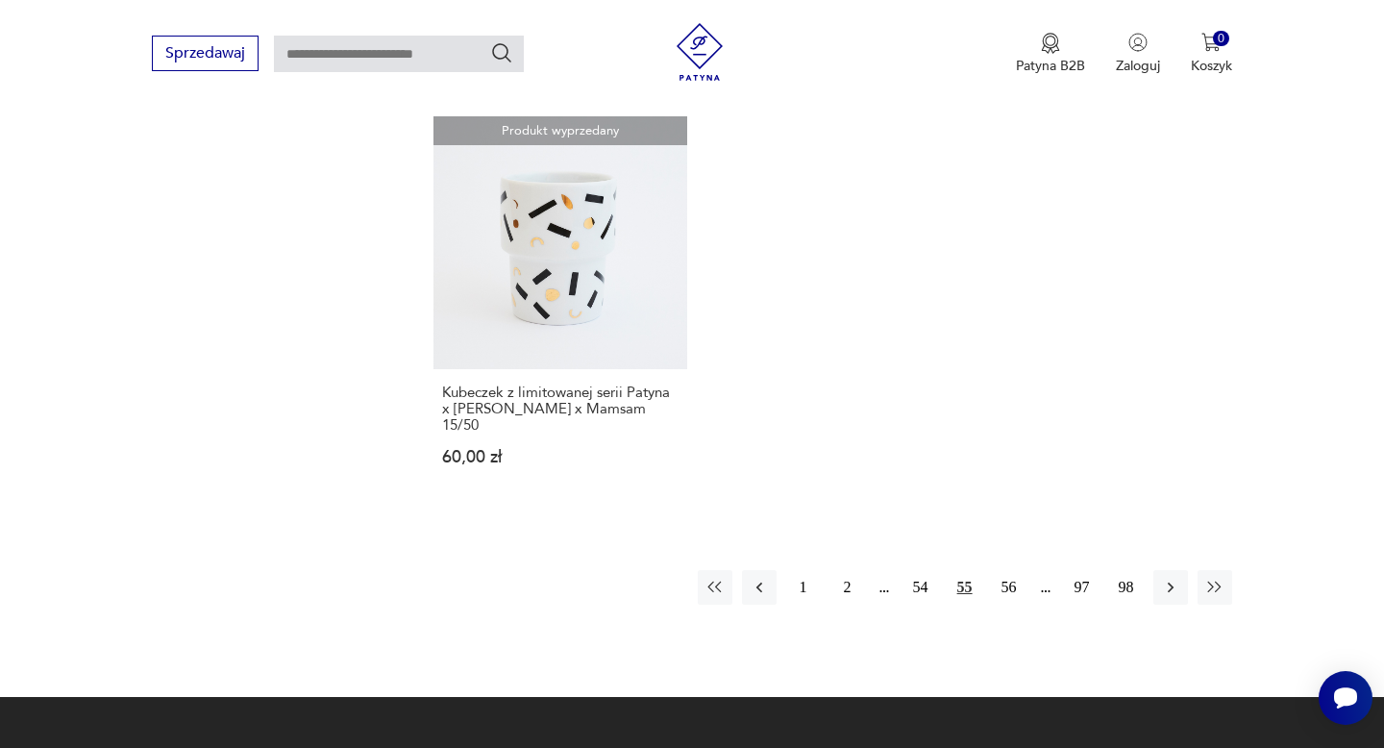
scroll to position [2846, 0]
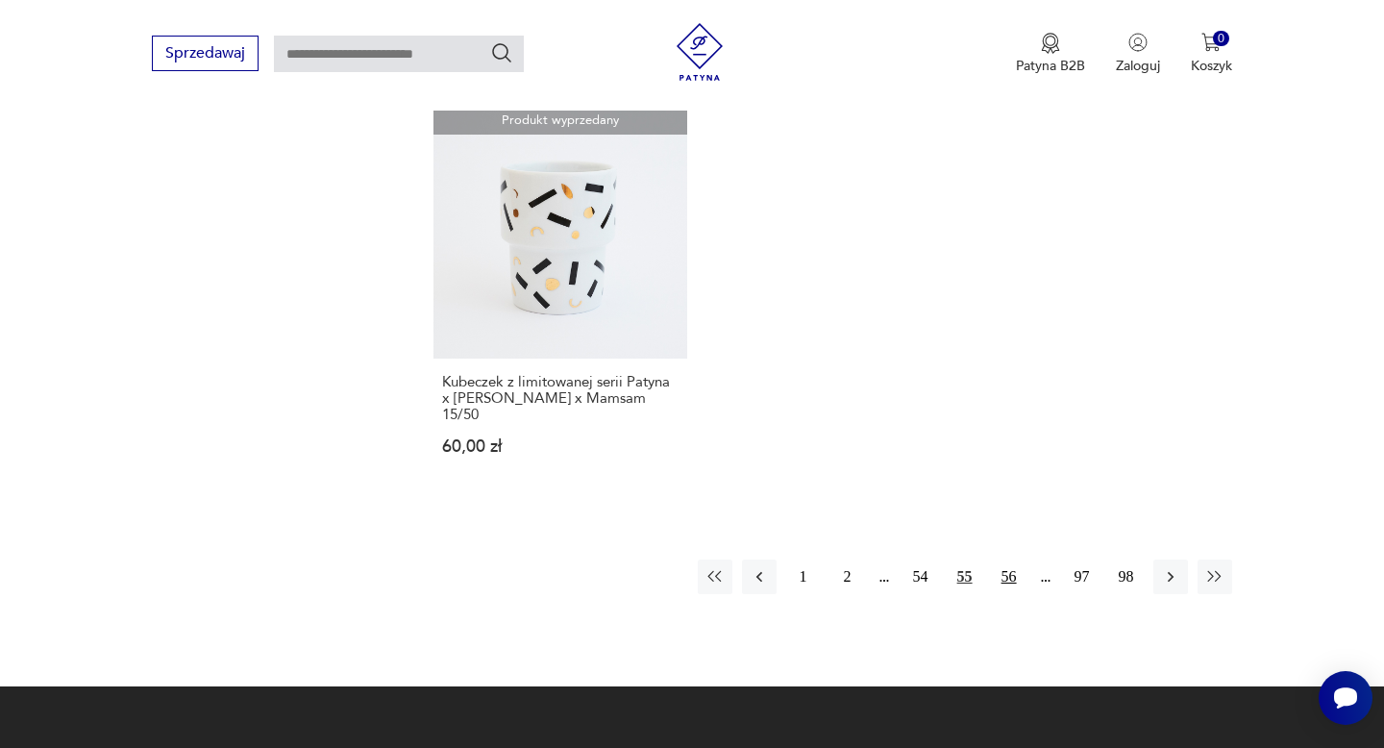
click at [1009, 572] on button "56" at bounding box center [1009, 576] width 35 height 35
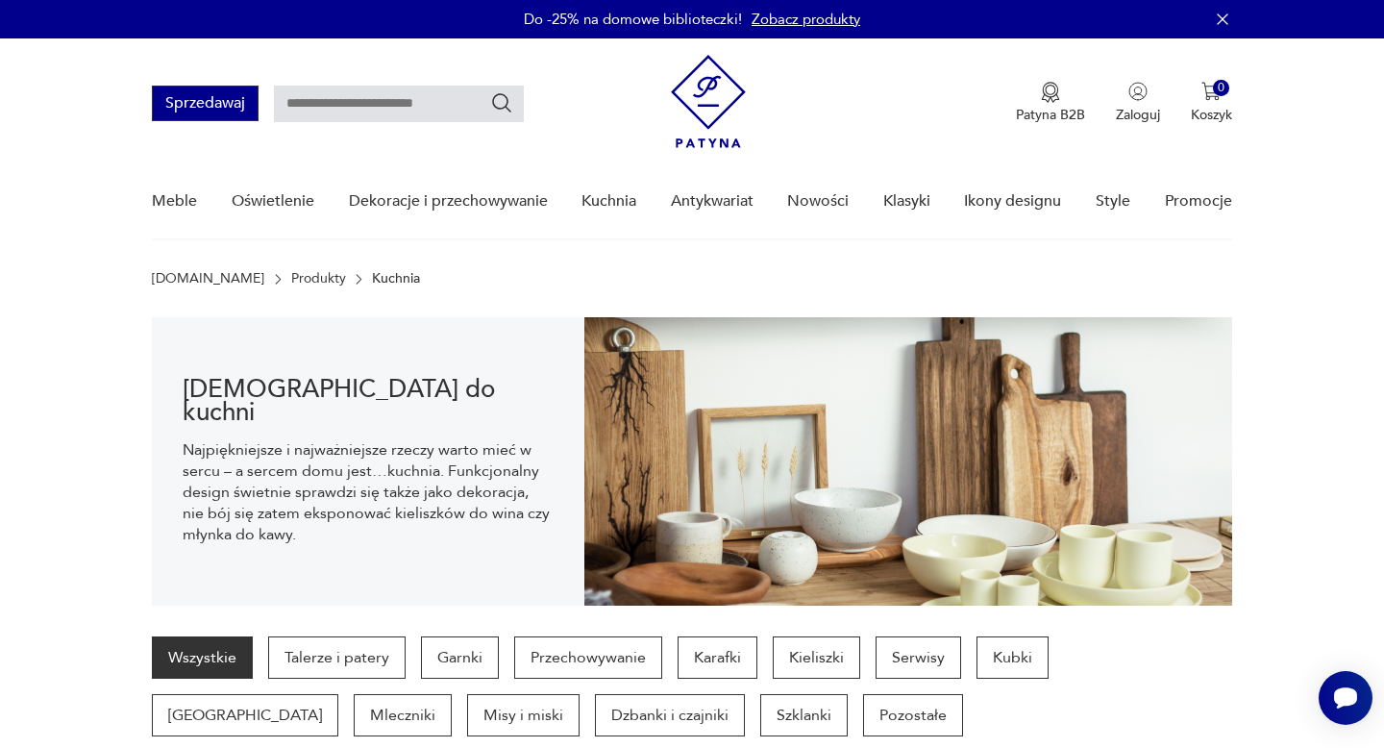
click at [213, 109] on button "Sprzedawaj" at bounding box center [205, 104] width 107 height 36
